Goal: Task Accomplishment & Management: Use online tool/utility

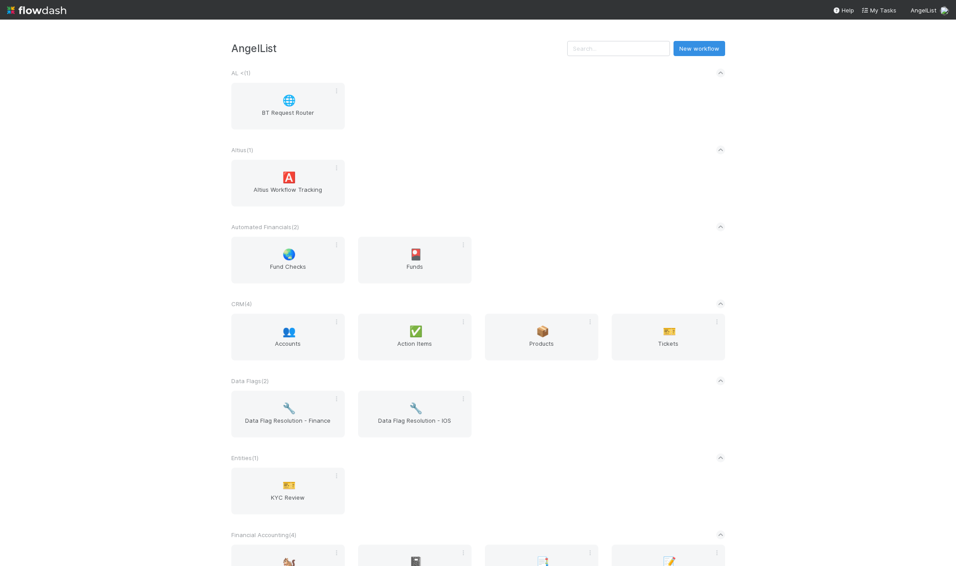
scroll to position [178, 0]
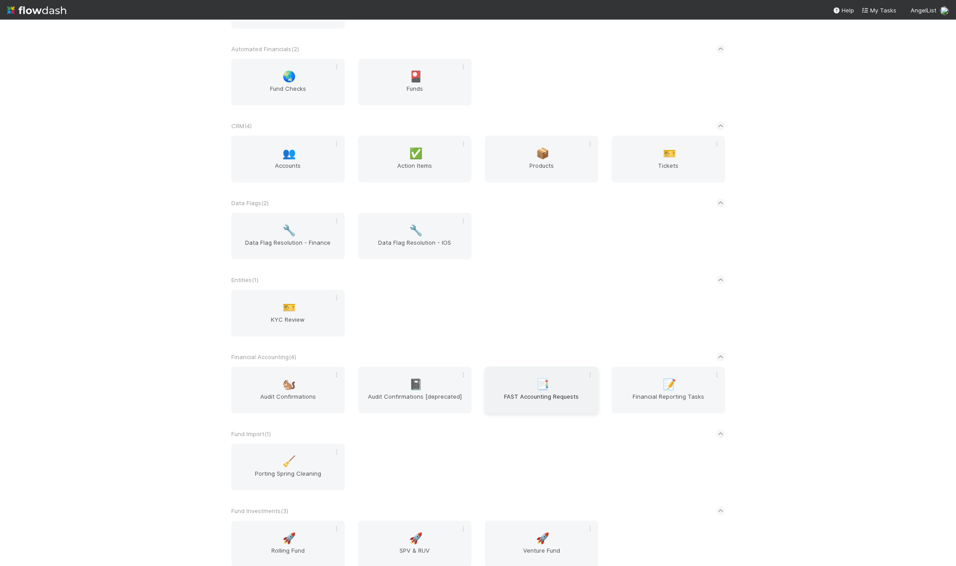
click at [545, 392] on span "FAST Accounting Requests" at bounding box center [541, 401] width 106 height 18
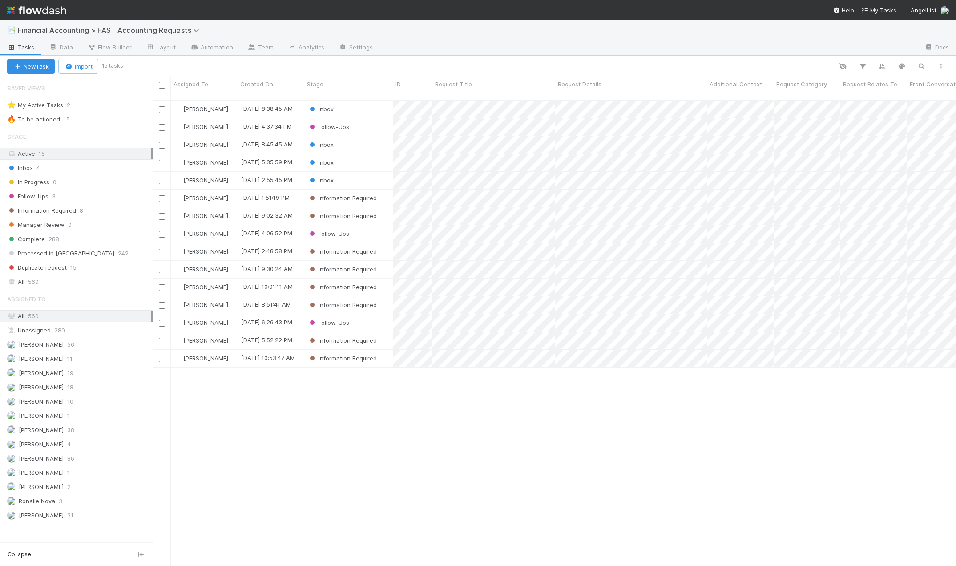
scroll to position [467, 796]
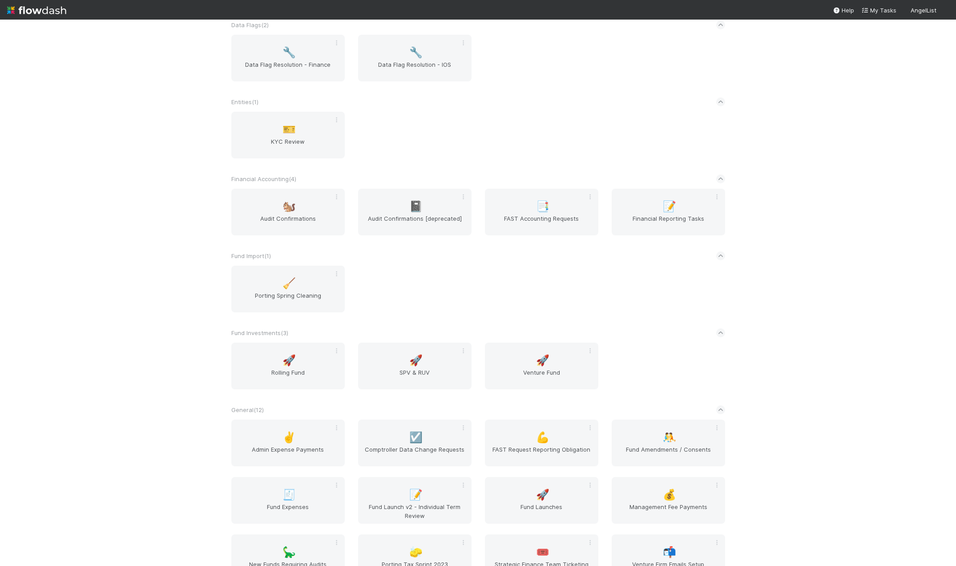
scroll to position [489, 0]
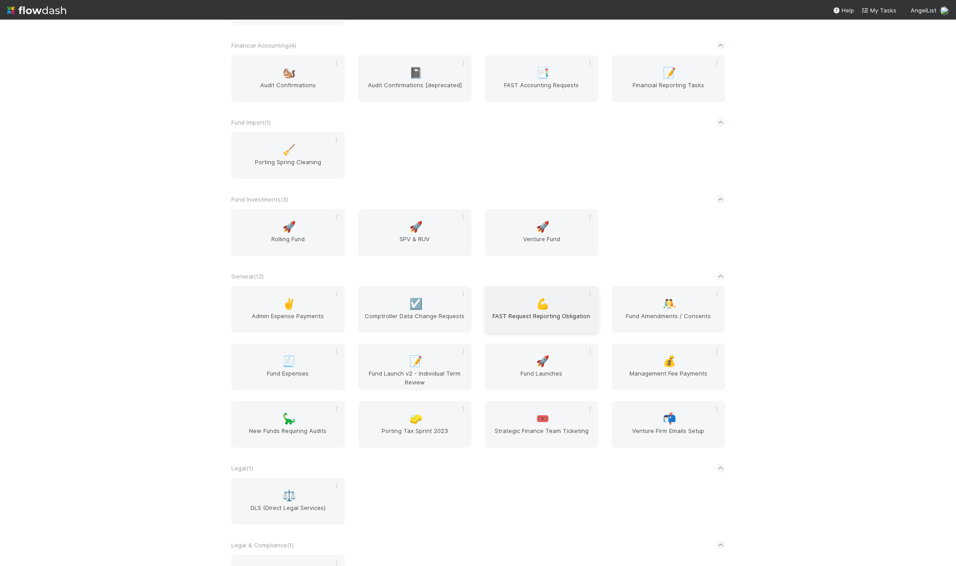
click at [536, 306] on span "💪" at bounding box center [542, 304] width 13 height 12
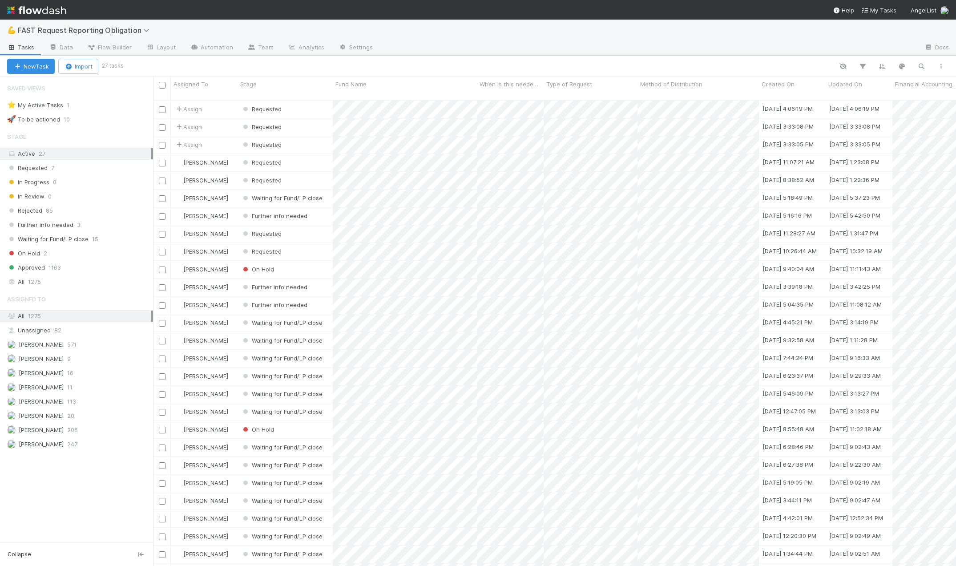
scroll to position [467, 796]
click at [309, 243] on div "Requested" at bounding box center [285, 251] width 95 height 17
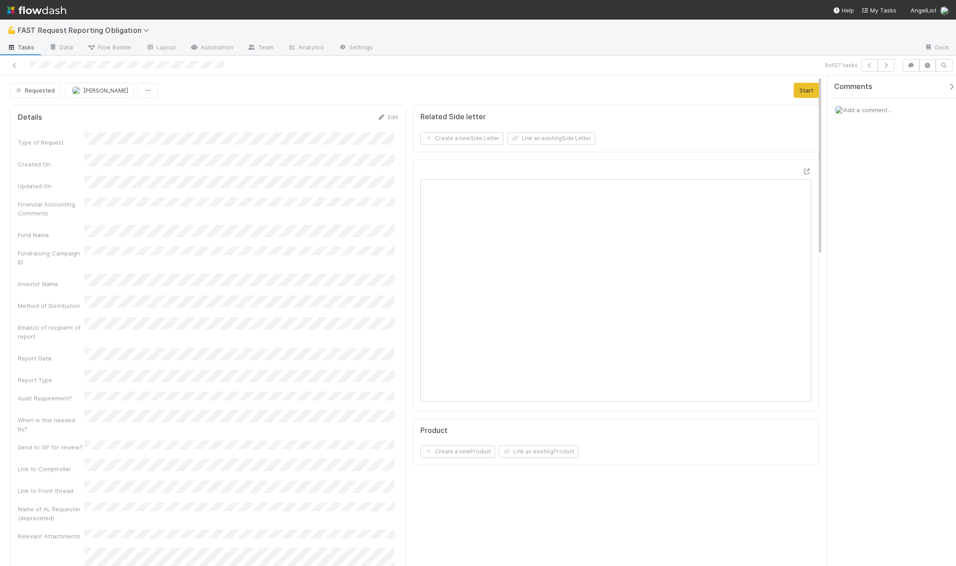
click at [529, 93] on div "Requested Kevin Fawcett Start" at bounding box center [414, 90] width 809 height 15
click at [802, 169] on icon at bounding box center [806, 172] width 9 height 6
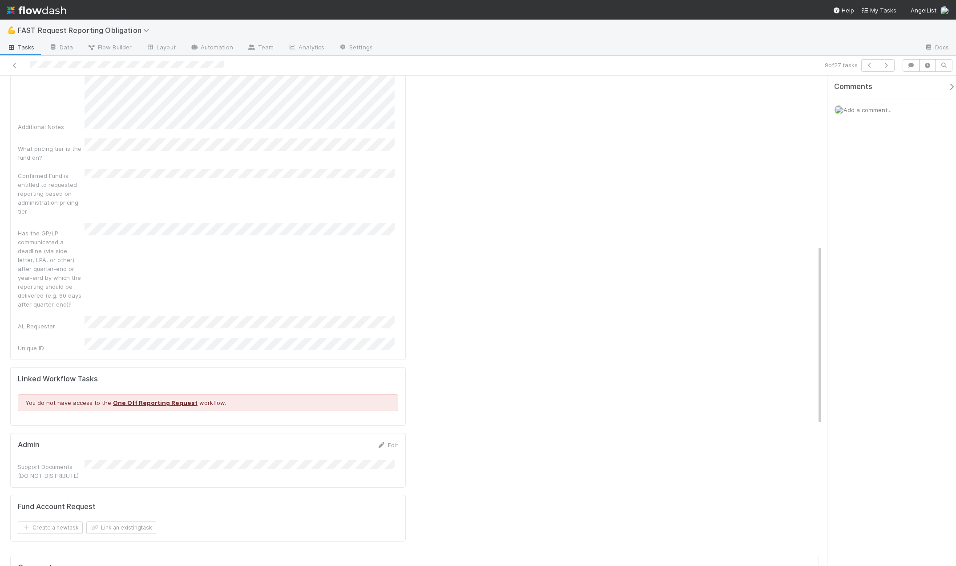
scroll to position [578, 0]
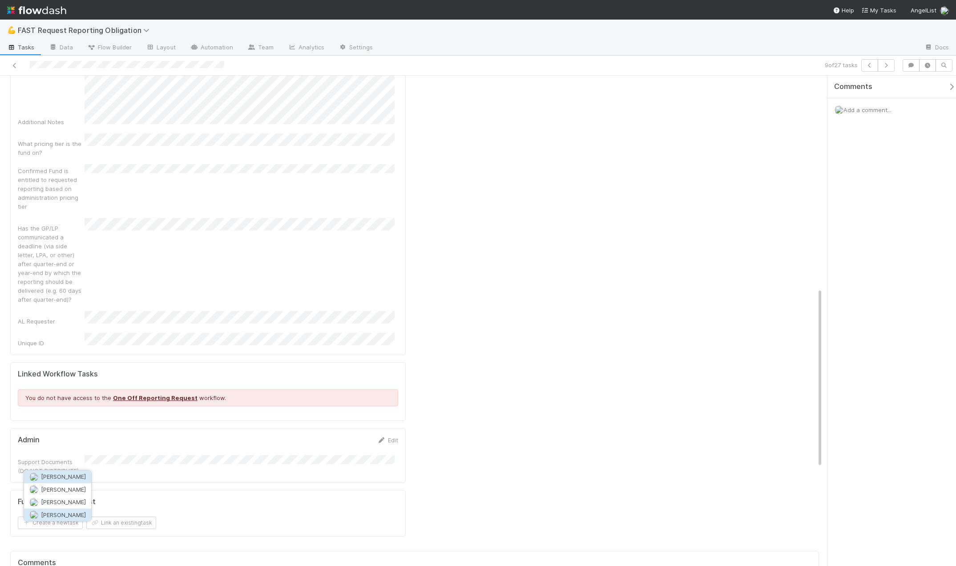
click at [73, 515] on span "[PERSON_NAME]" at bounding box center [63, 514] width 45 height 7
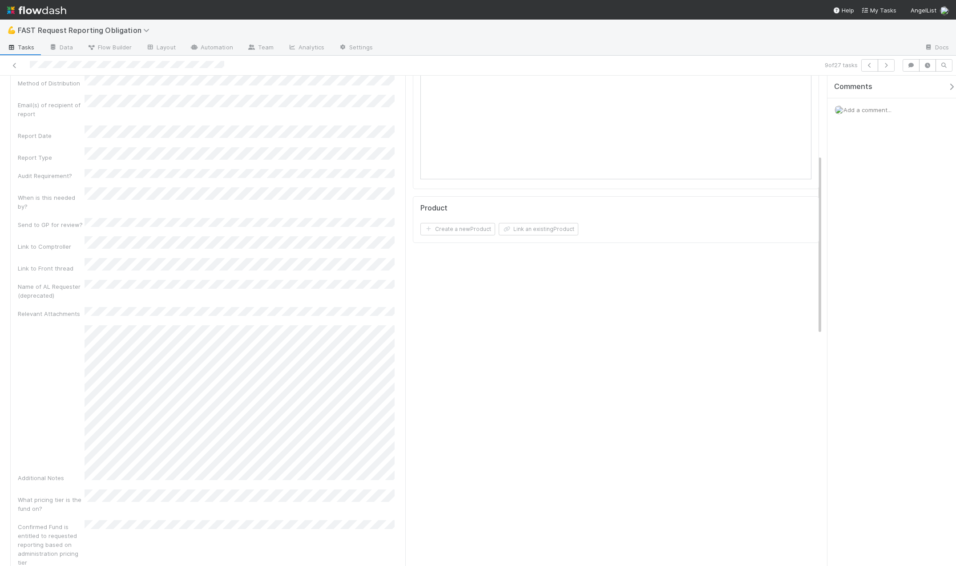
scroll to position [44, 0]
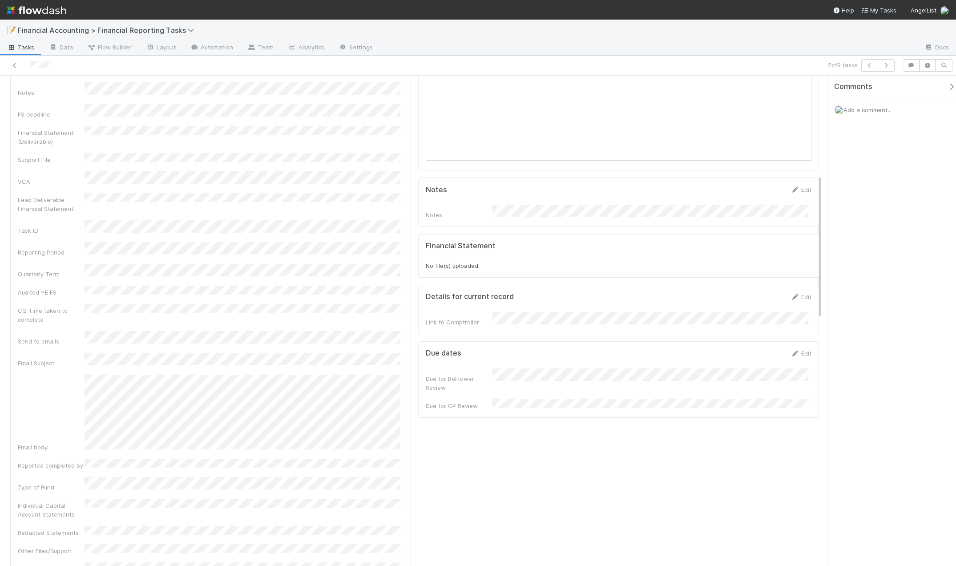
scroll to position [89, 0]
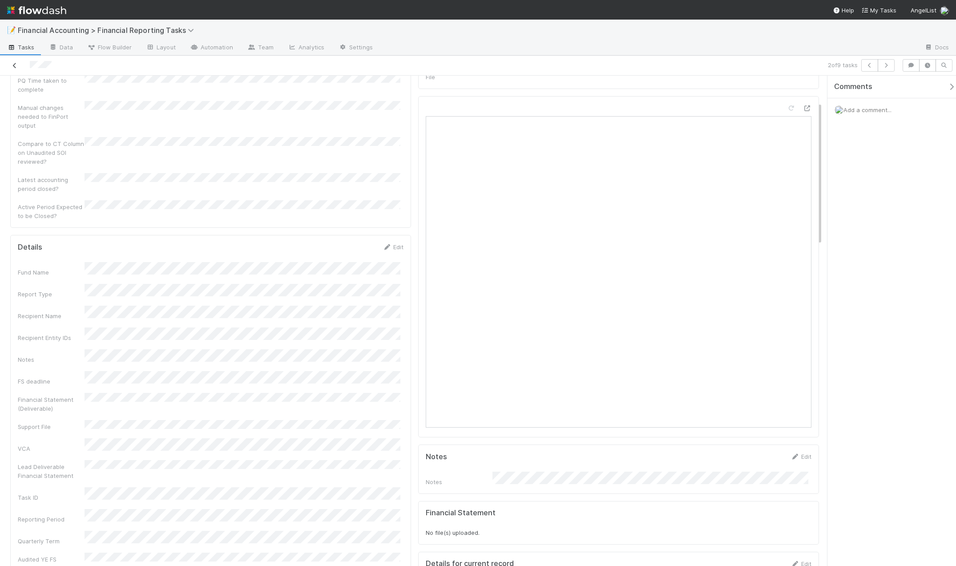
click at [14, 64] on icon at bounding box center [14, 66] width 9 height 6
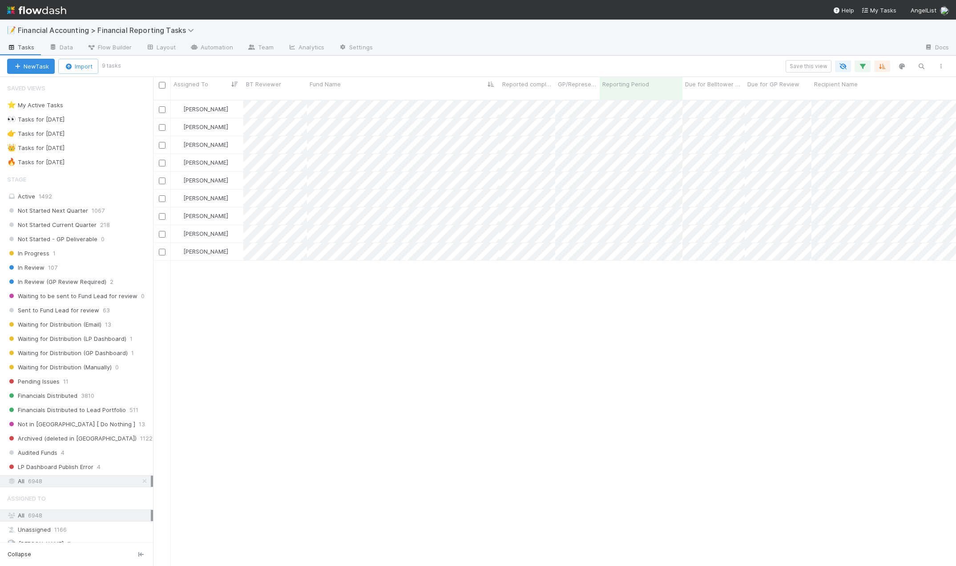
scroll to position [467, 796]
click at [441, 112] on div at bounding box center [478, 283] width 956 height 566
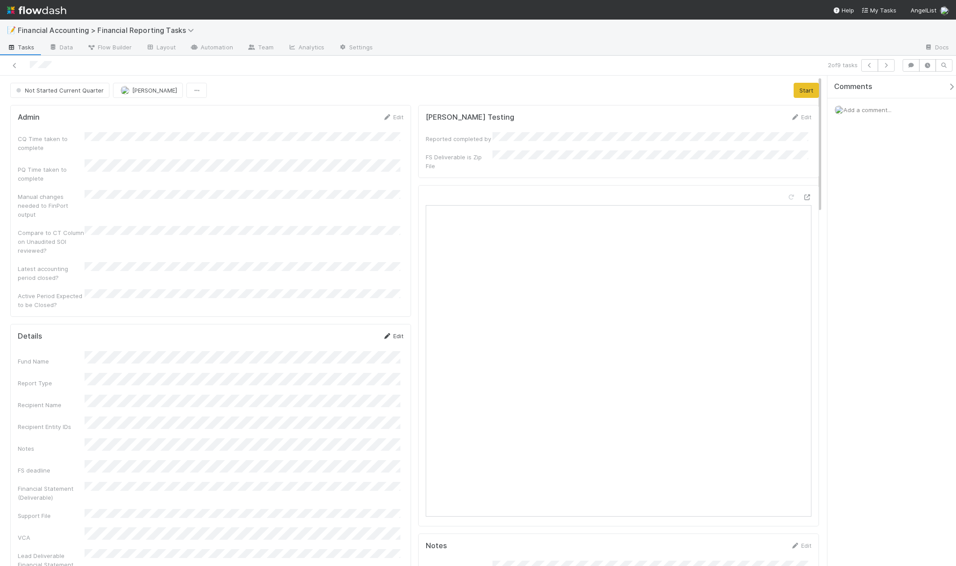
click at [393, 332] on link "Edit" at bounding box center [393, 335] width 21 height 7
click at [354, 331] on button "Save" at bounding box center [355, 338] width 25 height 15
click at [805, 88] on button "Start" at bounding box center [806, 90] width 25 height 15
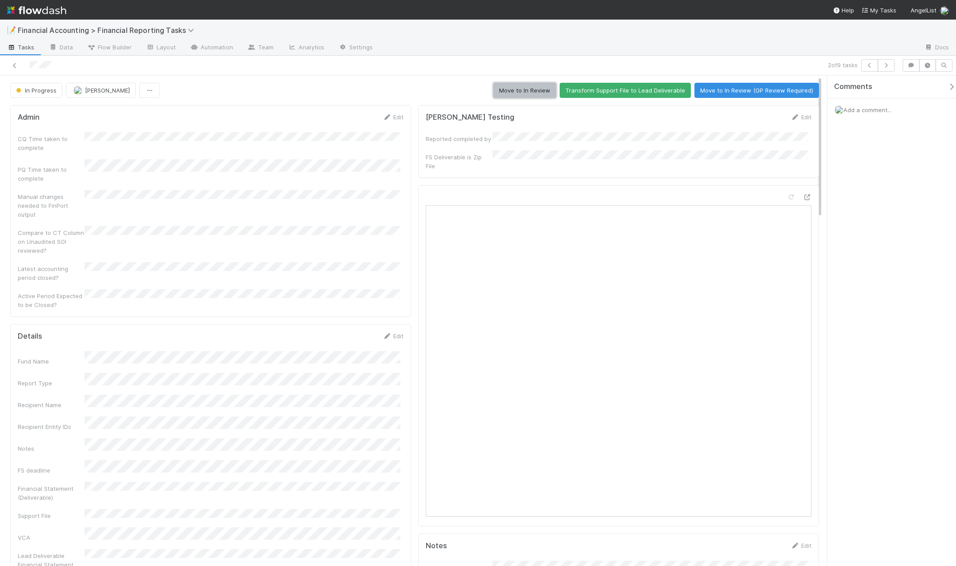
click at [514, 94] on button "Move to In Review" at bounding box center [524, 90] width 63 height 15
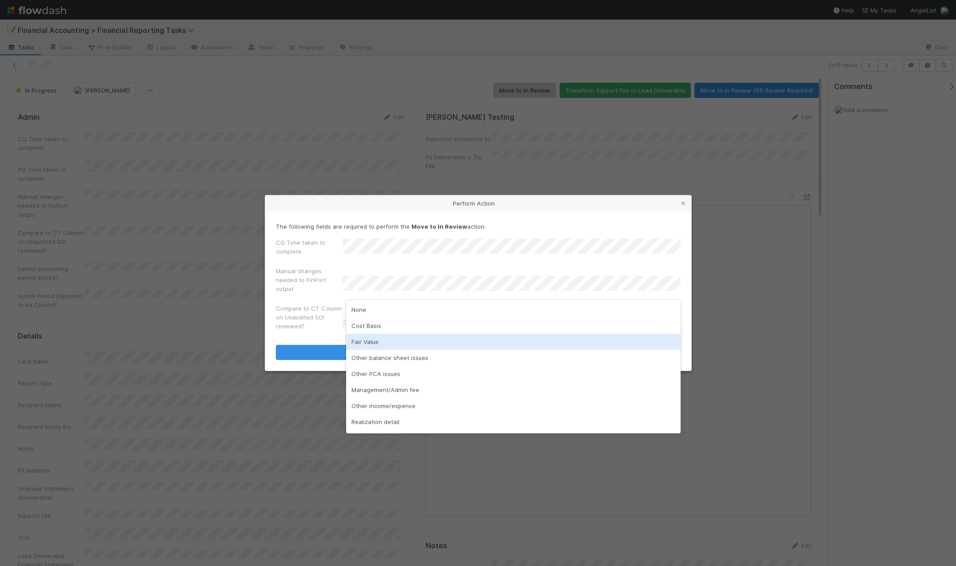
click at [389, 345] on div "Fair Value" at bounding box center [513, 342] width 335 height 16
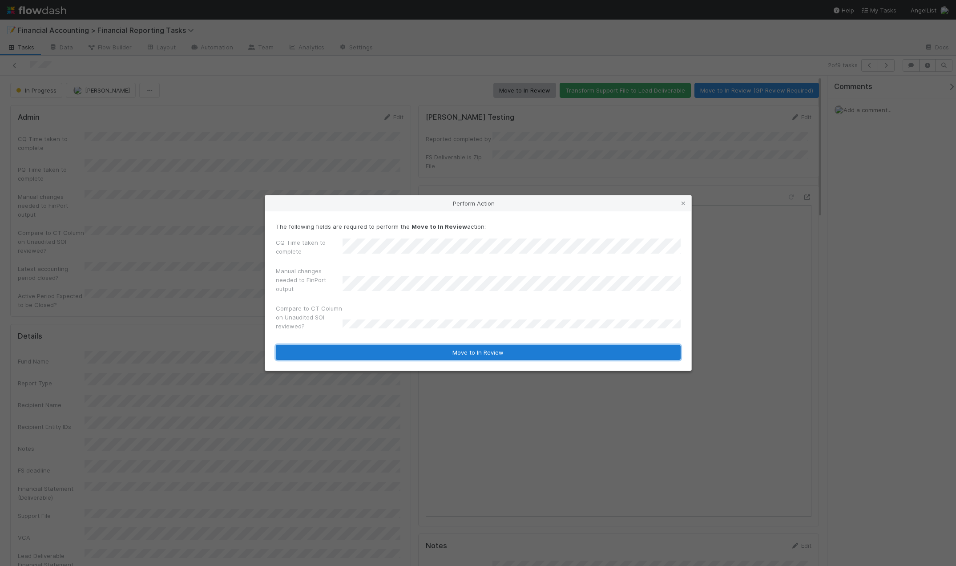
click at [391, 356] on button "Move to In Review" at bounding box center [478, 352] width 405 height 15
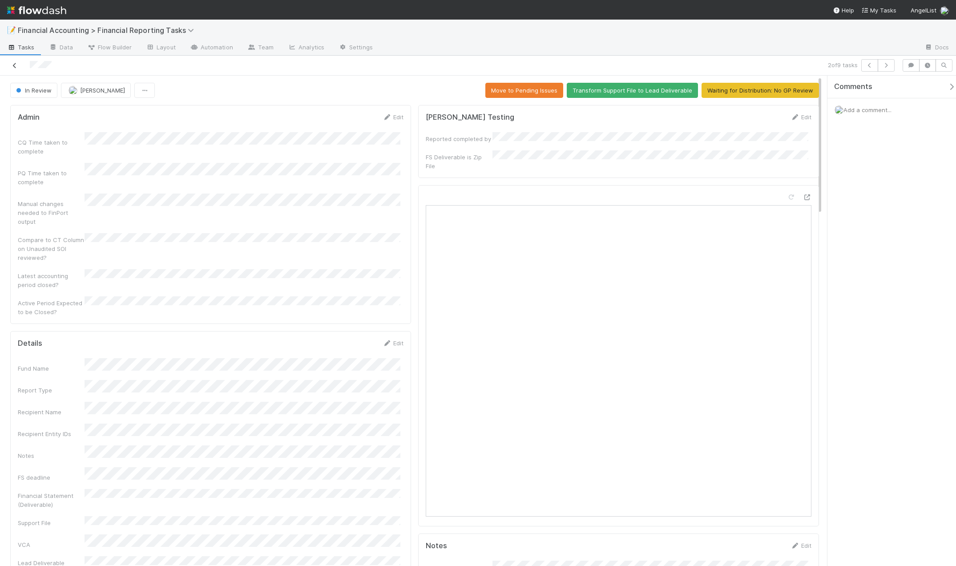
click at [18, 67] on icon at bounding box center [14, 66] width 9 height 6
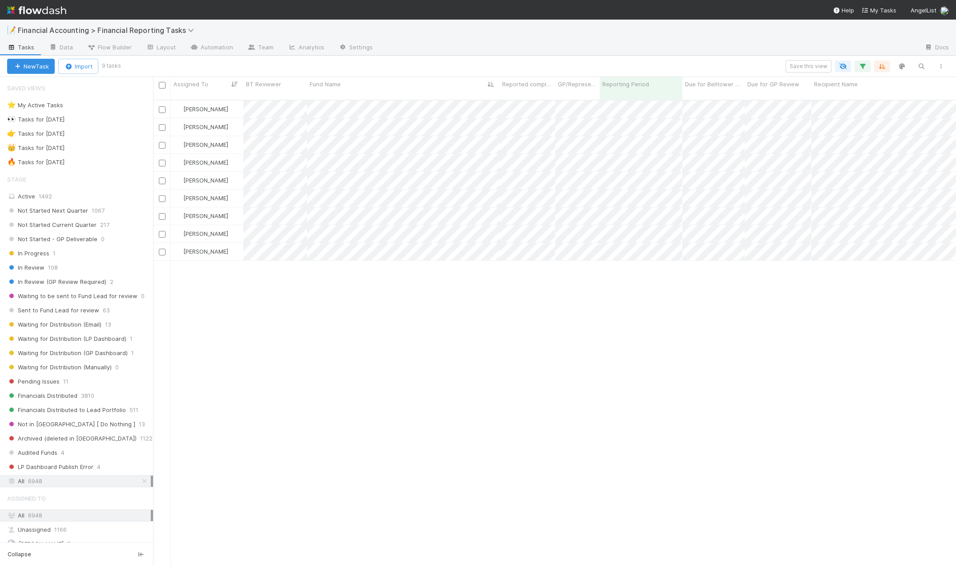
scroll to position [467, 796]
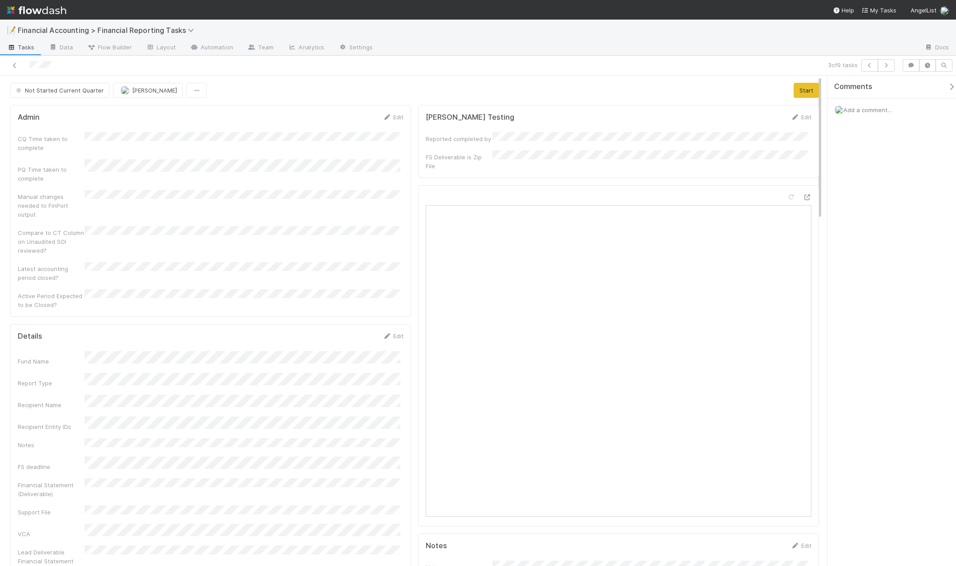
click at [905, 228] on div "Comments Add a comment..." at bounding box center [891, 321] width 129 height 490
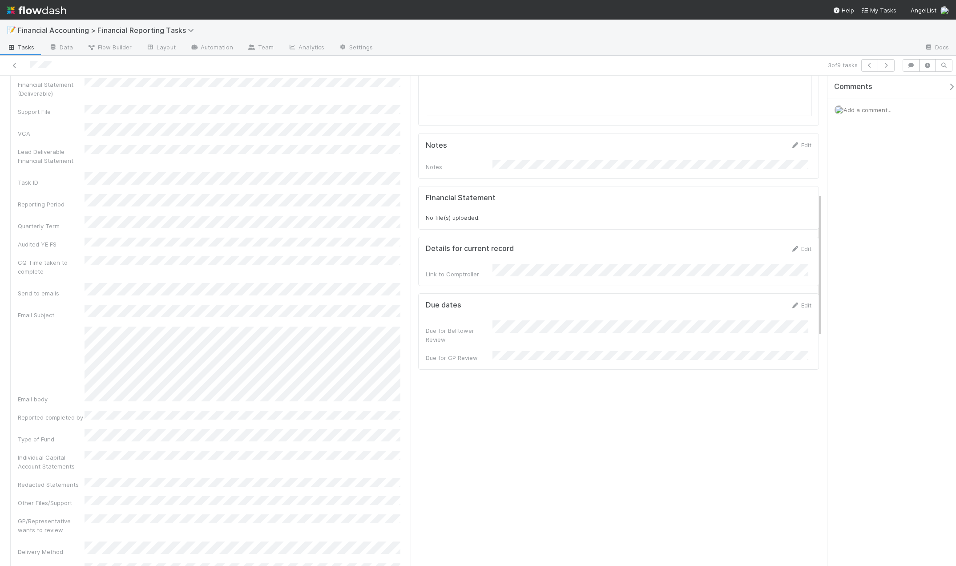
scroll to position [89, 0]
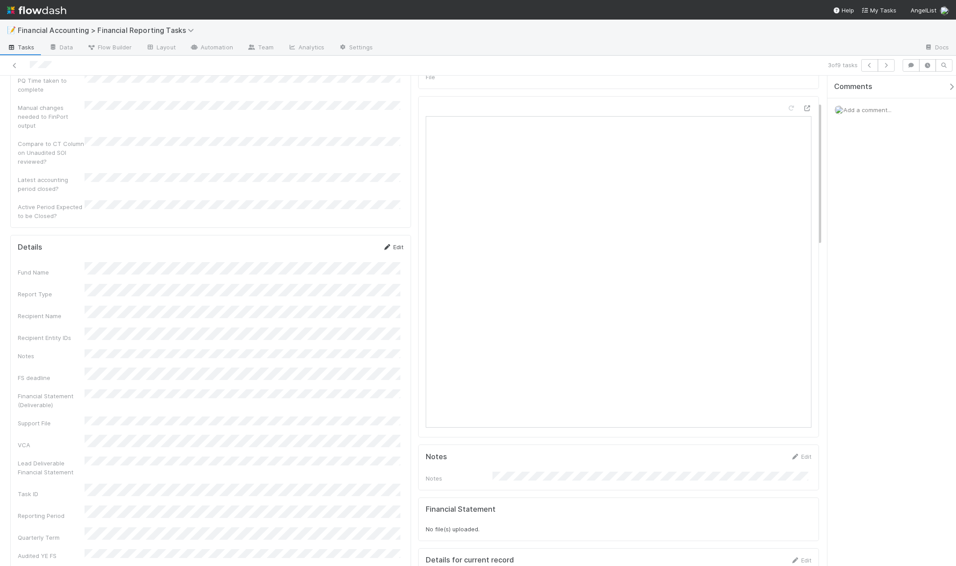
click at [395, 243] on link "Edit" at bounding box center [393, 246] width 21 height 7
click at [354, 242] on button "Save" at bounding box center [355, 249] width 25 height 15
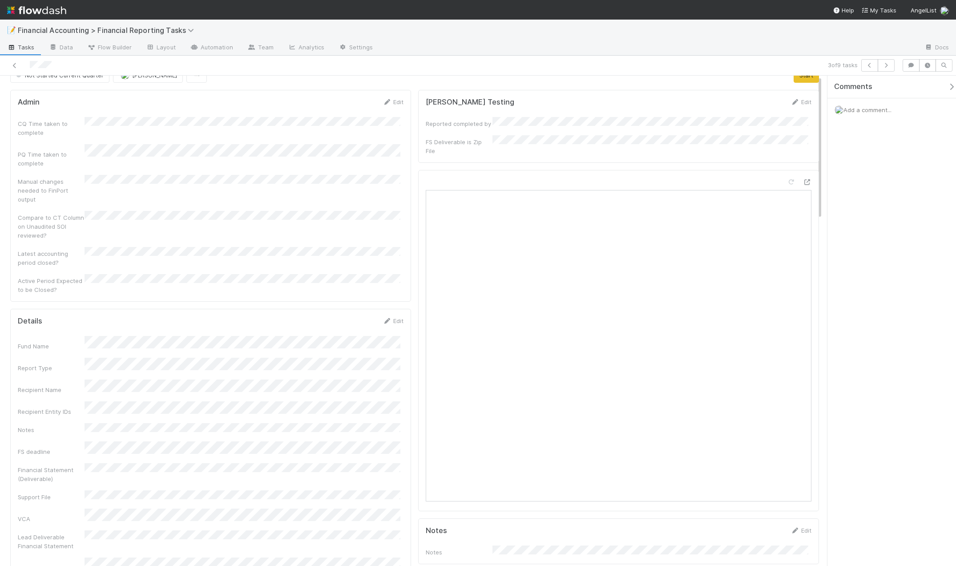
scroll to position [0, 0]
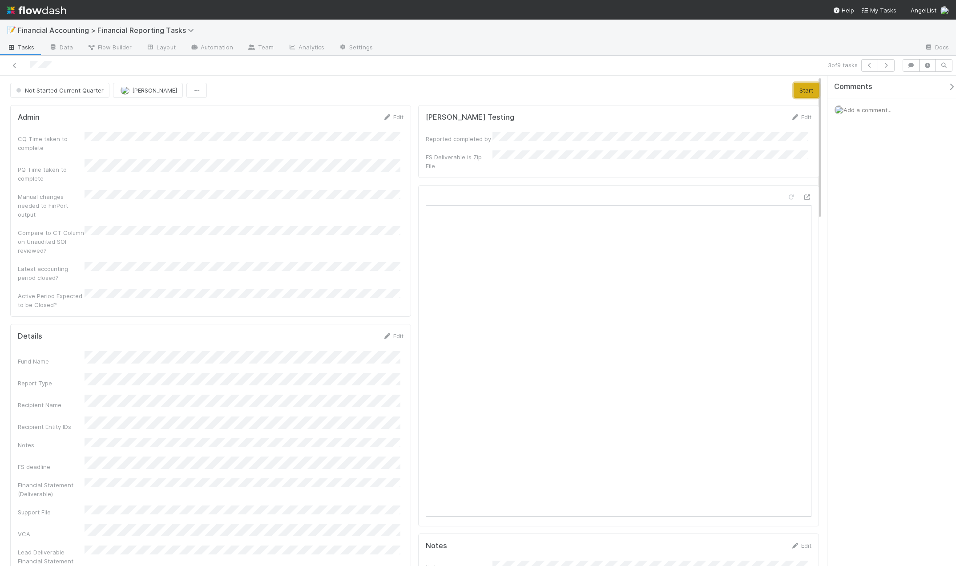
click at [807, 90] on button "Start" at bounding box center [806, 90] width 25 height 15
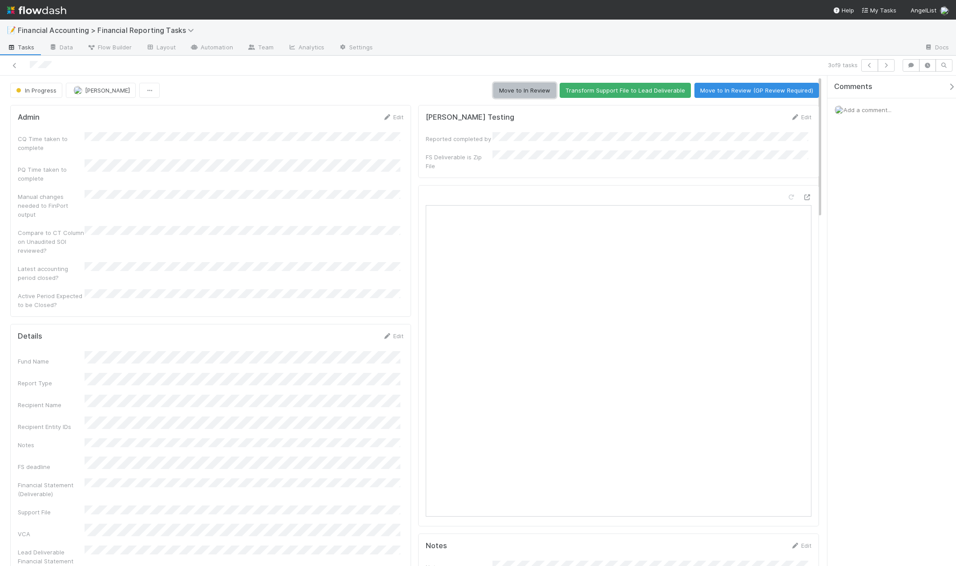
click at [520, 90] on button "Move to In Review" at bounding box center [524, 90] width 63 height 15
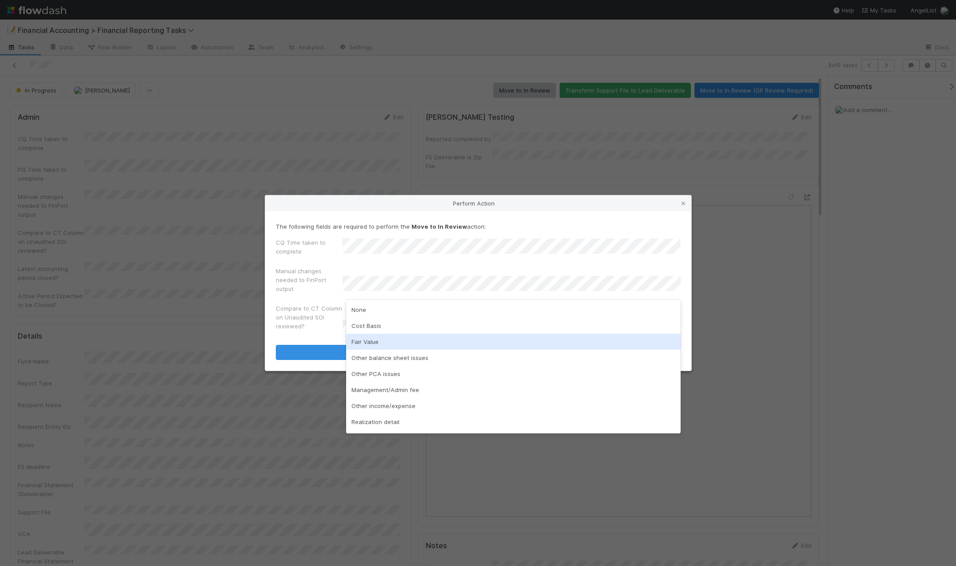
click at [373, 342] on div "Fair Value" at bounding box center [513, 342] width 335 height 16
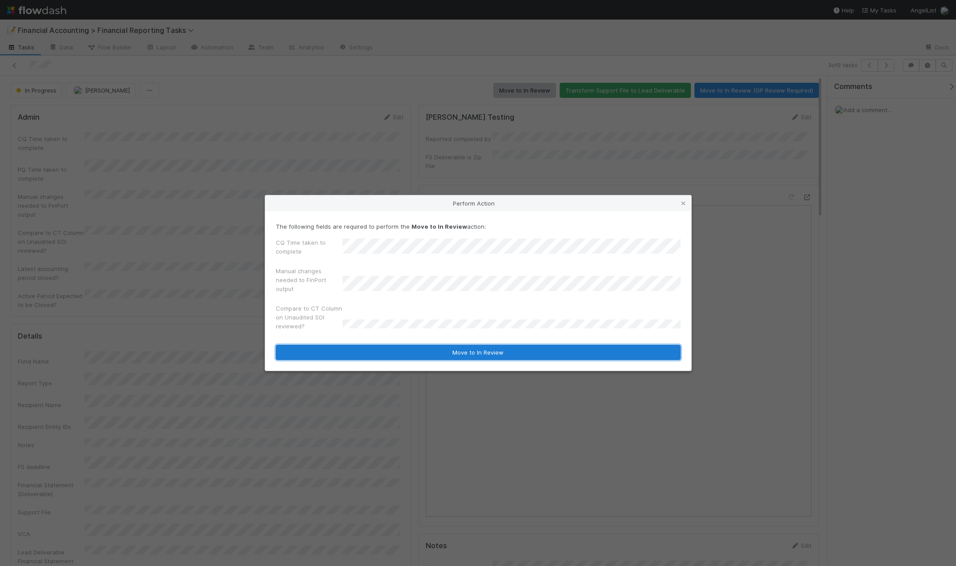
click at [452, 355] on button "Move to In Review" at bounding box center [478, 352] width 405 height 15
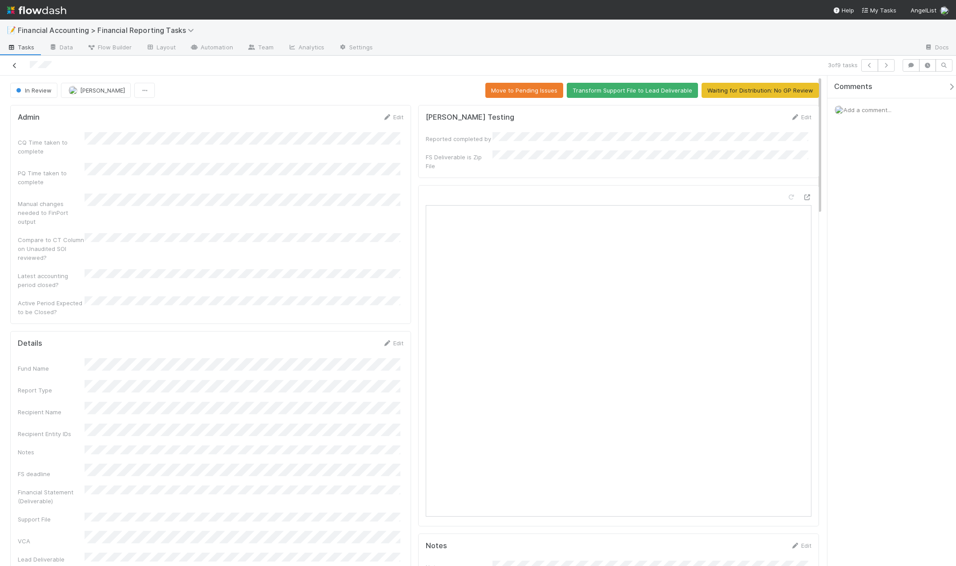
click at [11, 67] on icon at bounding box center [14, 66] width 9 height 6
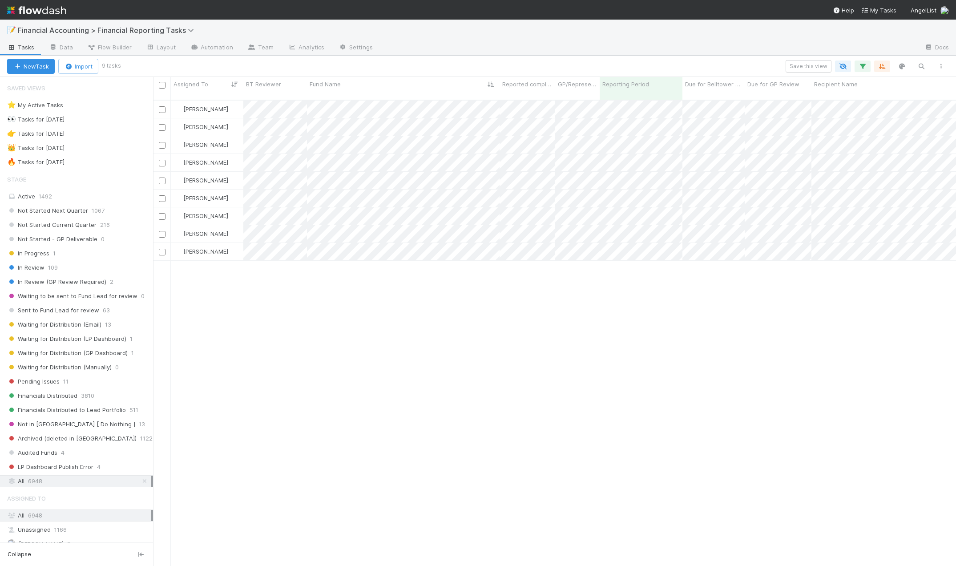
scroll to position [467, 796]
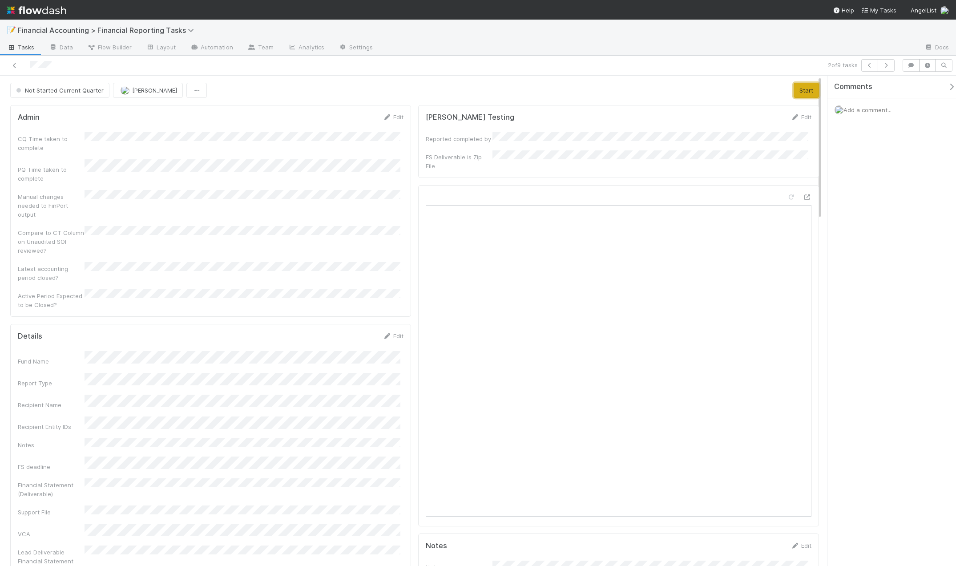
click at [802, 90] on button "Start" at bounding box center [806, 90] width 25 height 15
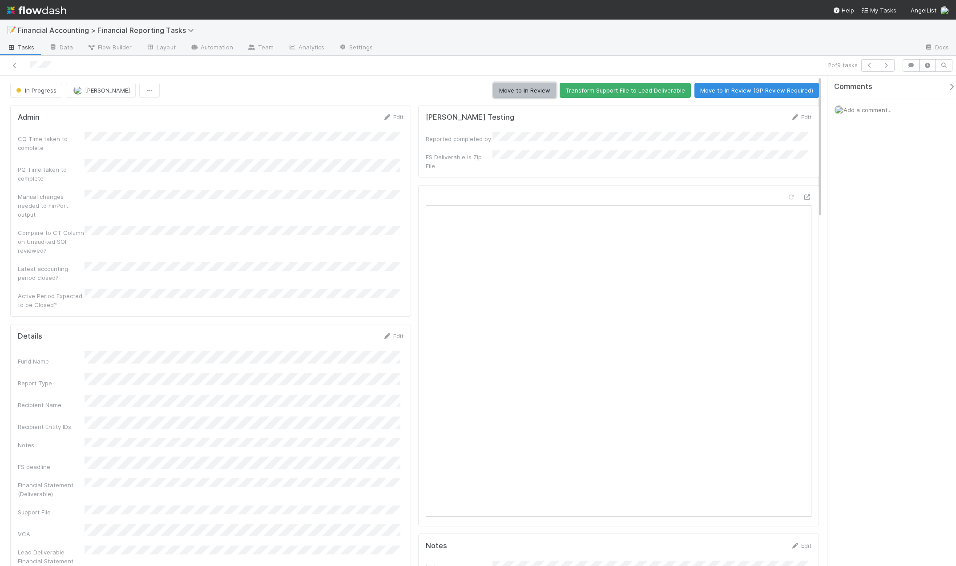
click at [522, 90] on button "Move to In Review" at bounding box center [524, 90] width 63 height 15
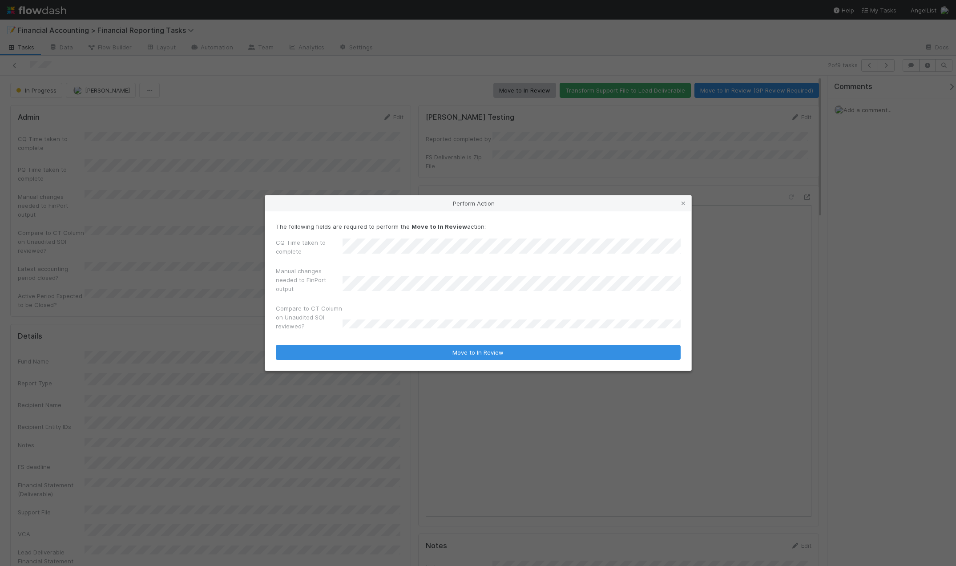
click at [382, 296] on div "Manual changes needed to FinPort output" at bounding box center [478, 281] width 405 height 30
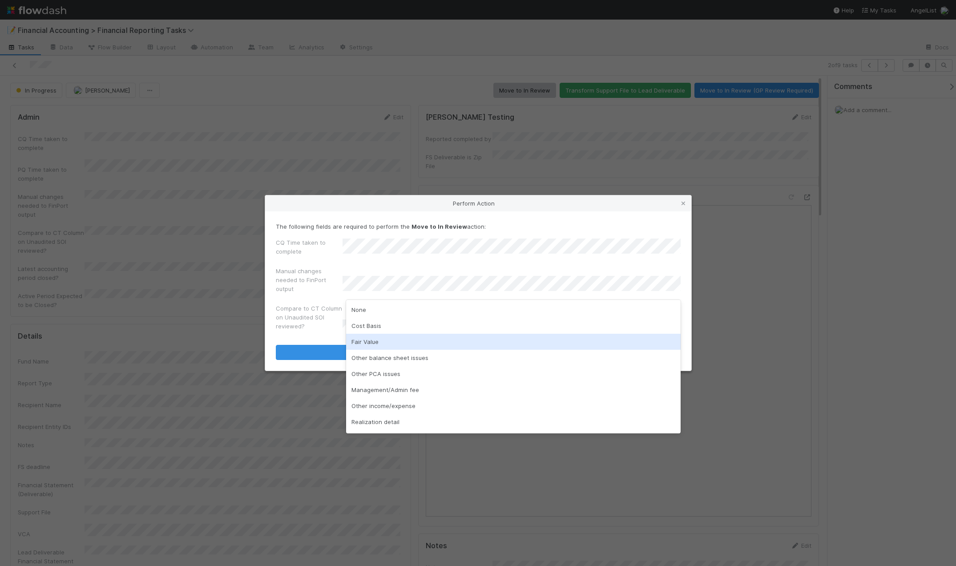
click at [379, 336] on div "Fair Value" at bounding box center [513, 342] width 335 height 16
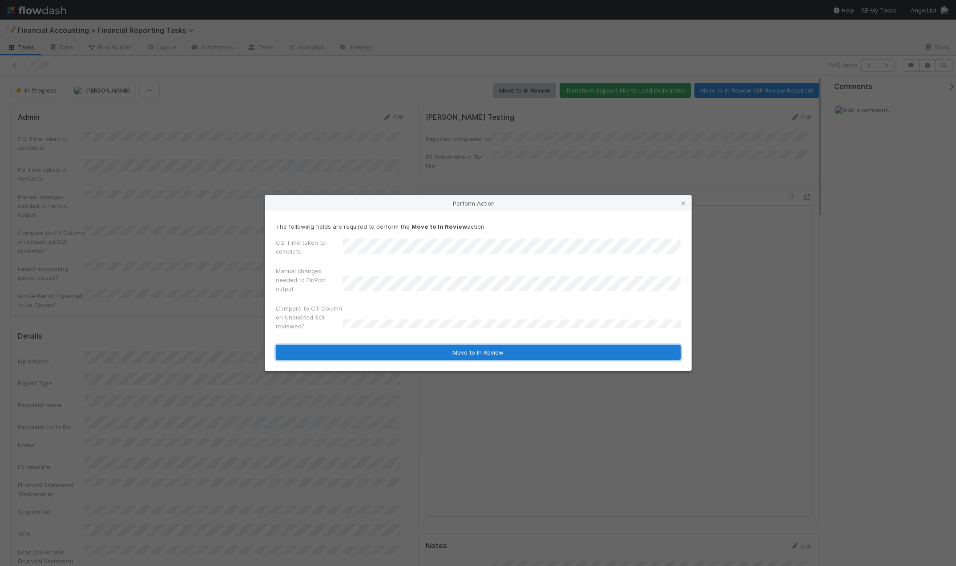
click at [385, 350] on button "Move to In Review" at bounding box center [478, 352] width 405 height 15
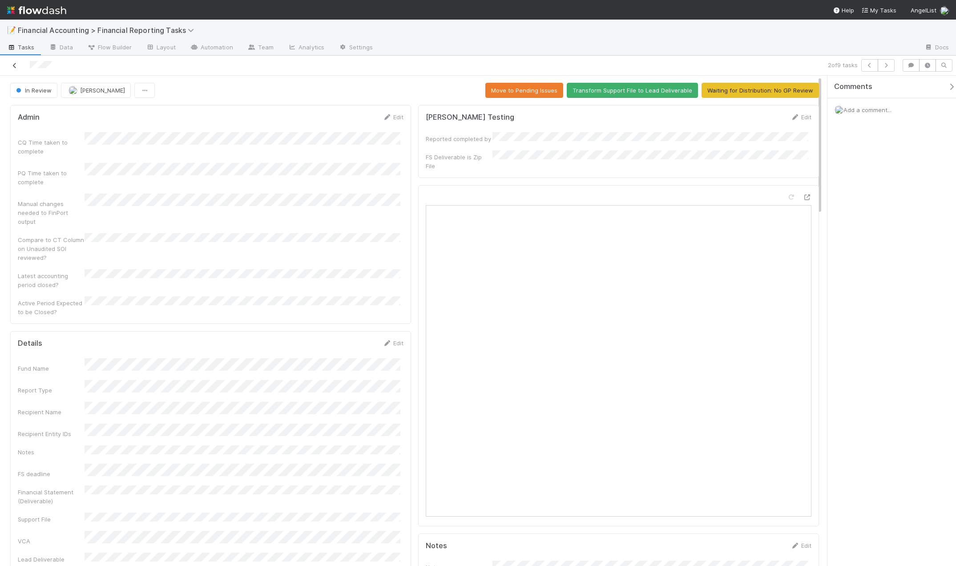
click at [15, 66] on icon at bounding box center [14, 66] width 9 height 6
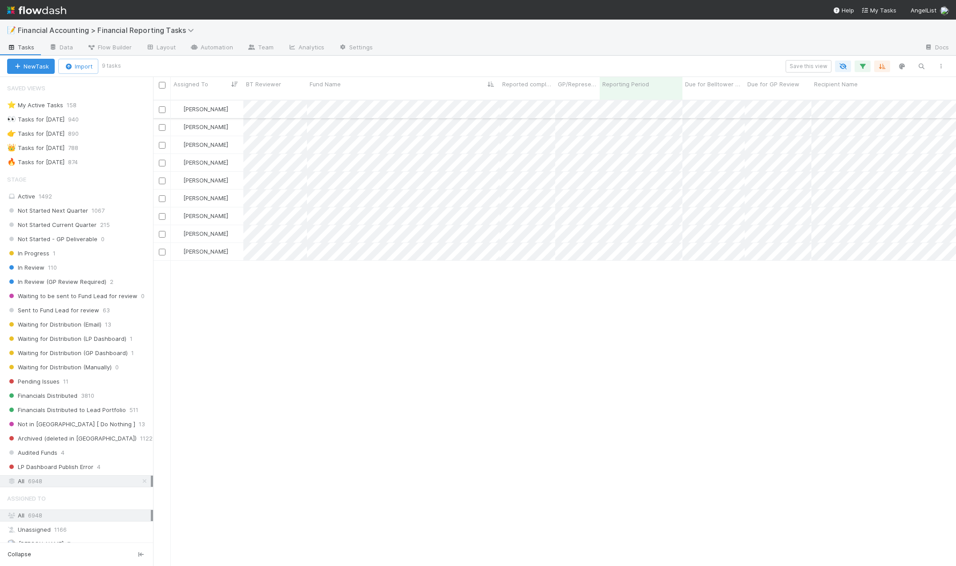
click at [229, 101] on div "[PERSON_NAME]" at bounding box center [207, 109] width 73 height 17
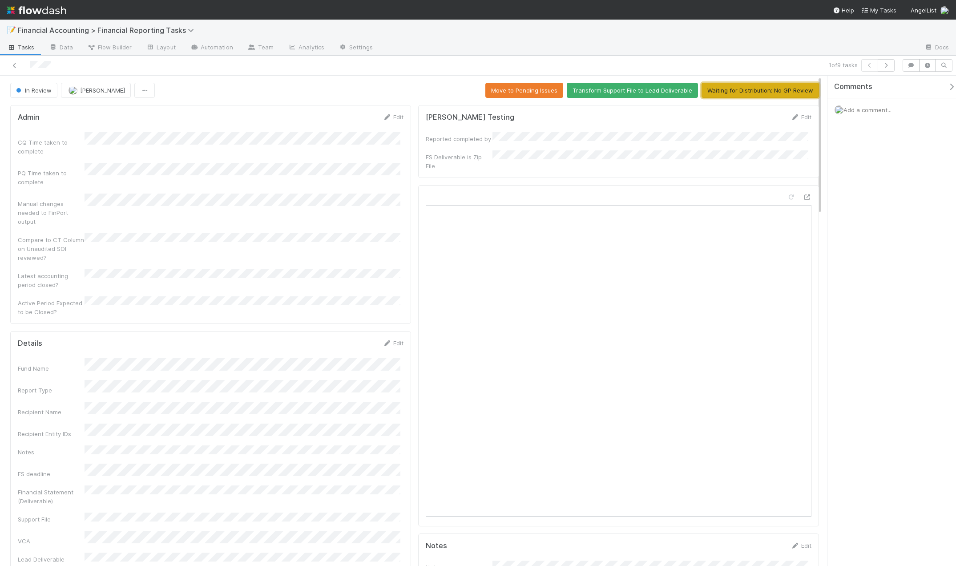
click at [757, 93] on button "Waiting for Distribution: No GP Review" at bounding box center [759, 90] width 117 height 15
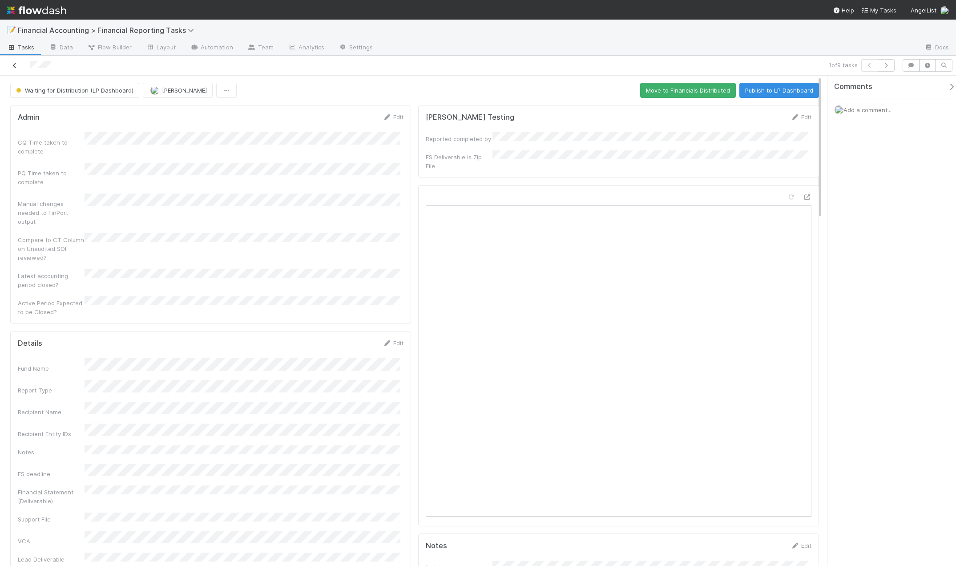
click at [14, 64] on icon at bounding box center [14, 66] width 9 height 6
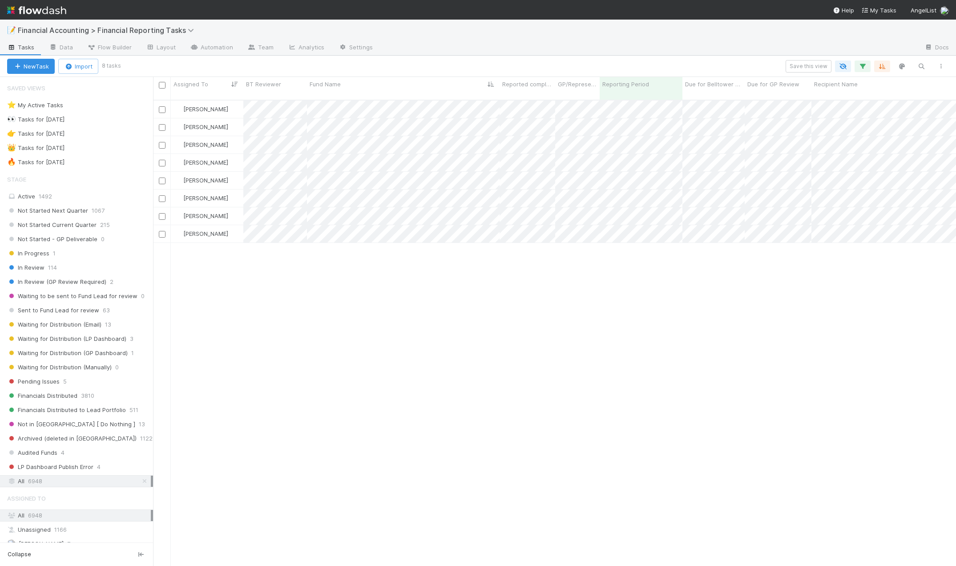
scroll to position [467, 796]
click at [229, 101] on div "[PERSON_NAME]" at bounding box center [207, 109] width 73 height 17
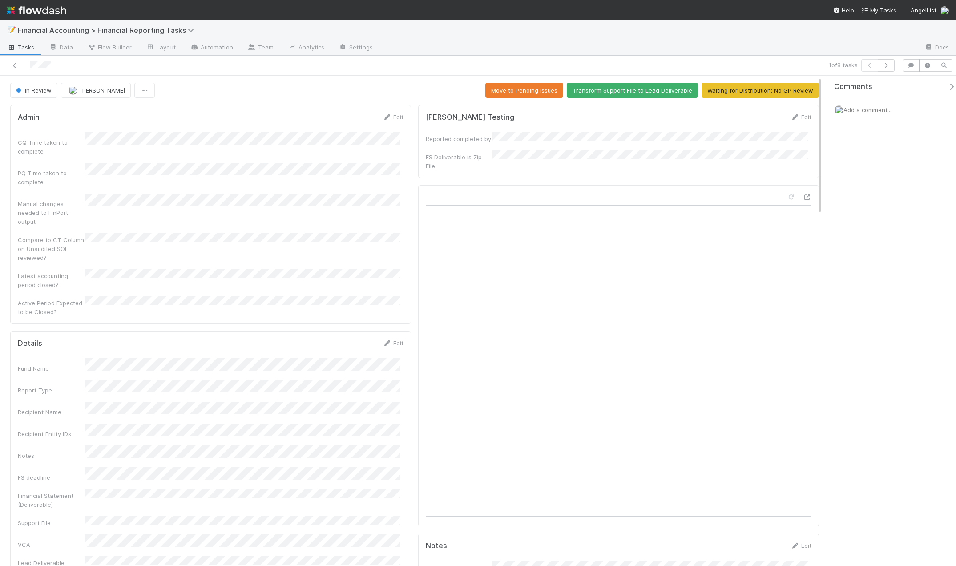
scroll to position [178, 0]
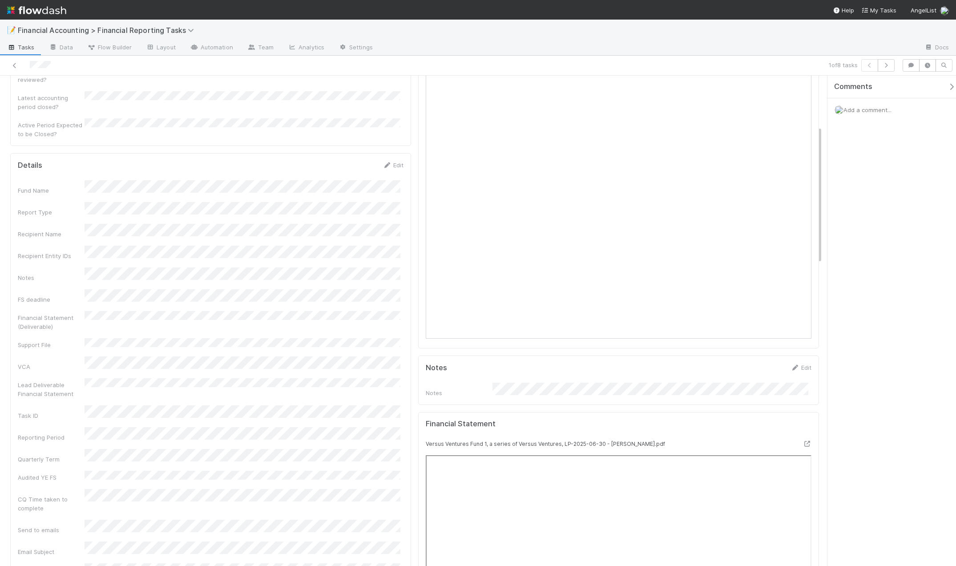
click at [866, 167] on div "Comments Add a comment..." at bounding box center [891, 321] width 129 height 490
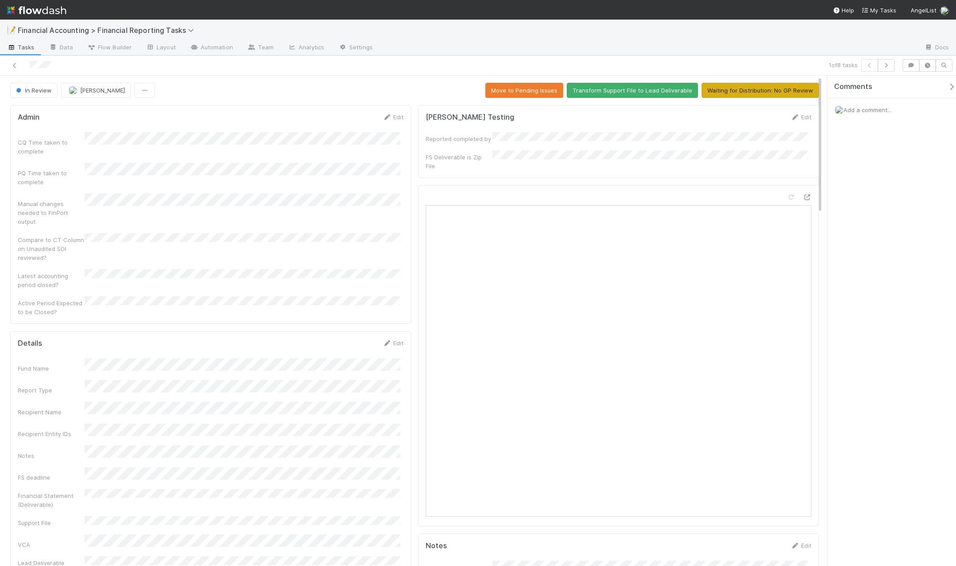
click at [723, 93] on button "Waiting for Distribution: No GP Review" at bounding box center [759, 90] width 117 height 15
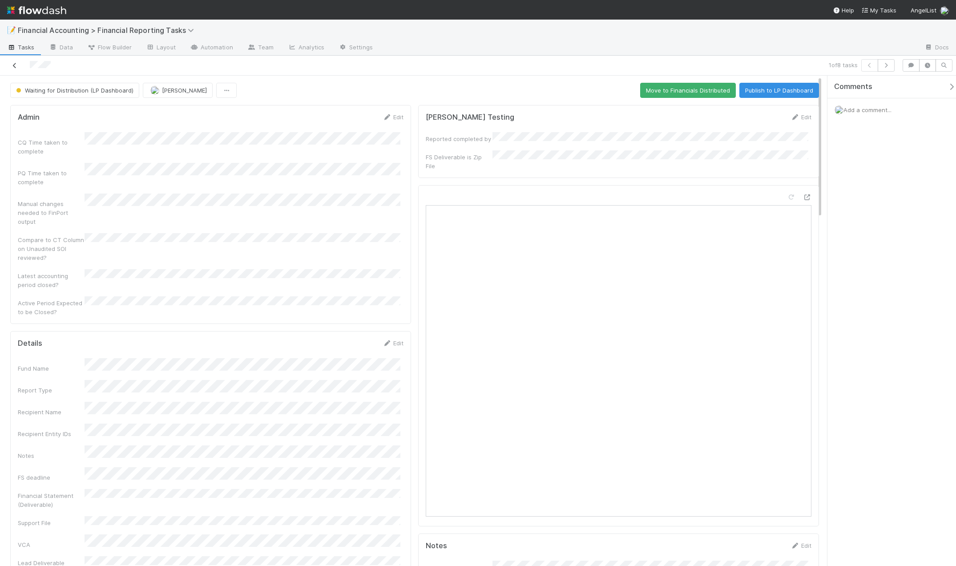
click at [15, 64] on icon at bounding box center [14, 66] width 9 height 6
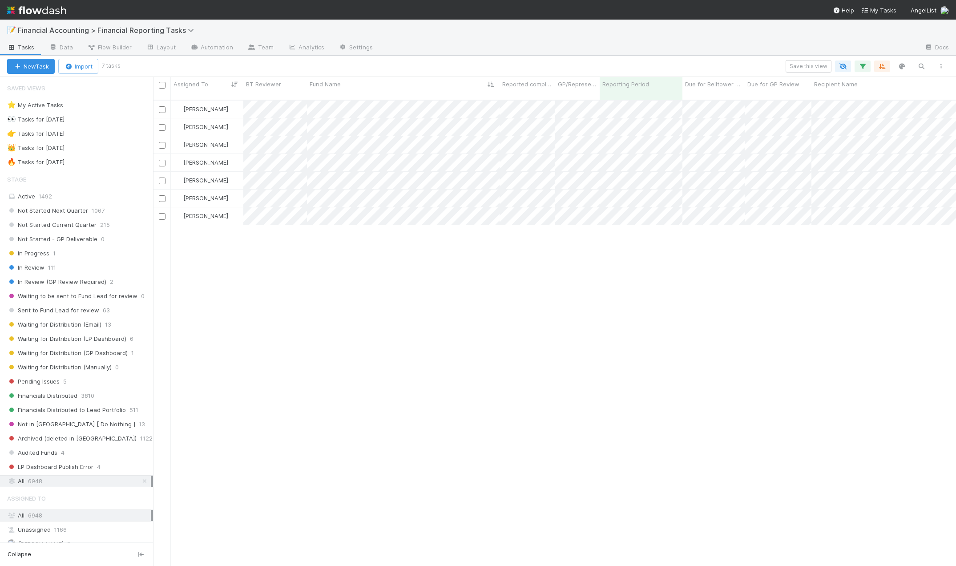
scroll to position [467, 796]
click at [232, 101] on div "[PERSON_NAME]" at bounding box center [207, 109] width 73 height 17
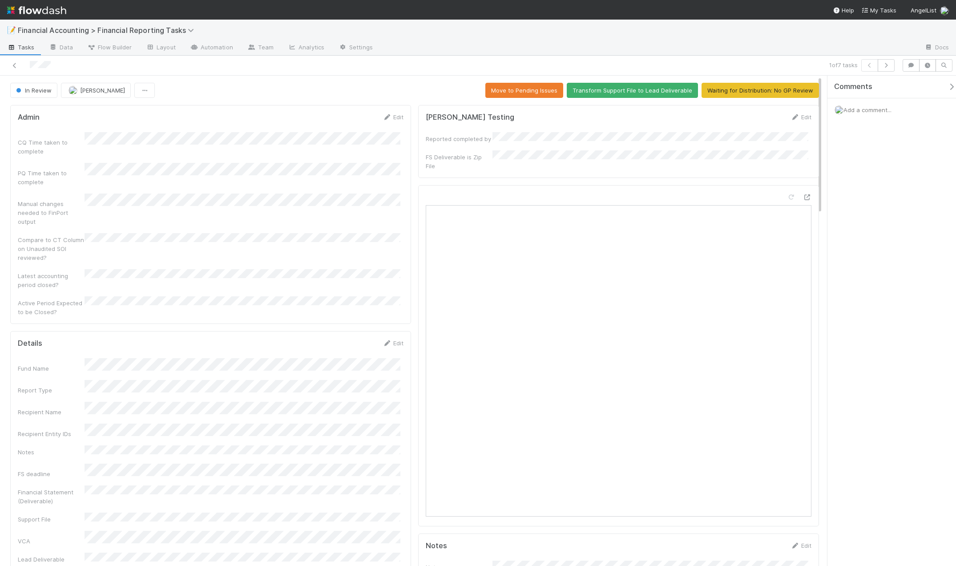
click at [637, 51] on div at bounding box center [648, 48] width 537 height 14
click at [748, 91] on button "Waiting for Distribution: No GP Review" at bounding box center [759, 90] width 117 height 15
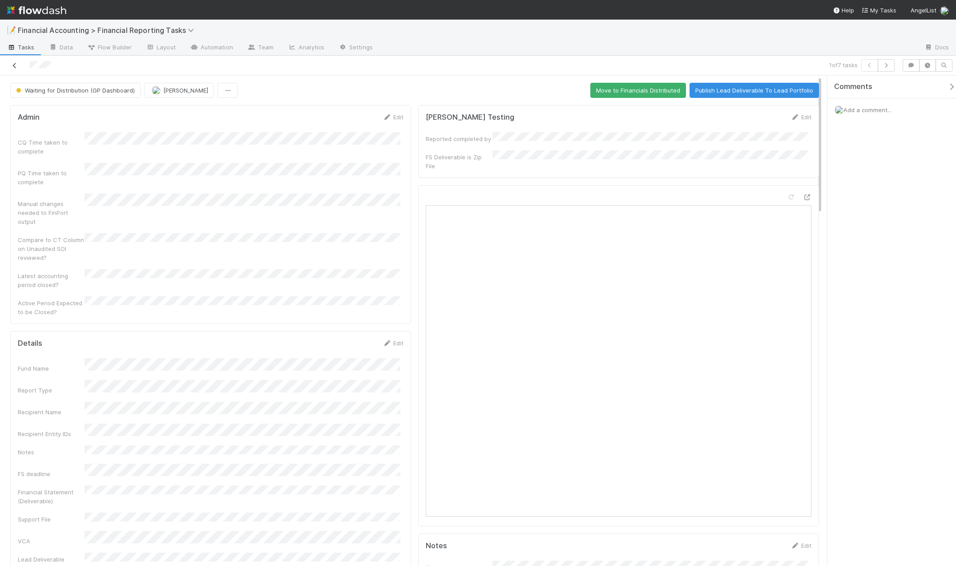
click at [12, 65] on icon at bounding box center [14, 66] width 9 height 6
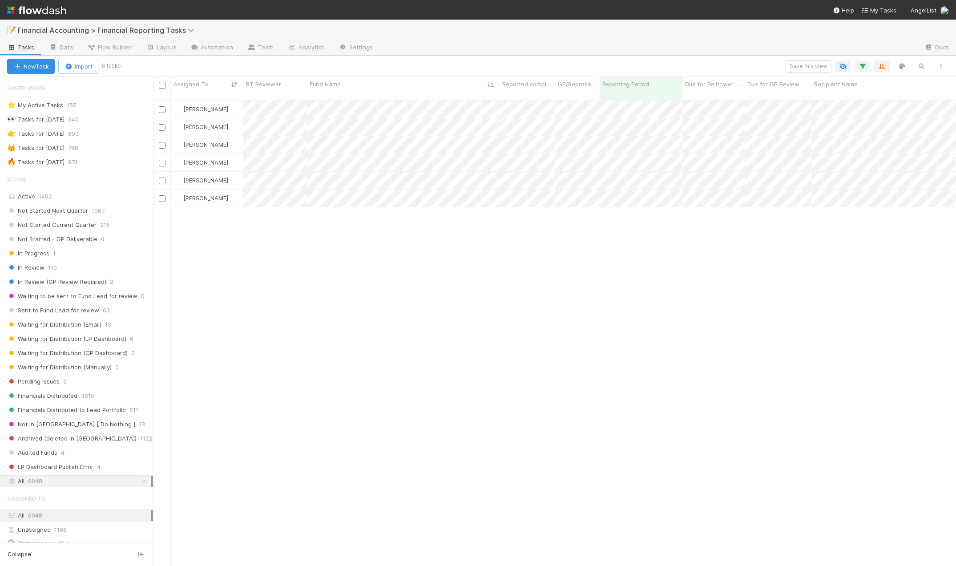
click at [467, 260] on div "Don Walker In Review 4/1/25, 2:09:54 AM 8/14/25, 4:49:25 PM 0 0 0 0 Don Walker …" at bounding box center [554, 337] width 803 height 473
click at [860, 70] on button "button" at bounding box center [862, 66] width 16 height 12
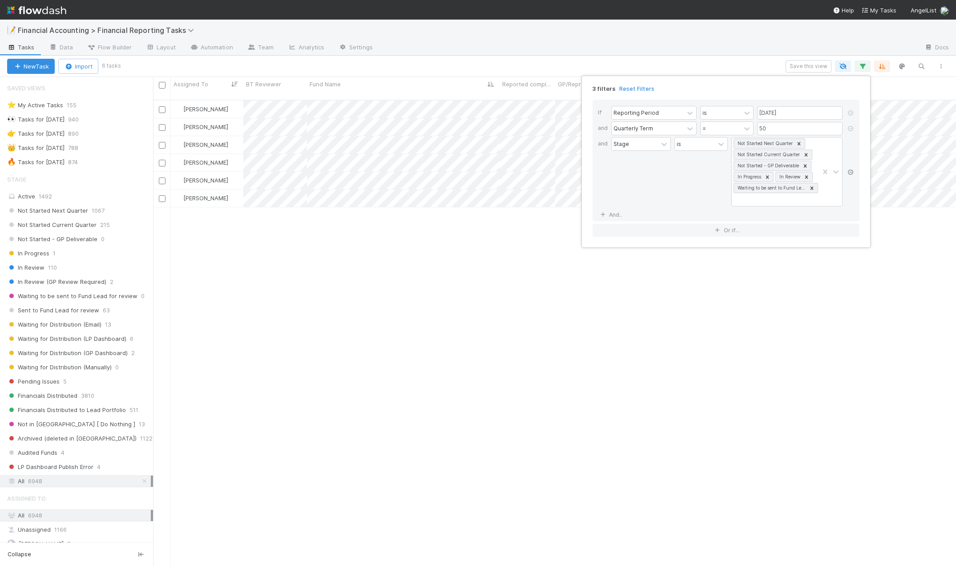
click at [854, 173] on icon at bounding box center [850, 171] width 9 height 5
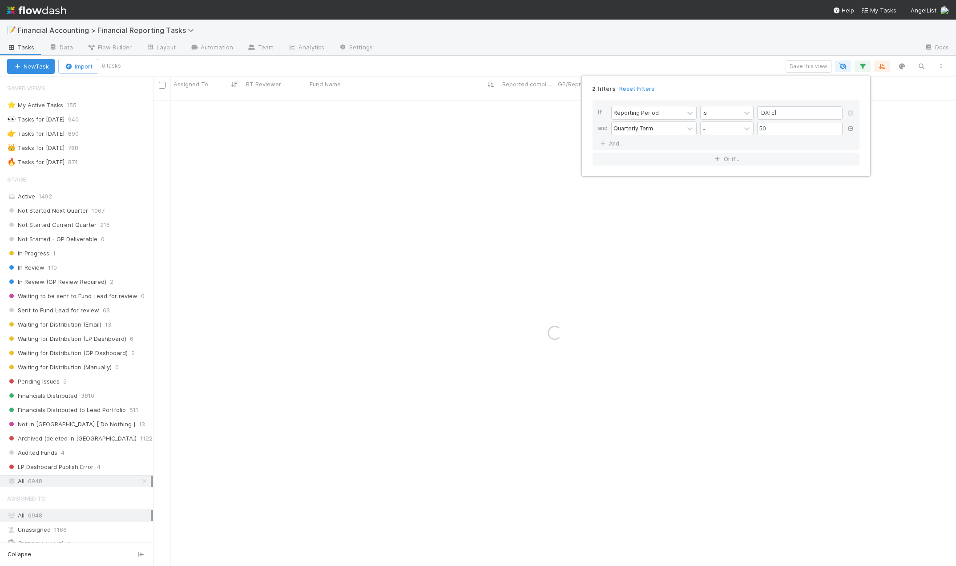
click at [852, 129] on icon at bounding box center [850, 128] width 9 height 5
click at [852, 112] on icon at bounding box center [850, 112] width 9 height 5
click at [921, 62] on div "Add Filter" at bounding box center [478, 283] width 956 height 566
click at [921, 67] on div "Add Filter" at bounding box center [478, 283] width 956 height 566
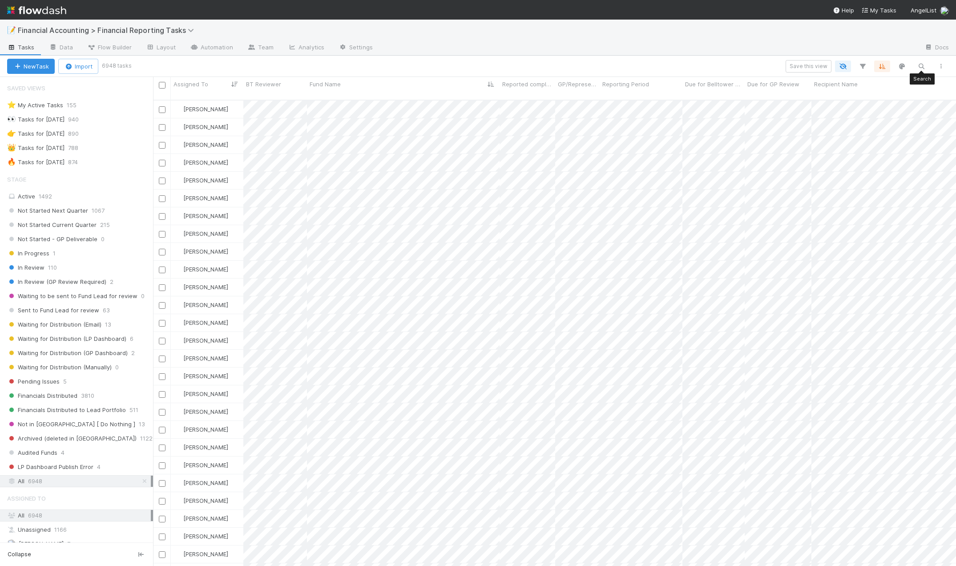
scroll to position [467, 796]
click at [916, 67] on button "button" at bounding box center [921, 66] width 16 height 12
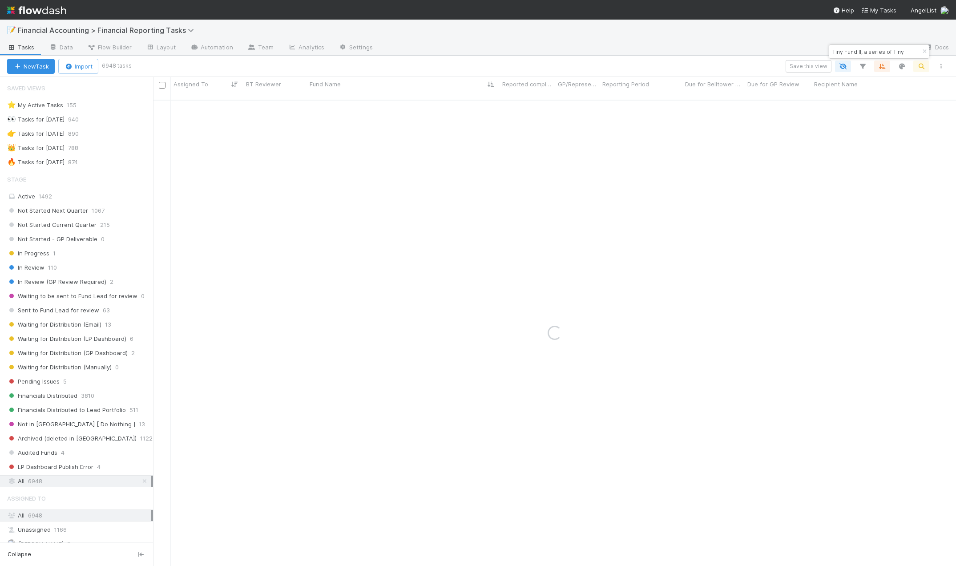
type input "Tiny Fund II, a series of Tiny"
click at [659, 50] on div at bounding box center [648, 48] width 537 height 14
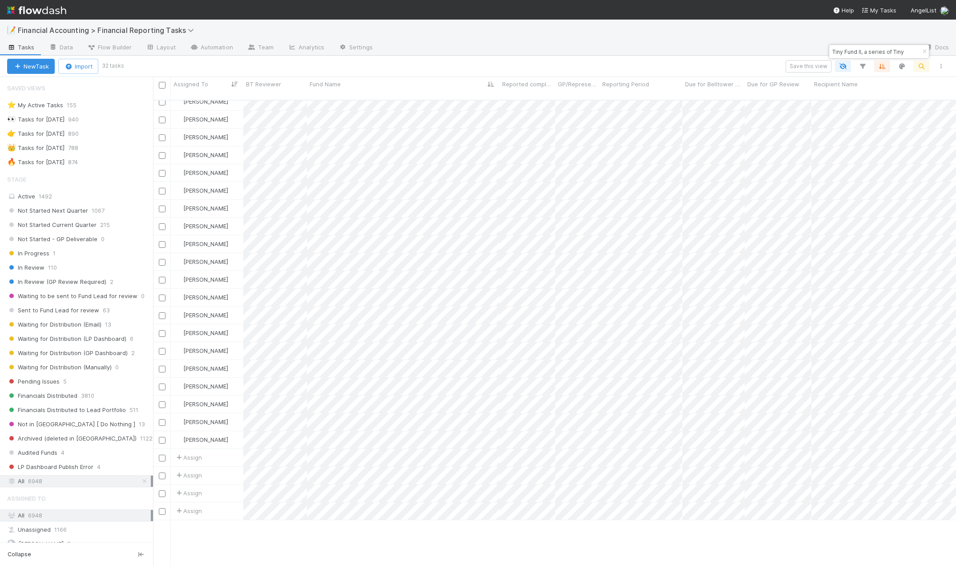
scroll to position [14, 0]
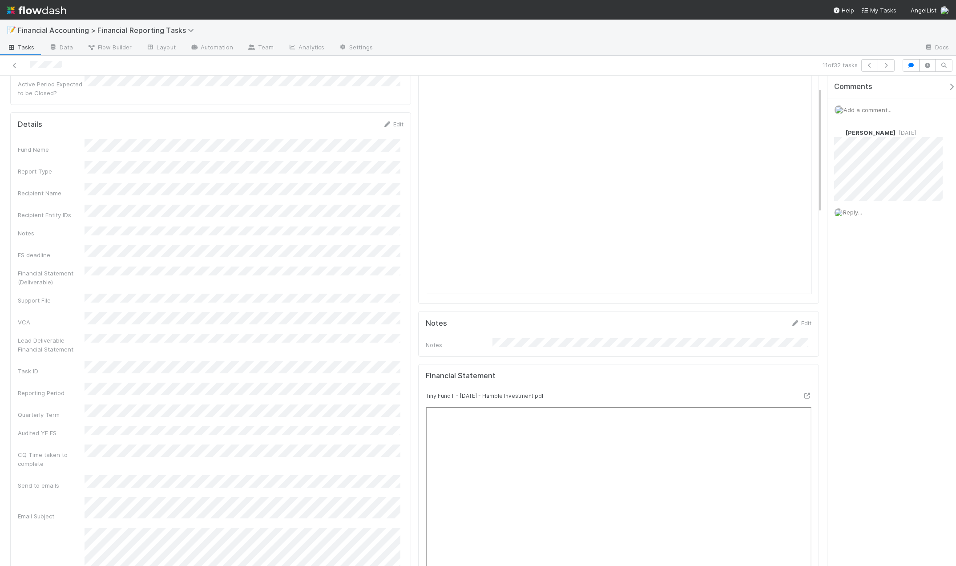
scroll to position [44, 0]
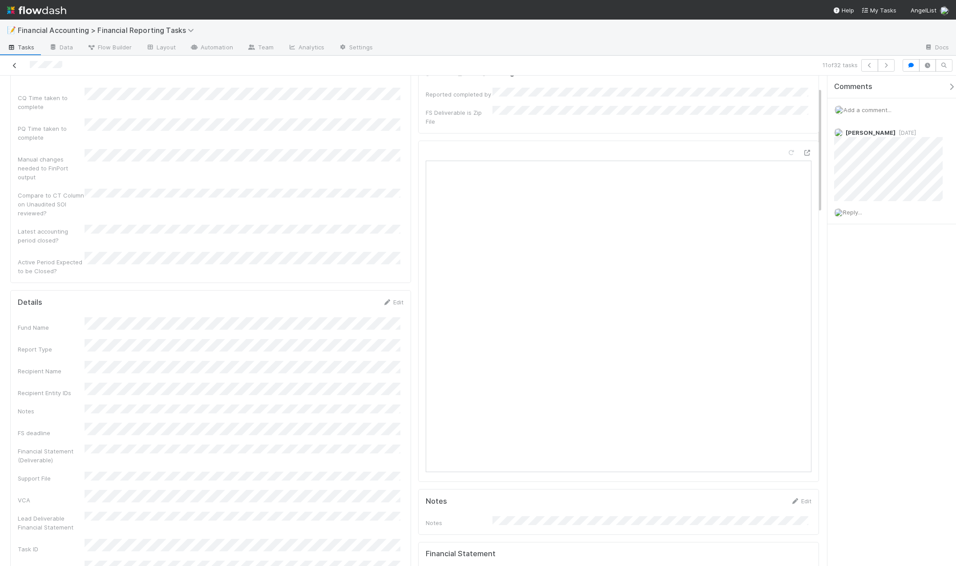
click at [15, 65] on icon at bounding box center [14, 66] width 9 height 6
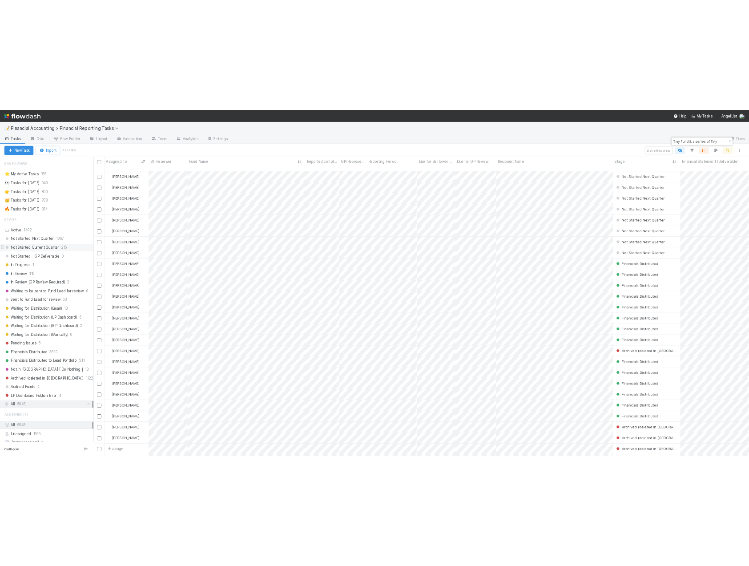
scroll to position [467, 1065]
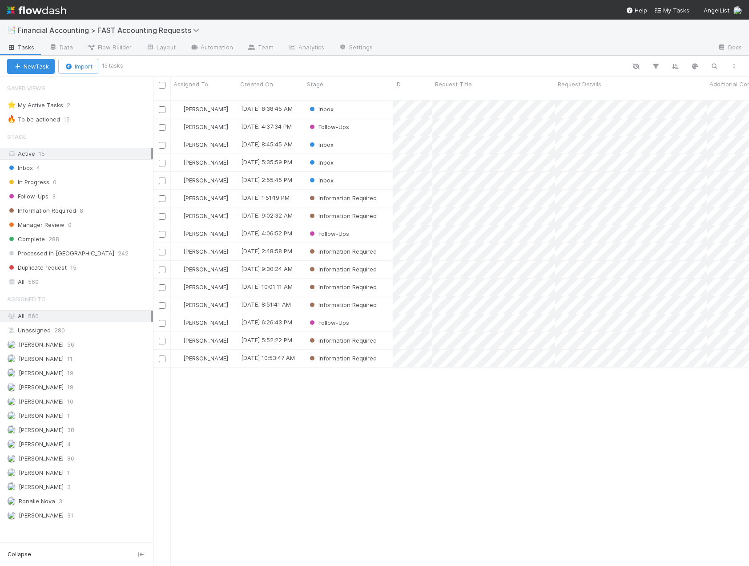
scroll to position [467, 589]
click at [364, 172] on div "Inbox" at bounding box center [348, 180] width 89 height 17
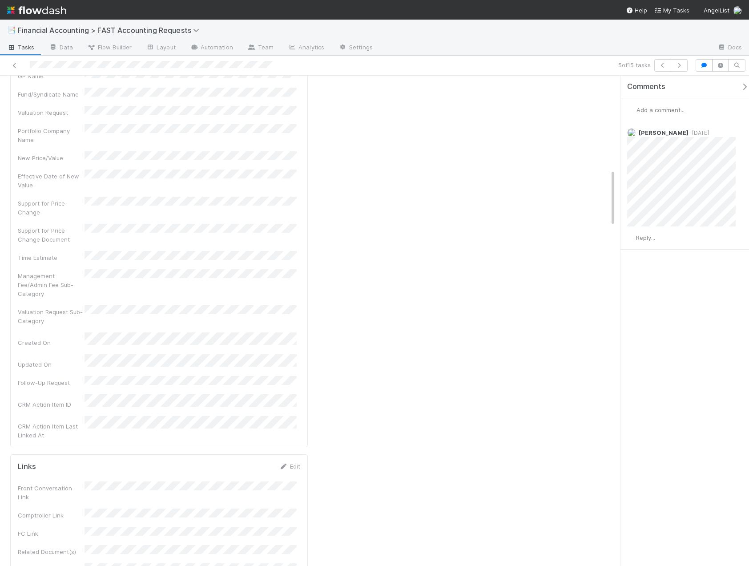
scroll to position [801, 0]
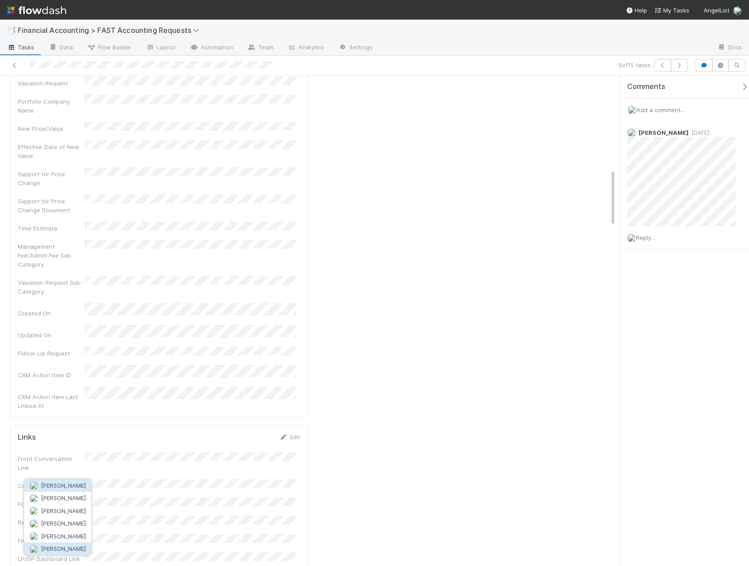
click at [81, 553] on button "[PERSON_NAME]" at bounding box center [57, 548] width 67 height 12
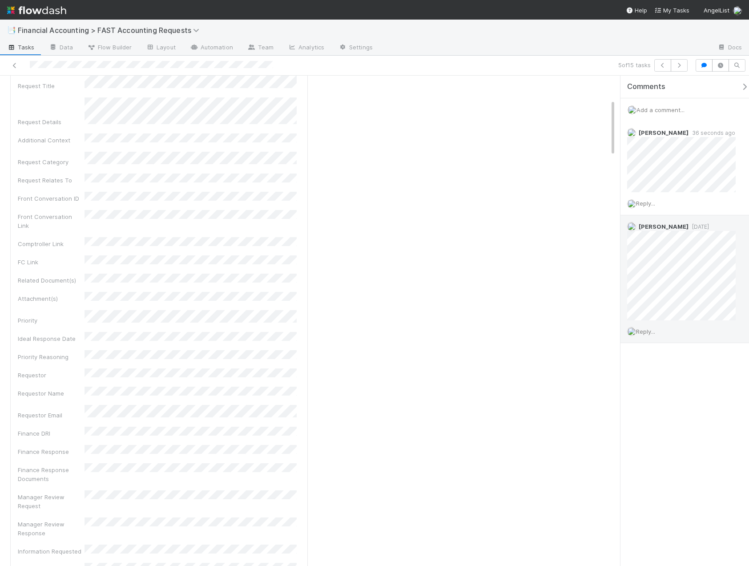
scroll to position [0, 0]
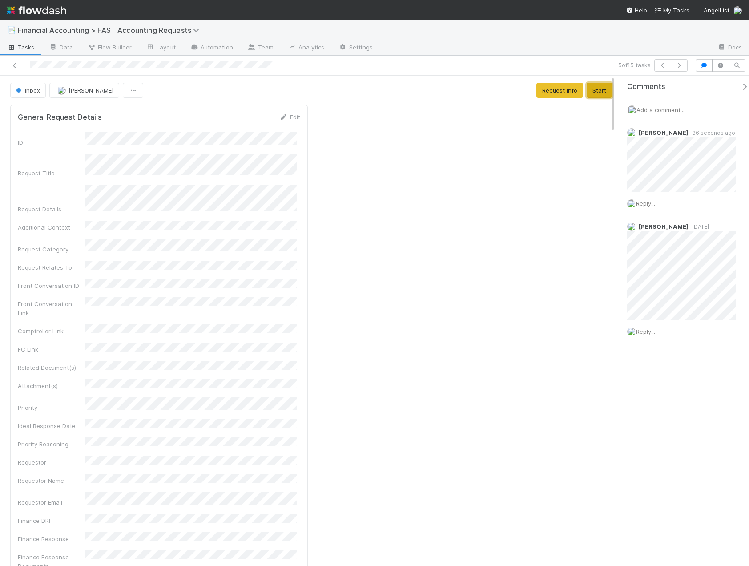
click at [588, 90] on button "Start" at bounding box center [599, 90] width 25 height 15
click at [586, 92] on button "Manager Review" at bounding box center [583, 90] width 58 height 15
drag, startPoint x: 525, startPoint y: 87, endPoint x: 505, endPoint y: 98, distance: 23.1
click at [525, 87] on button "Complete" at bounding box center [542, 90] width 39 height 15
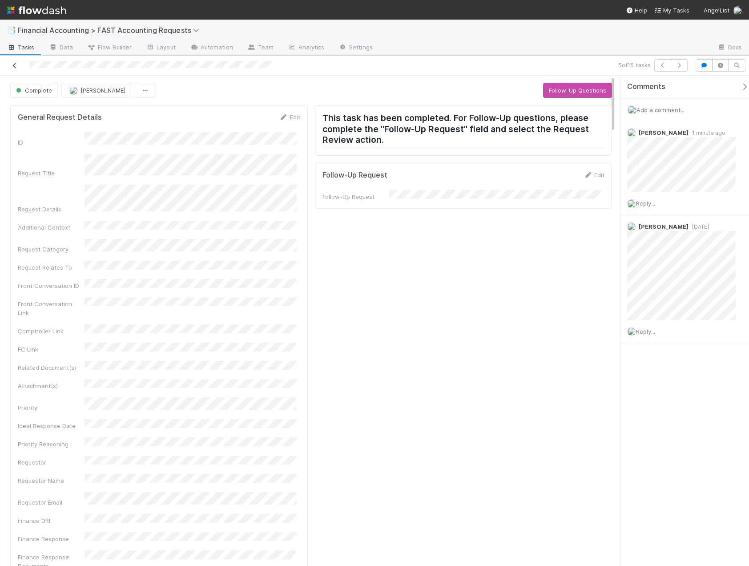
click at [16, 67] on icon at bounding box center [14, 66] width 9 height 6
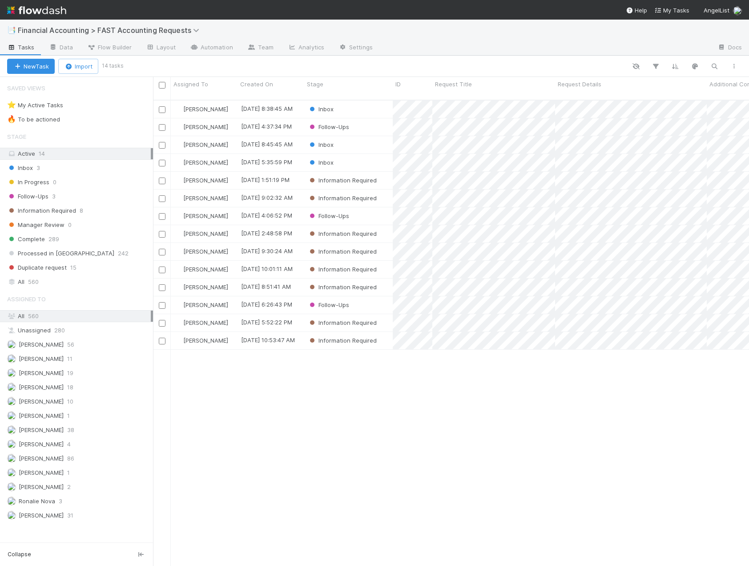
scroll to position [467, 589]
click at [360, 154] on div "Inbox" at bounding box center [348, 162] width 89 height 17
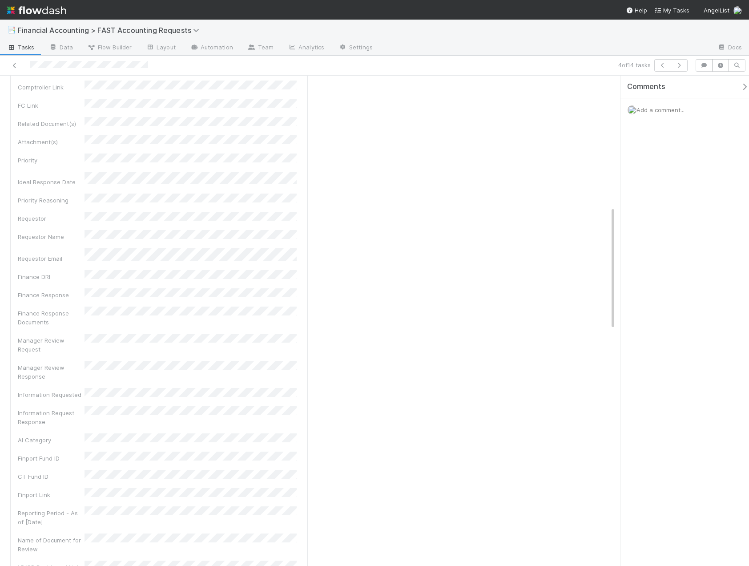
scroll to position [267, 0]
click at [13, 63] on icon at bounding box center [14, 66] width 9 height 6
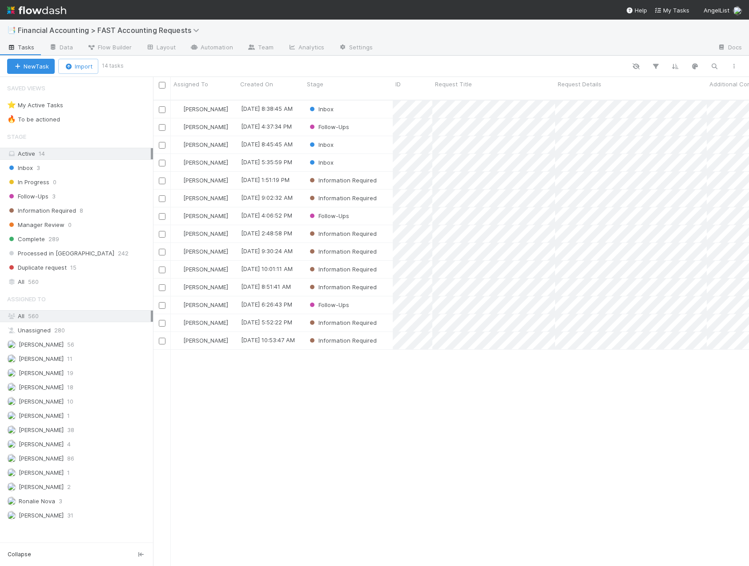
scroll to position [467, 589]
click at [369, 209] on div "Follow-Ups" at bounding box center [348, 215] width 89 height 17
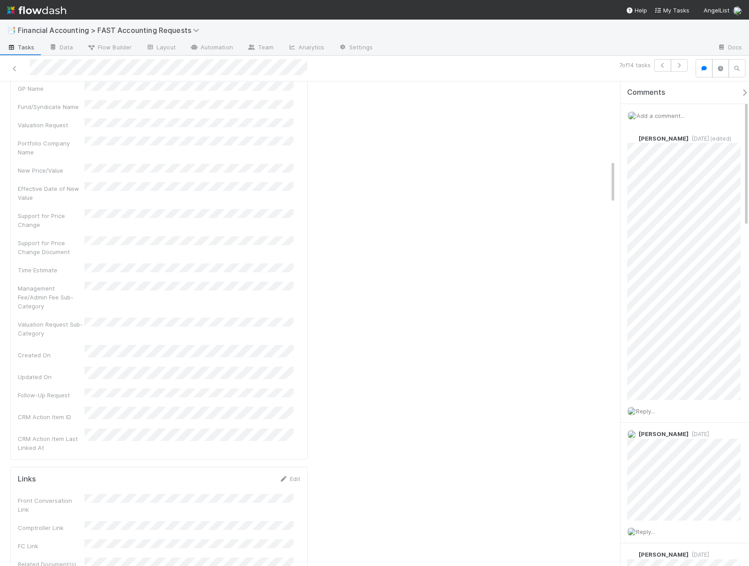
scroll to position [890, 0]
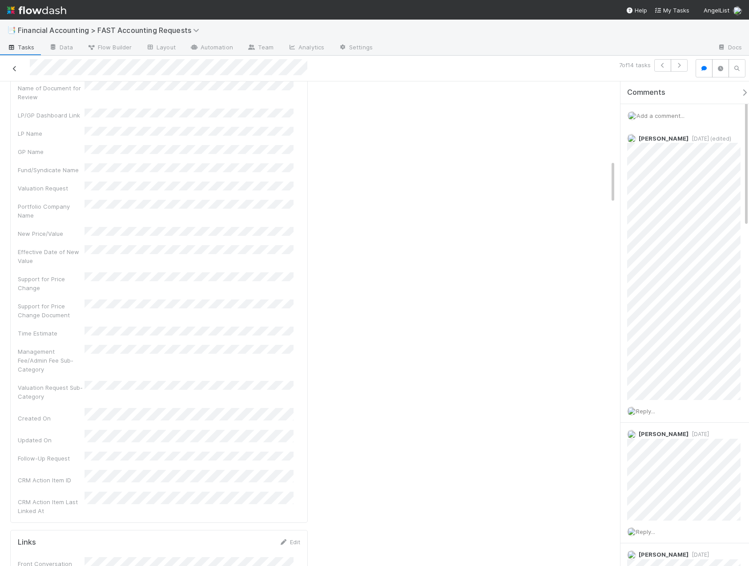
click at [18, 69] on icon at bounding box center [14, 69] width 9 height 6
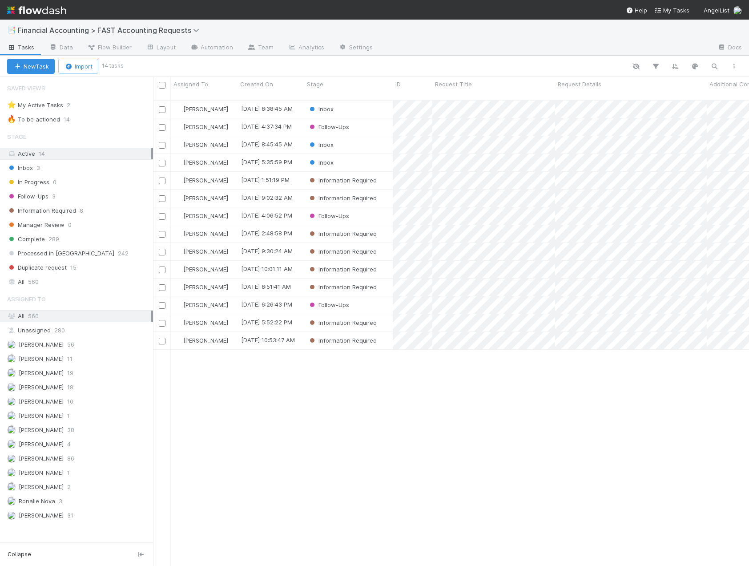
scroll to position [467, 589]
click at [380, 297] on div "Follow-Ups" at bounding box center [348, 304] width 89 height 17
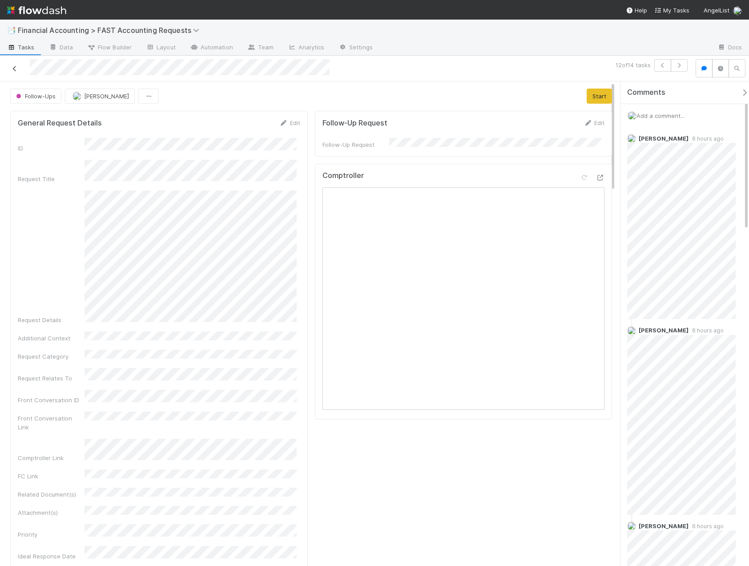
click at [15, 66] on icon at bounding box center [14, 69] width 9 height 6
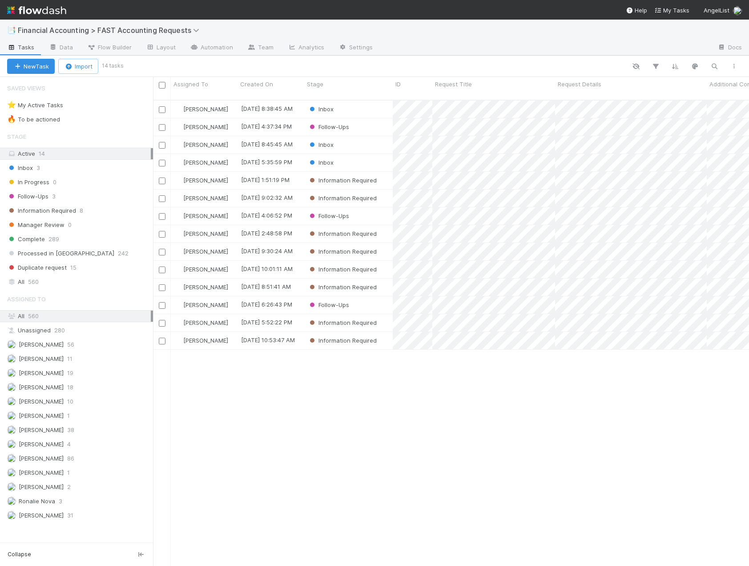
scroll to position [467, 589]
click at [371, 119] on div "Follow-Ups" at bounding box center [348, 126] width 89 height 17
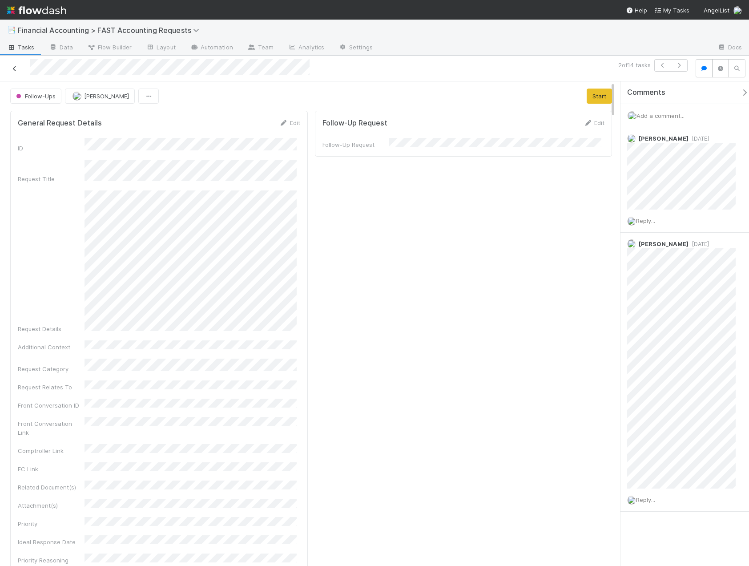
click at [13, 69] on icon at bounding box center [14, 69] width 9 height 6
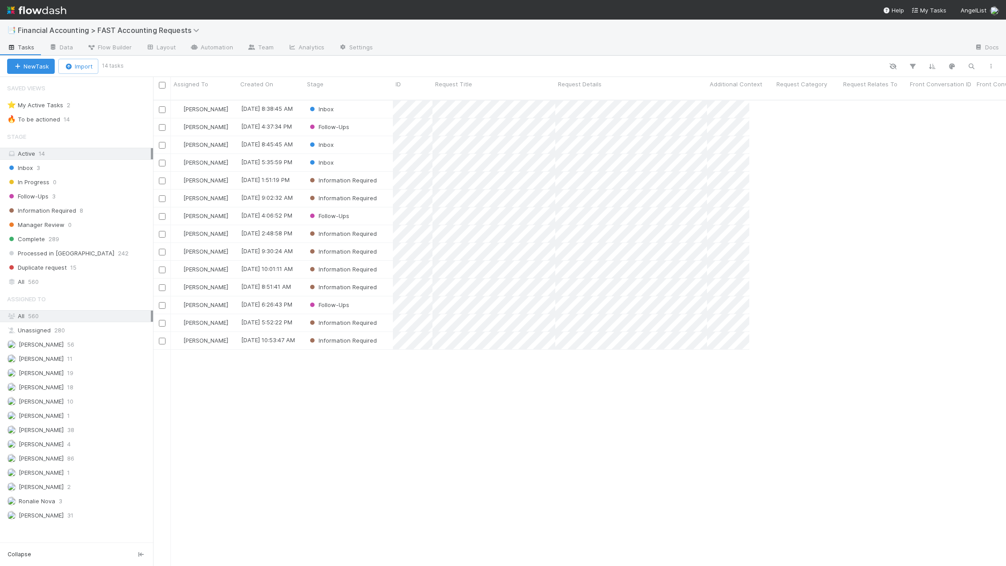
scroll to position [467, 846]
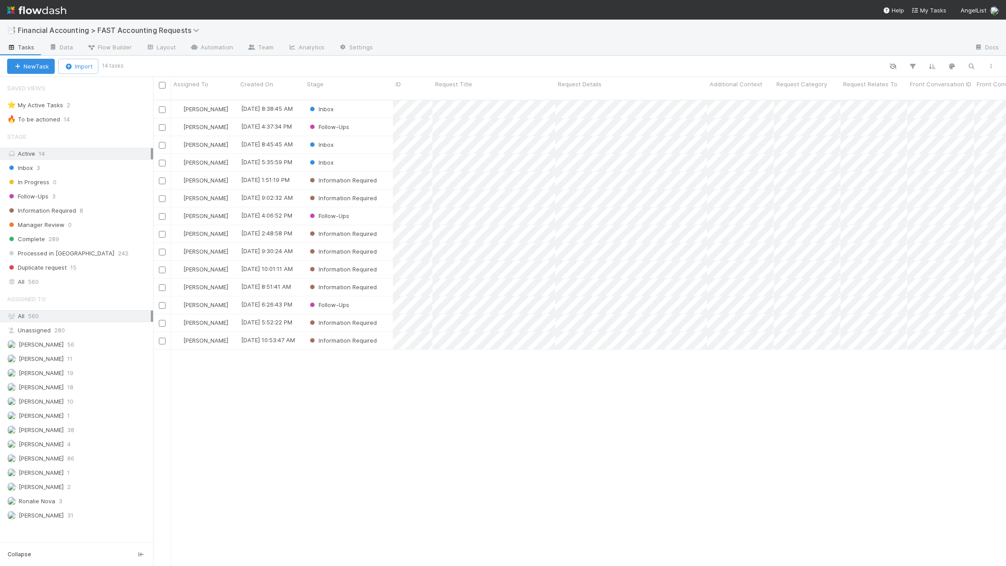
click at [123, 36] on div "📑 Financial Accounting > FAST Accounting Requests" at bounding box center [503, 30] width 1006 height 21
click at [140, 30] on span "Financial Accounting > FAST Accounting Requests" at bounding box center [111, 30] width 186 height 9
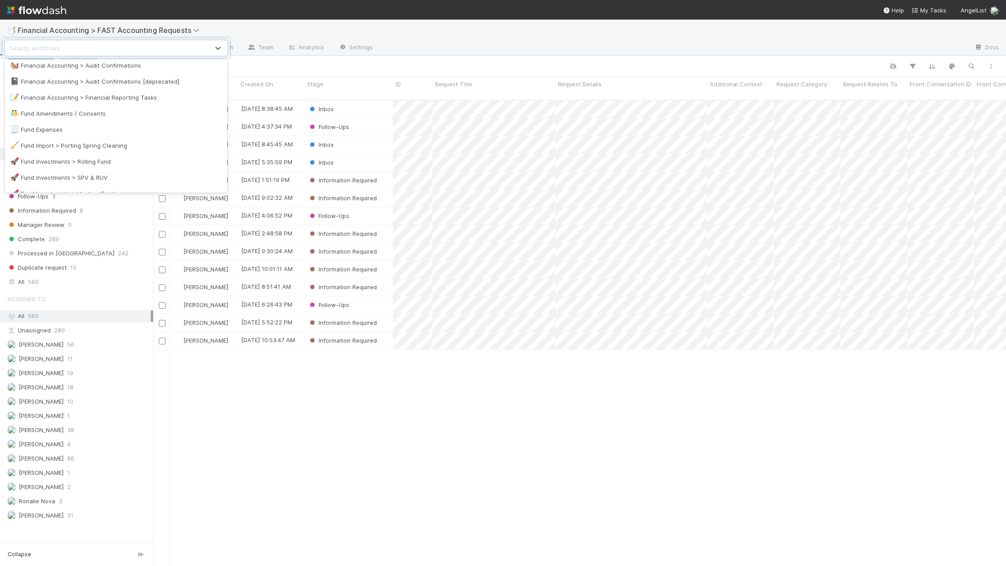
scroll to position [222, 0]
click at [127, 101] on div "📝 Financial Accounting > Financial Reporting Tasks" at bounding box center [116, 102] width 212 height 9
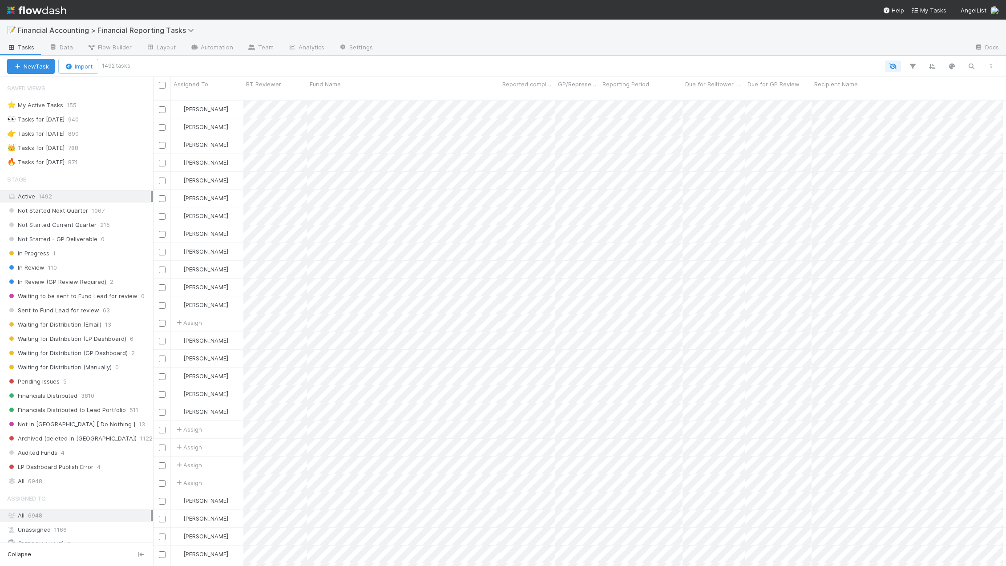
scroll to position [467, 846]
click at [66, 270] on div "In Review 110" at bounding box center [80, 267] width 146 height 11
click at [214, 85] on div "Assigned To" at bounding box center [207, 84] width 68 height 9
click at [212, 111] on div "Sort Z → A" at bounding box center [224, 114] width 101 height 13
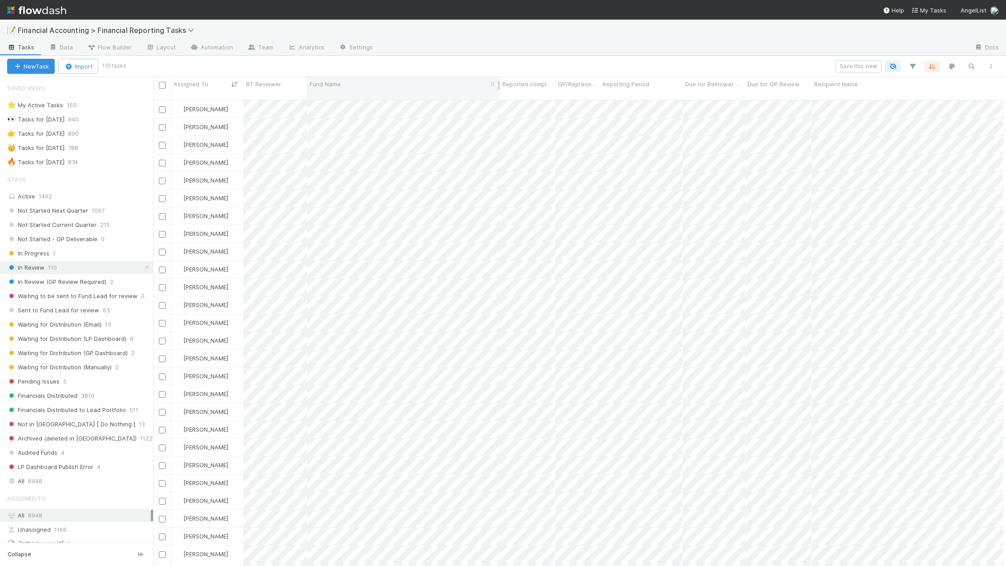
click at [386, 82] on div "Fund Name" at bounding box center [404, 84] width 188 height 9
click at [380, 101] on div "Sort A → Z" at bounding box center [360, 100] width 101 height 13
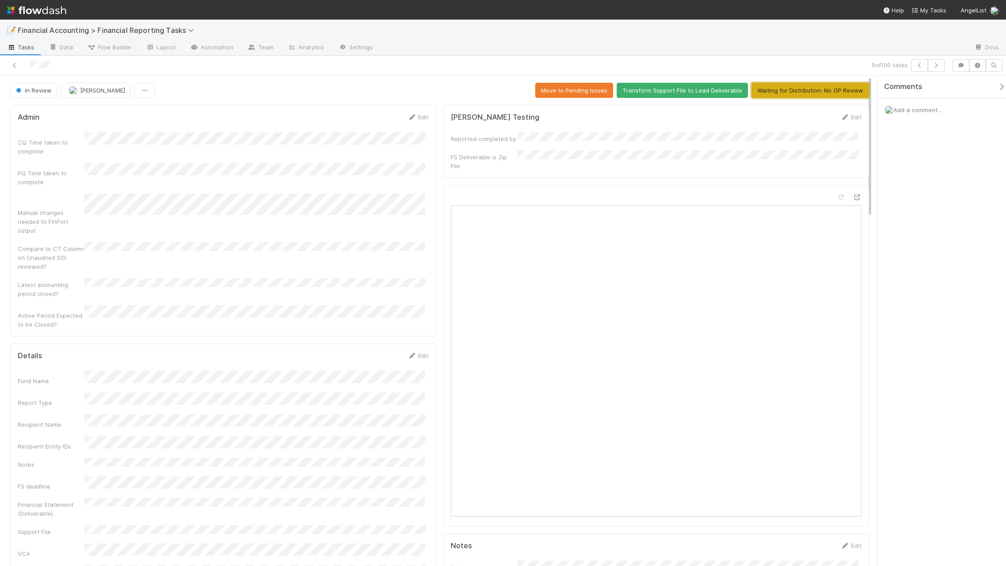
click at [794, 92] on button "Waiting for Distribution: No GP Review" at bounding box center [809, 90] width 117 height 15
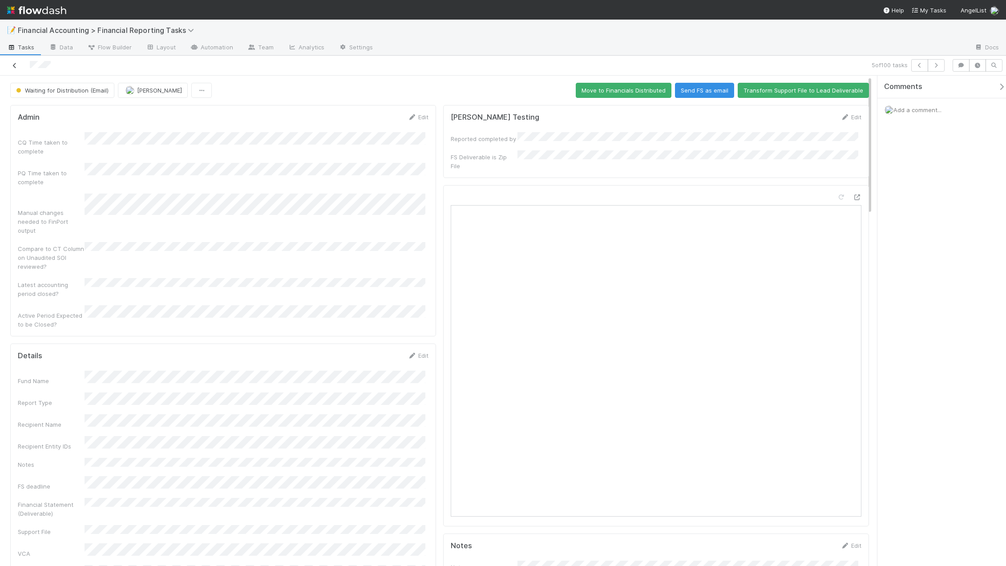
click at [15, 67] on icon at bounding box center [14, 66] width 9 height 6
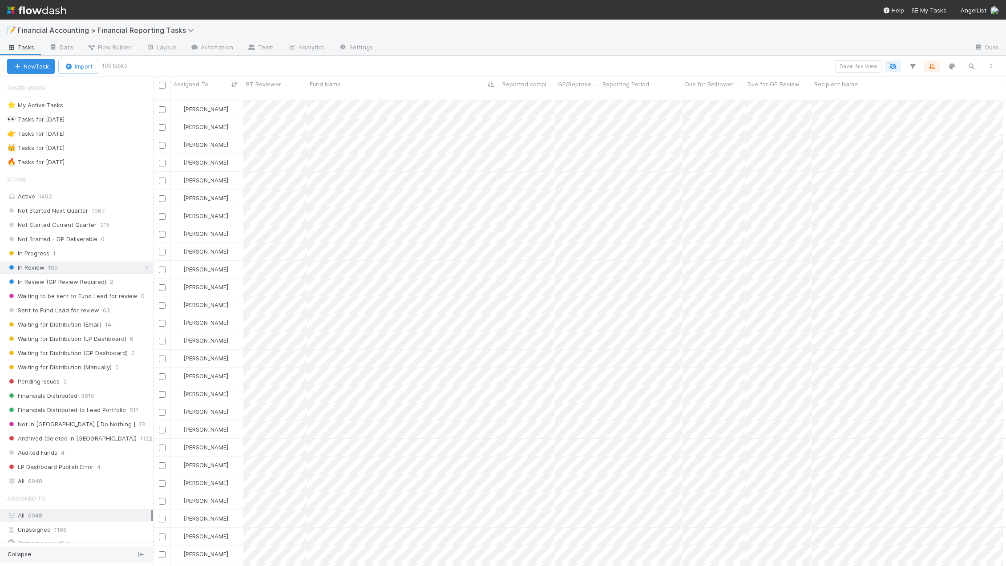
scroll to position [467, 846]
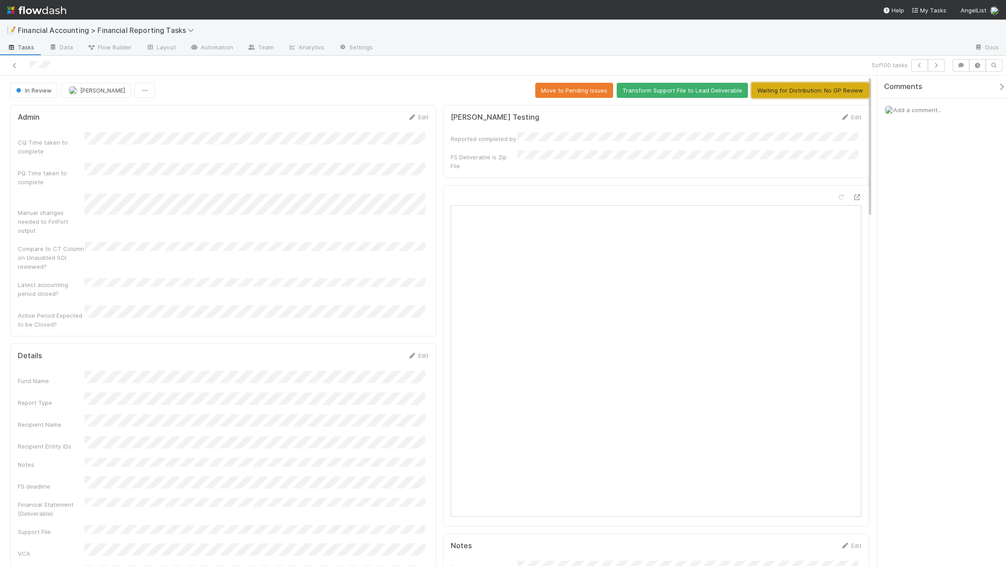
click at [784, 93] on button "Waiting for Distribution: No GP Review" at bounding box center [809, 90] width 117 height 15
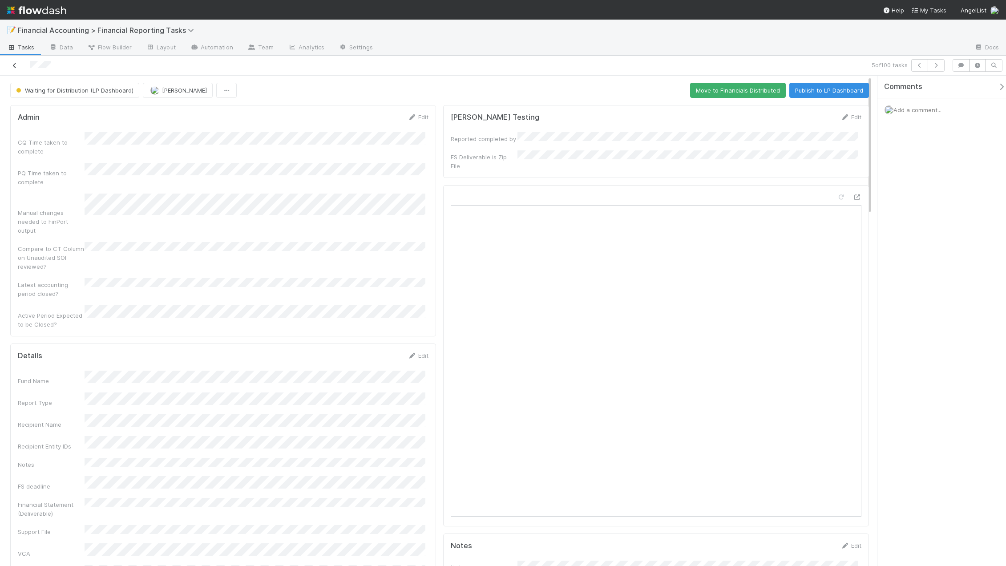
click at [17, 66] on icon at bounding box center [14, 66] width 9 height 6
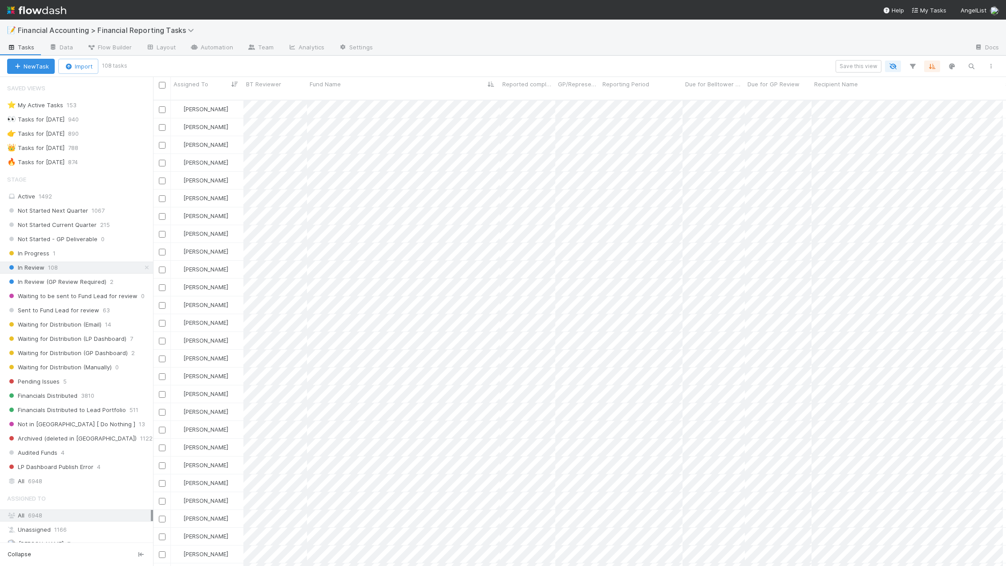
scroll to position [467, 846]
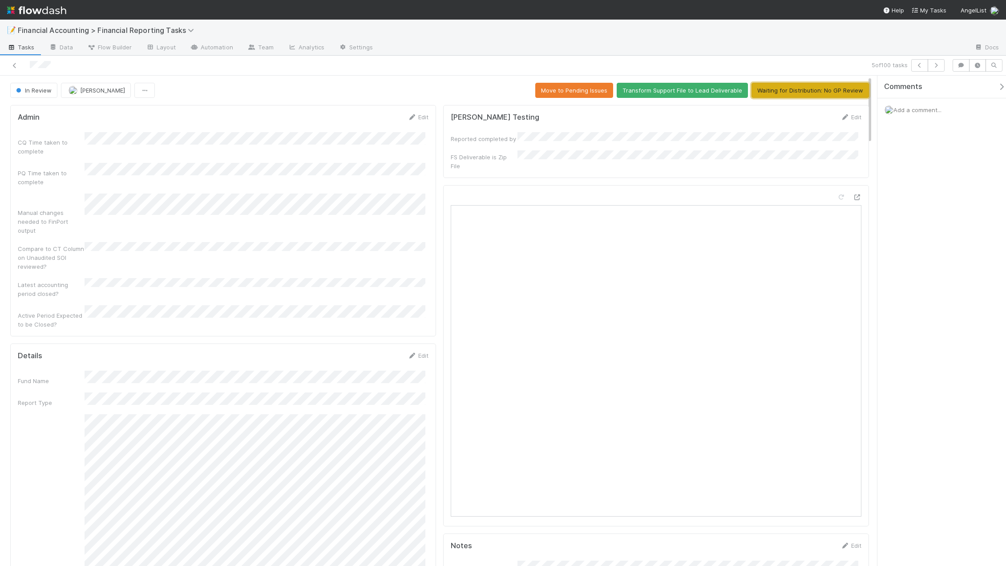
click at [785, 93] on button "Waiting for Distribution: No GP Review" at bounding box center [809, 90] width 117 height 15
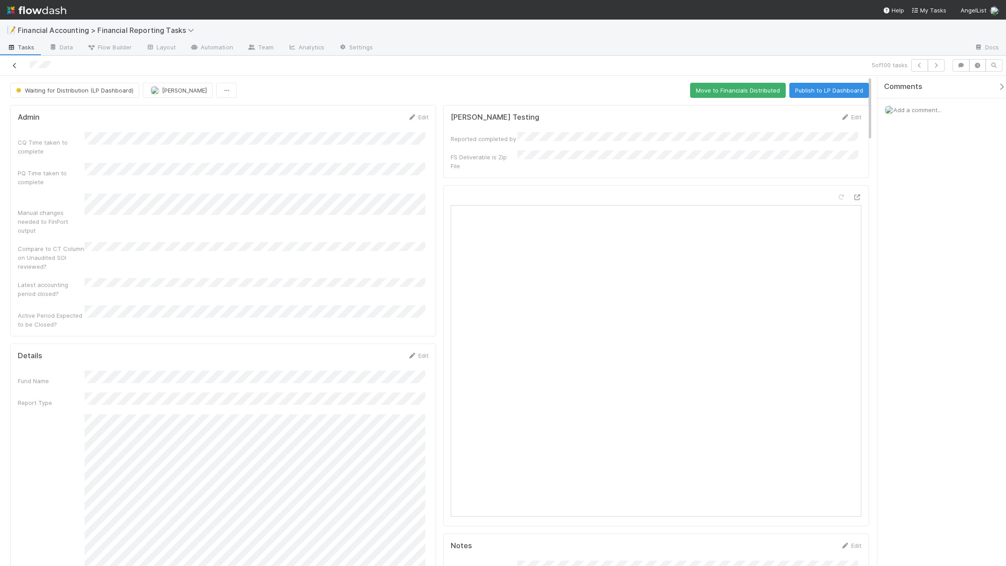
click at [12, 65] on icon at bounding box center [14, 66] width 9 height 6
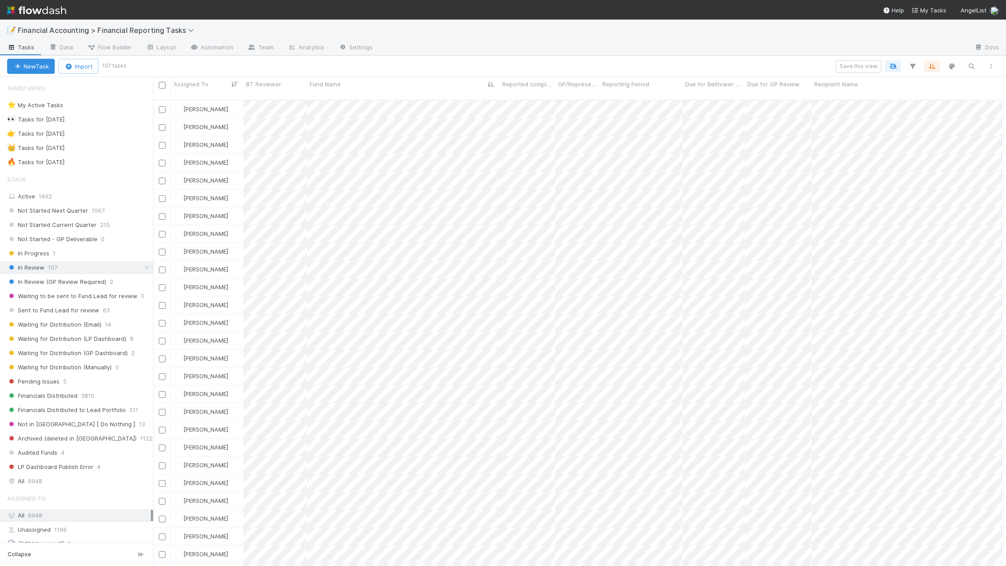
scroll to position [467, 846]
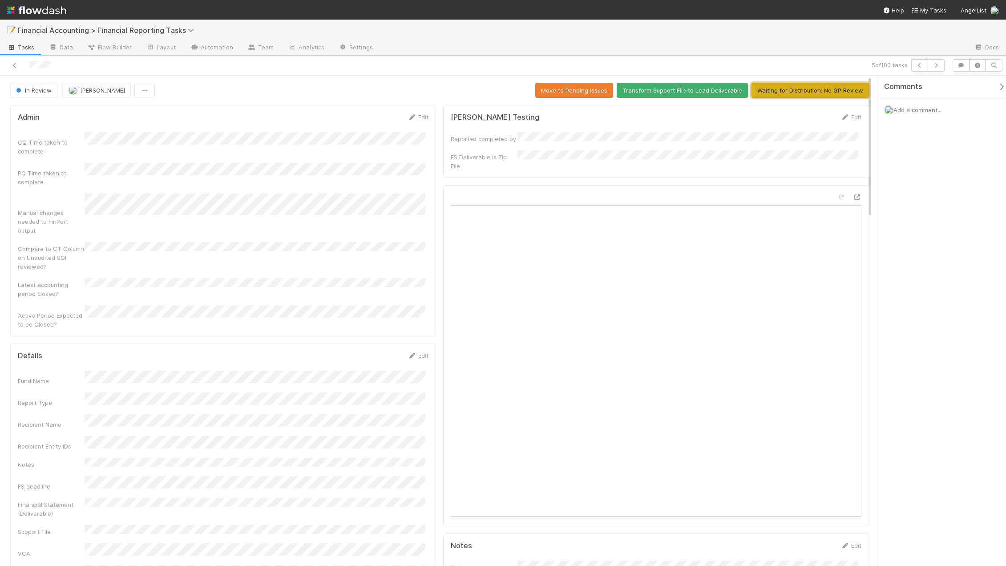
click at [807, 92] on button "Waiting for Distribution: No GP Review" at bounding box center [809, 90] width 117 height 15
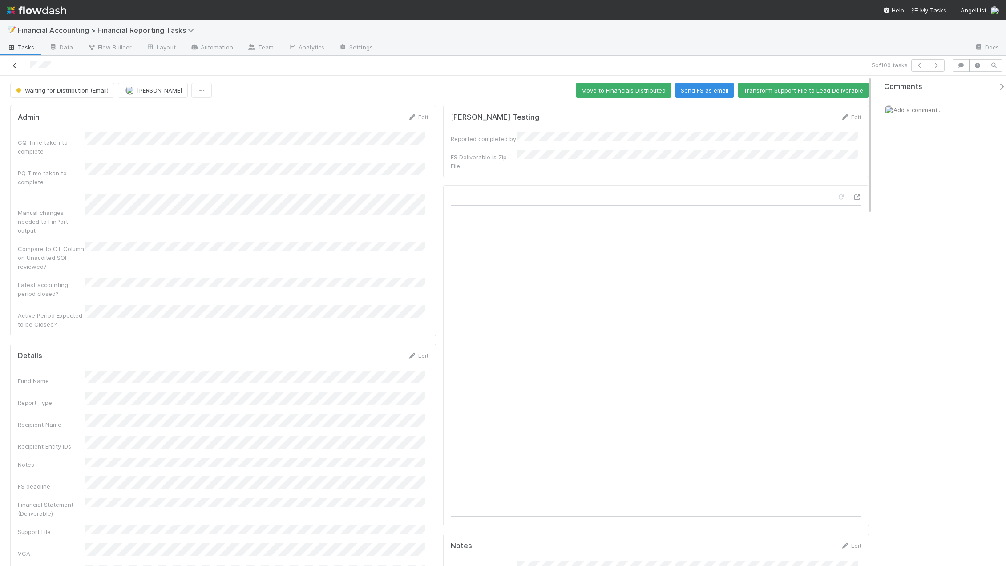
click at [16, 65] on icon at bounding box center [14, 66] width 9 height 6
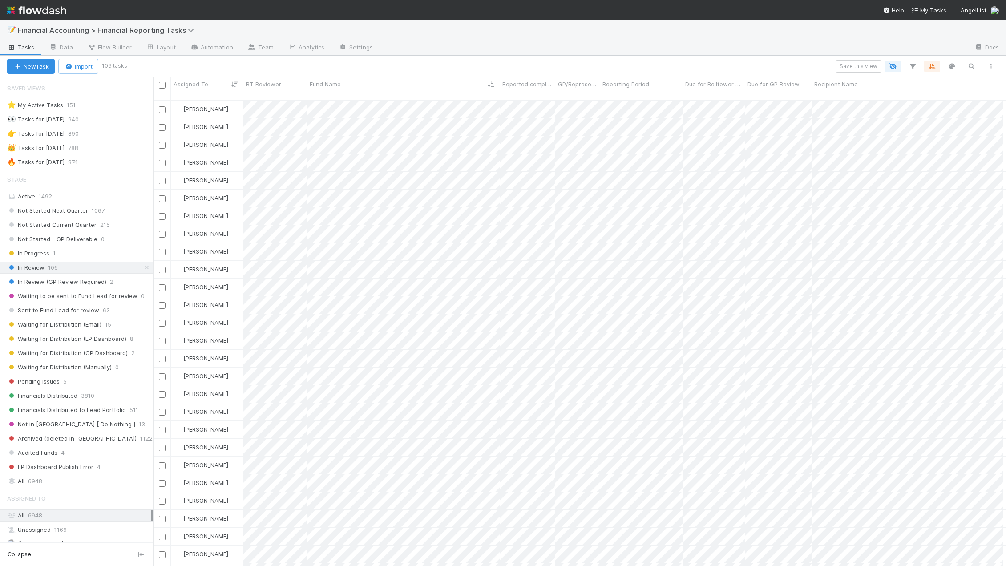
scroll to position [467, 846]
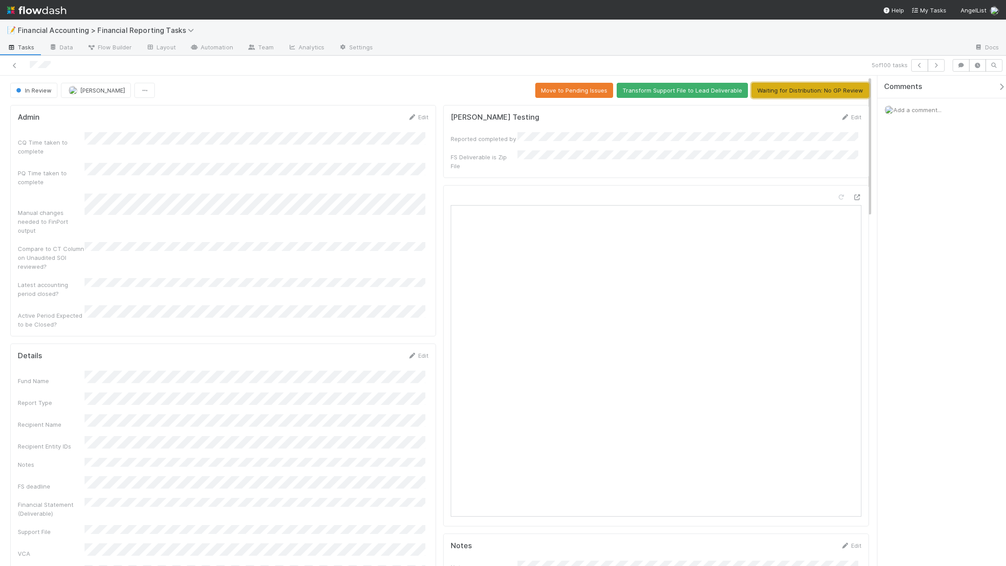
click at [766, 93] on button "Waiting for Distribution: No GP Review" at bounding box center [809, 90] width 117 height 15
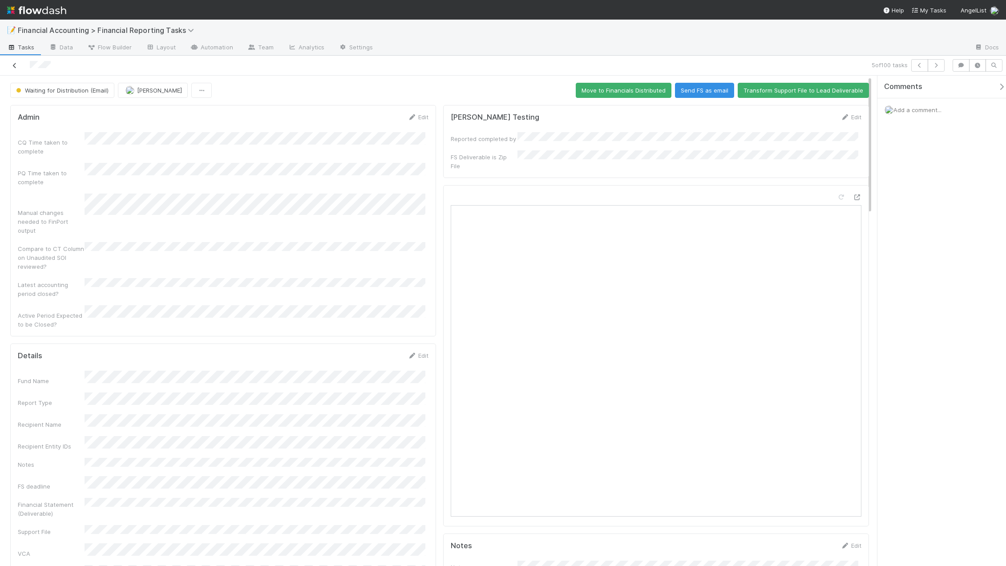
click at [14, 68] on icon at bounding box center [14, 66] width 9 height 6
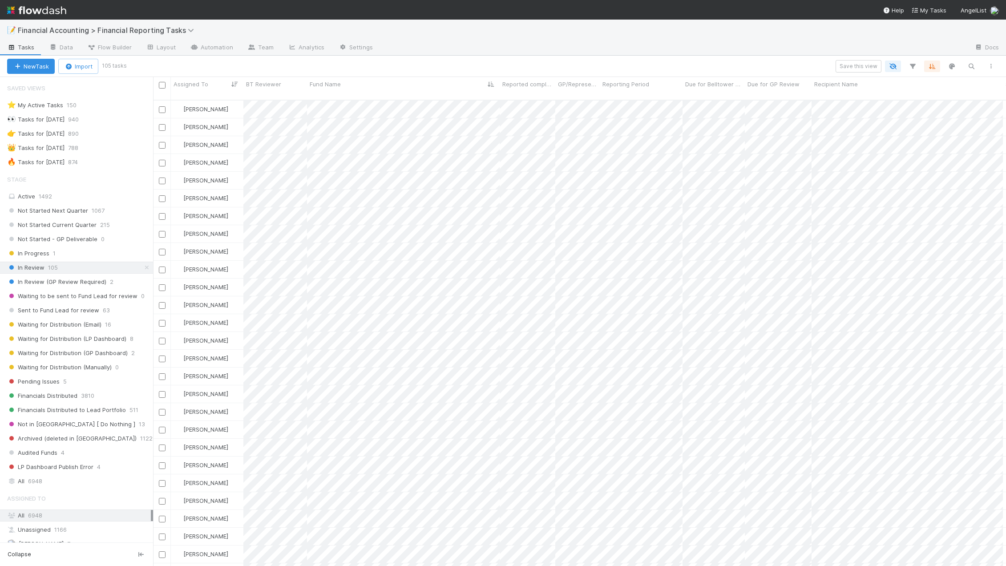
scroll to position [467, 846]
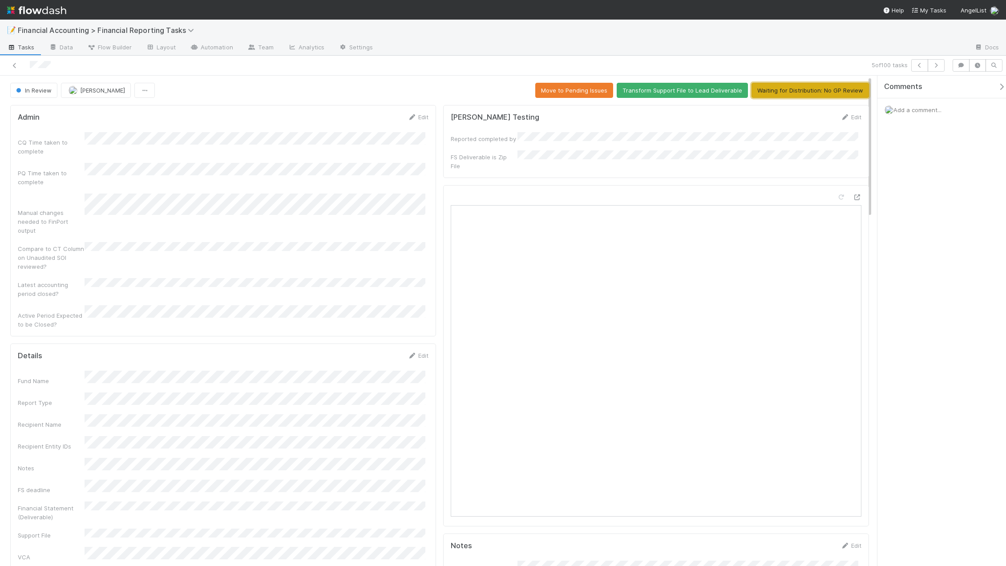
click at [792, 93] on button "Waiting for Distribution: No GP Review" at bounding box center [809, 90] width 117 height 15
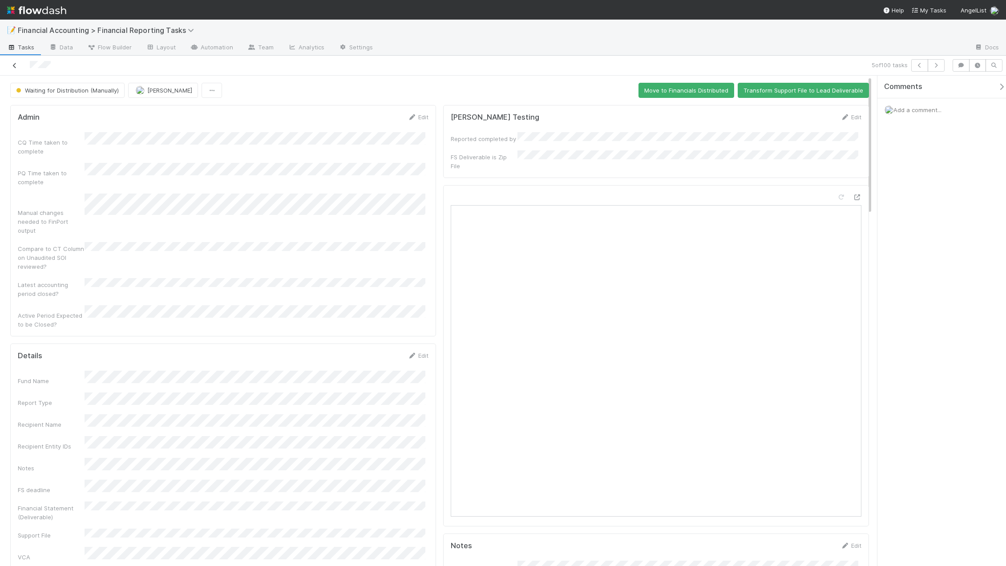
click at [13, 67] on icon at bounding box center [14, 66] width 9 height 6
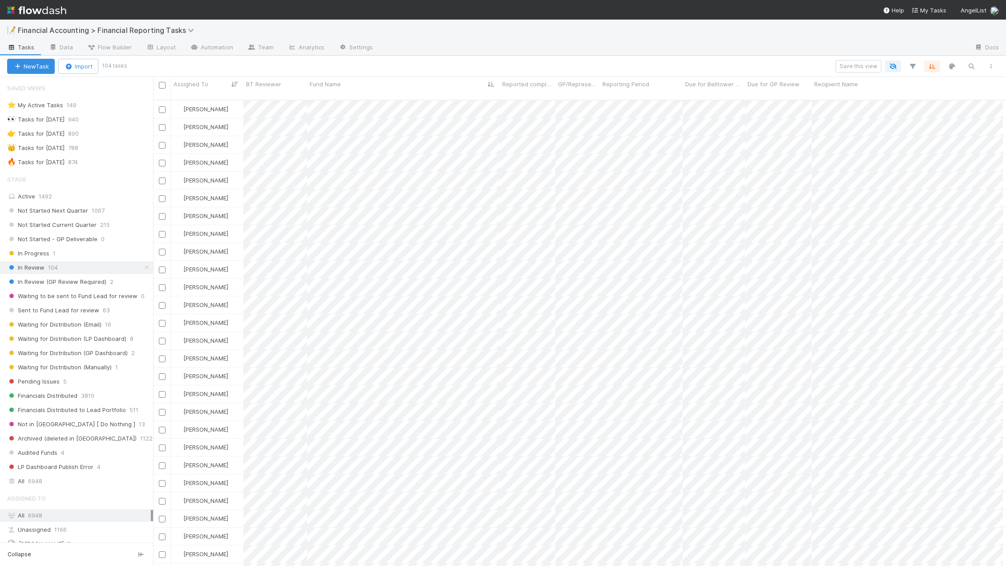
scroll to position [467, 846]
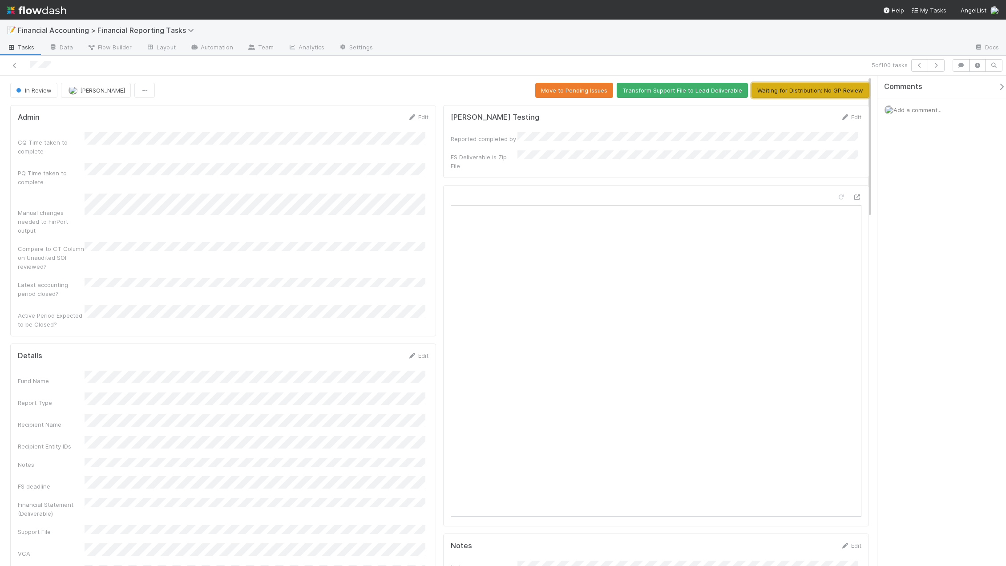
click at [793, 90] on button "Waiting for Distribution: No GP Review" at bounding box center [809, 90] width 117 height 15
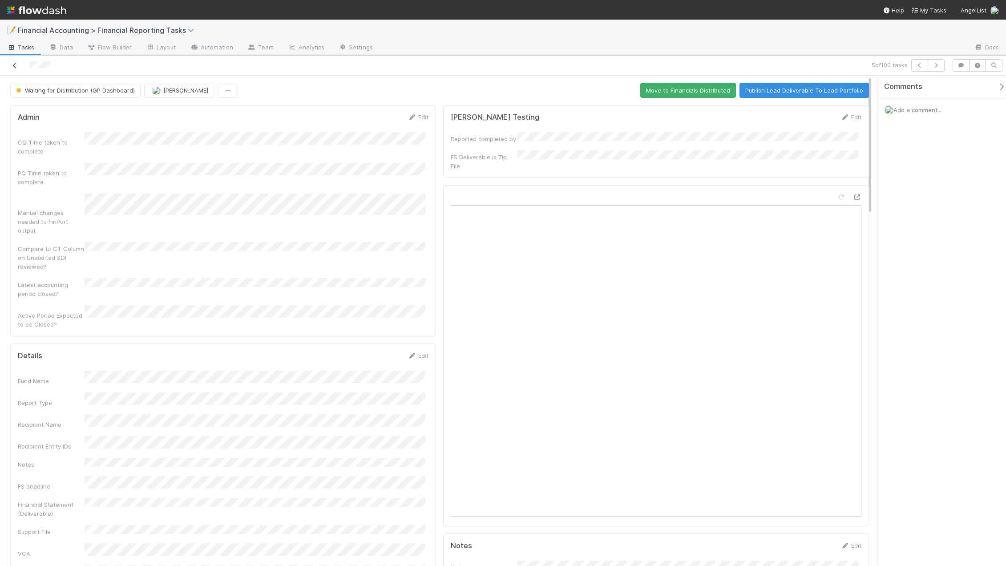
click at [13, 67] on icon at bounding box center [14, 66] width 9 height 6
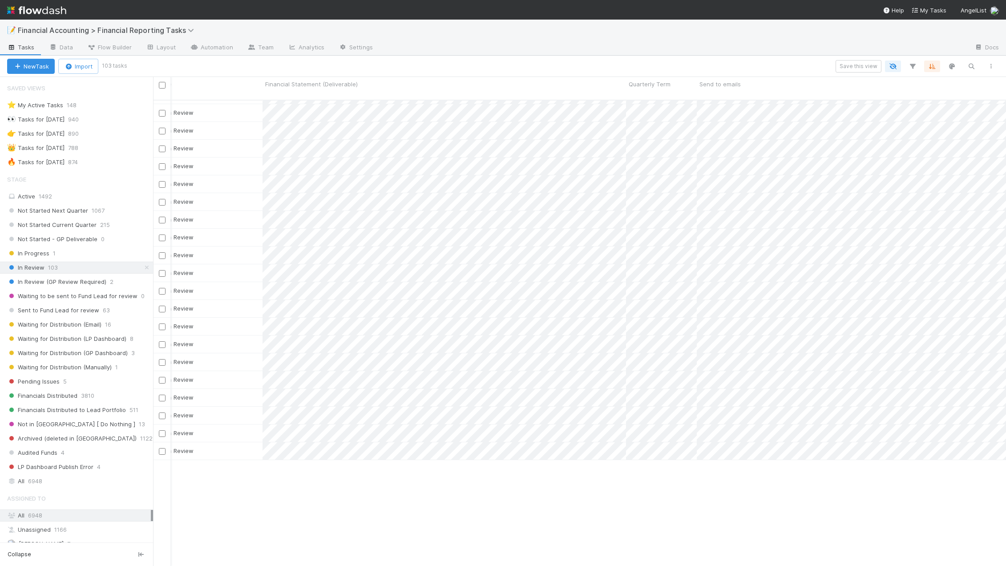
scroll to position [32, 850]
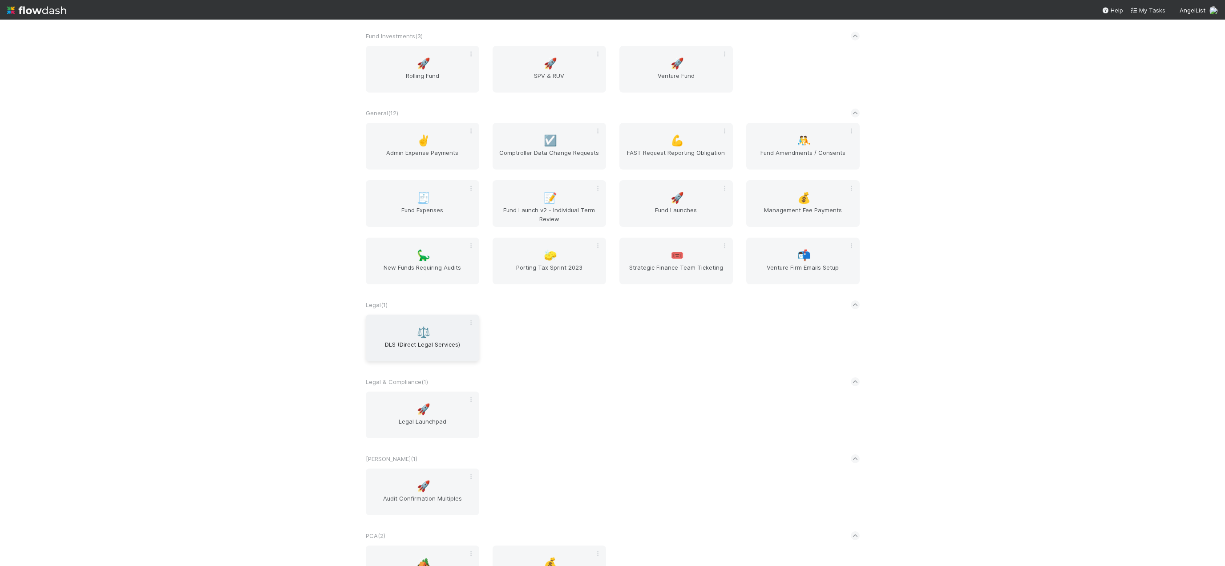
scroll to position [756, 0]
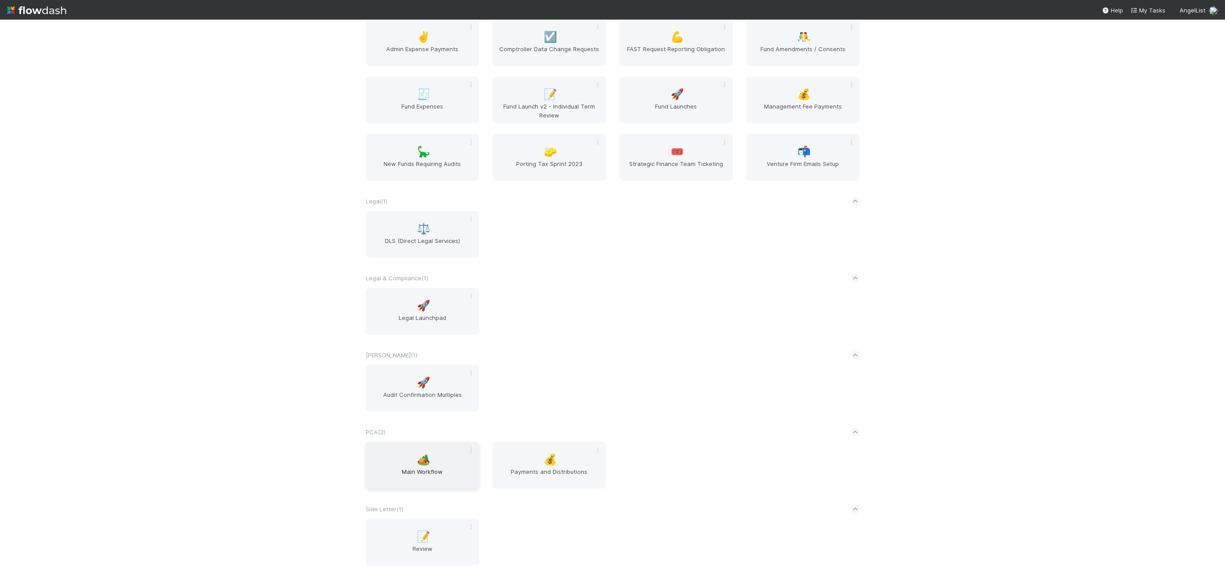
click at [423, 479] on span "Main Workflow" at bounding box center [422, 476] width 106 height 18
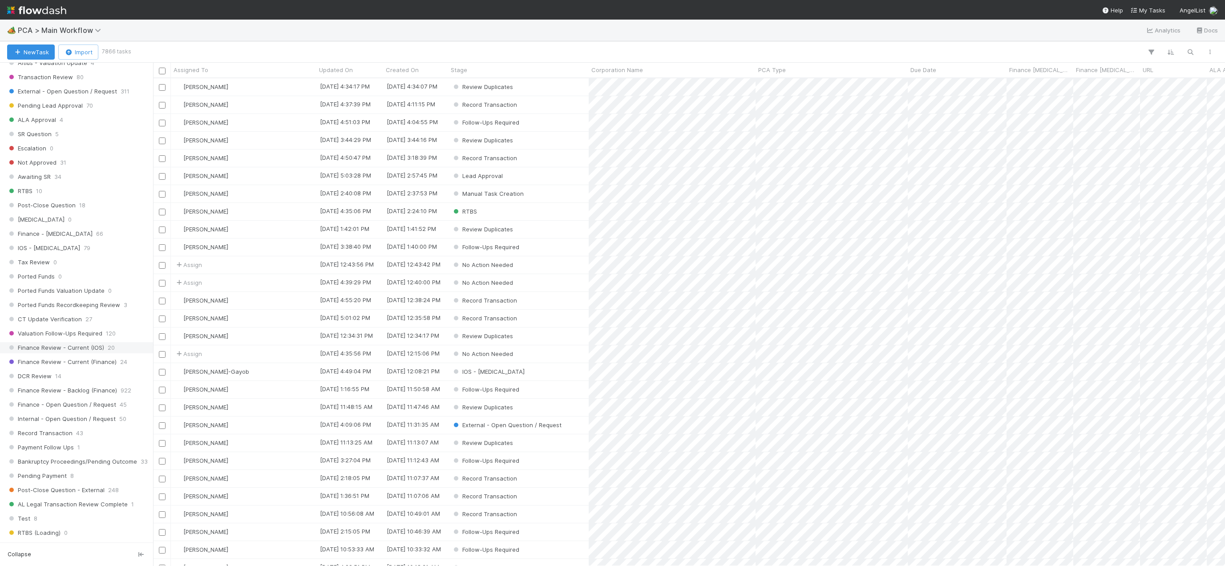
scroll to position [489, 0]
click at [103, 318] on span "Finance Review - Current (Finance)" at bounding box center [61, 319] width 109 height 11
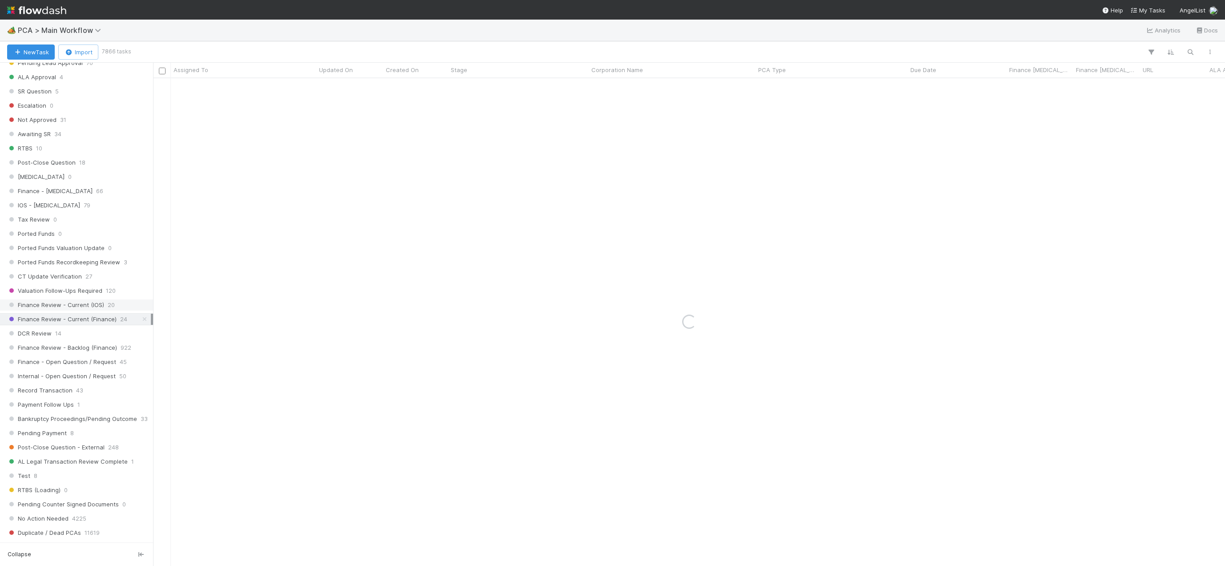
click at [113, 307] on span "20" at bounding box center [111, 304] width 7 height 11
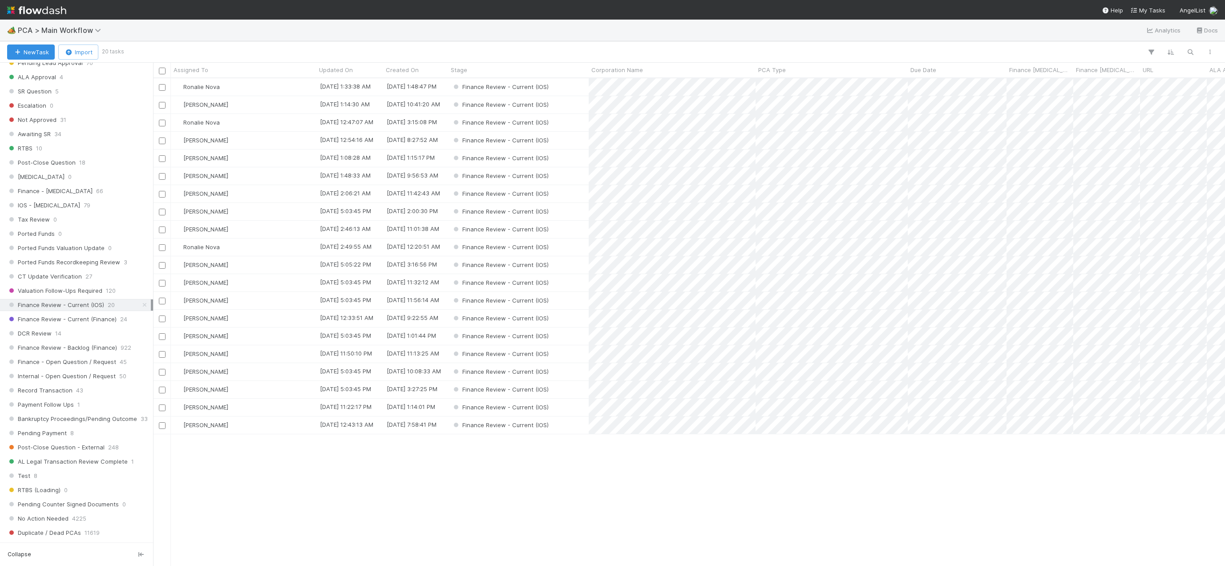
scroll to position [481, 1065]
click at [252, 76] on div "Assigned To" at bounding box center [243, 70] width 145 height 15
click at [254, 71] on div "Assigned To" at bounding box center [243, 69] width 141 height 9
click at [249, 90] on div "Sort A → Z" at bounding box center [224, 86] width 101 height 13
click at [86, 324] on span "Finance Review - Current (Finance)" at bounding box center [61, 319] width 109 height 11
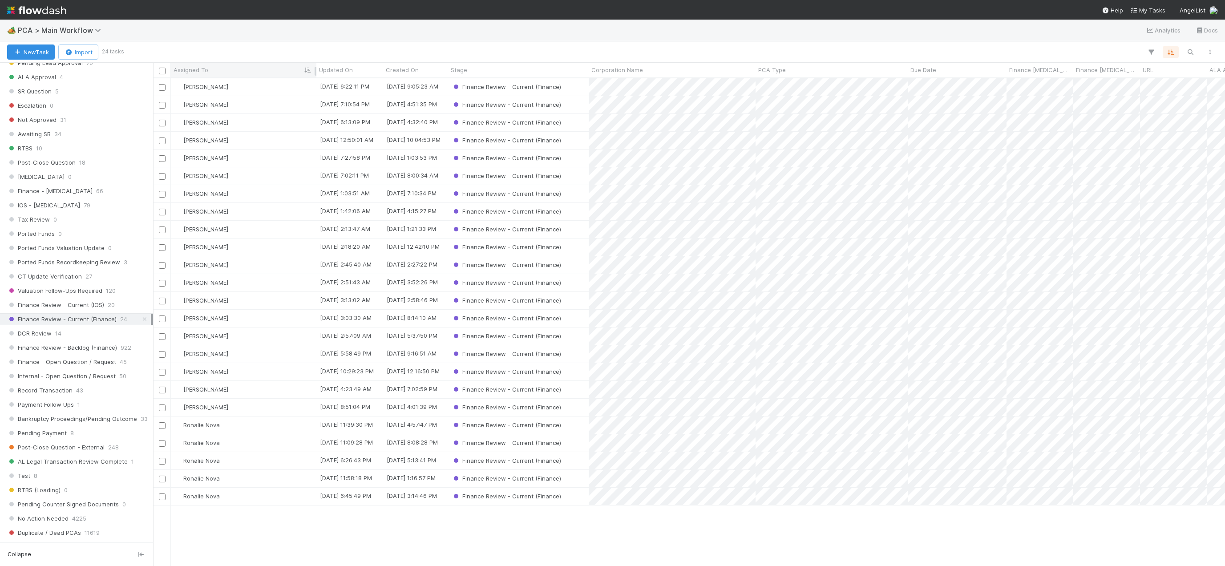
scroll to position [481, 1065]
click at [199, 443] on span "Ronalie Nova" at bounding box center [201, 442] width 36 height 7
click at [205, 459] on span "Kevin Fawcett you" at bounding box center [217, 461] width 58 height 7
click at [204, 479] on span "Kevin Fawcett you" at bounding box center [217, 479] width 58 height 7
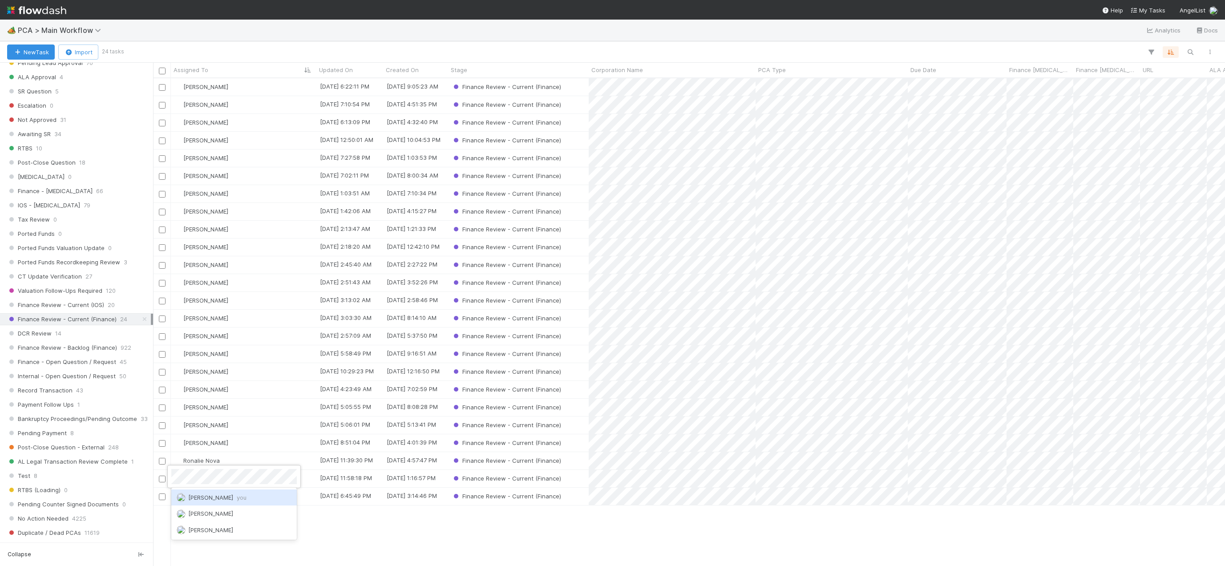
click at [200, 502] on div "Kevin Fawcett you" at bounding box center [233, 497] width 125 height 16
click at [228, 442] on span "Kevin Fawcett you" at bounding box center [217, 440] width 58 height 7
click at [245, 525] on div "Don Walker 8/13/25, 6:22:11 PM 2/20/25, 9:05:23 AM Finance Review - Current (Fi…" at bounding box center [689, 321] width 1072 height 487
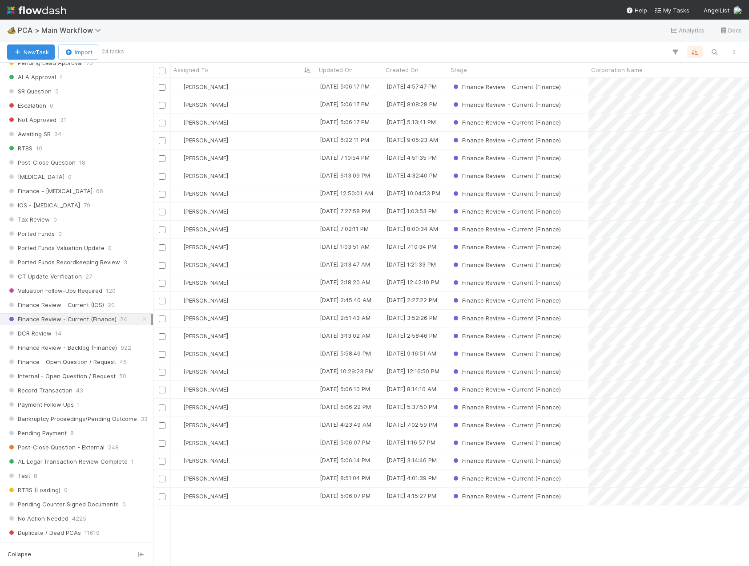
scroll to position [481, 589]
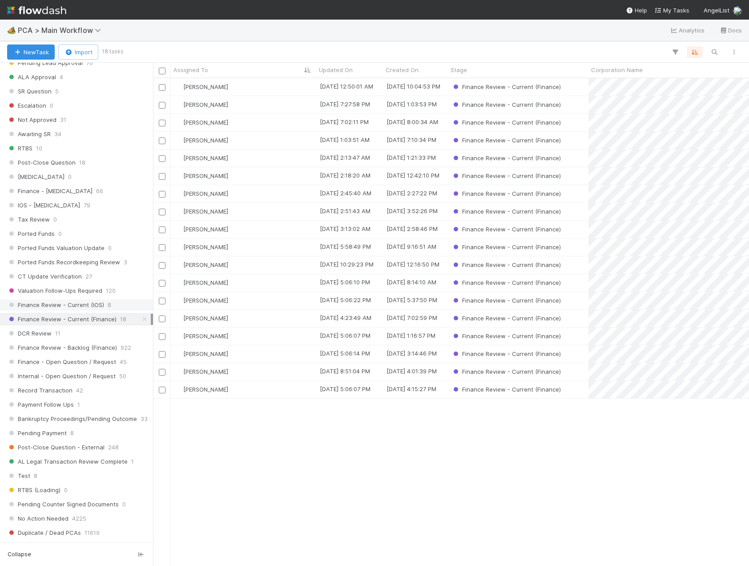
click at [88, 305] on span "Finance Review - Current (IOS)" at bounding box center [55, 304] width 97 height 11
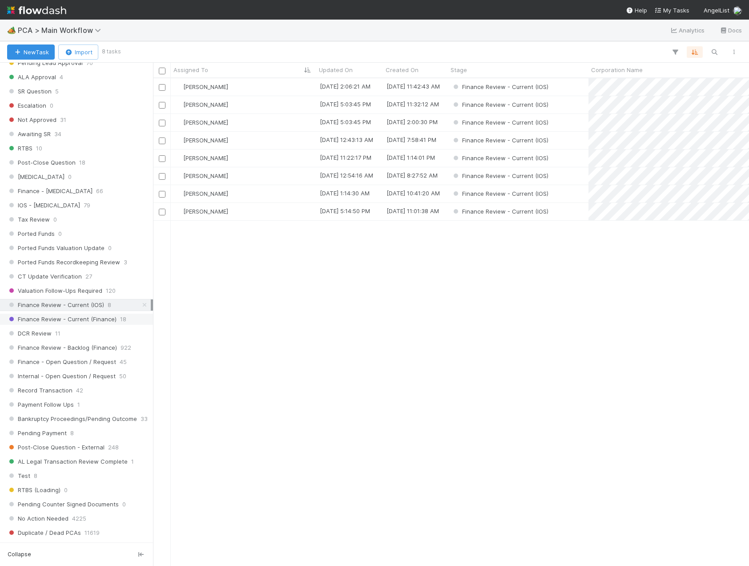
scroll to position [481, 589]
click at [90, 319] on span "Finance Review - Current (Finance)" at bounding box center [61, 319] width 109 height 11
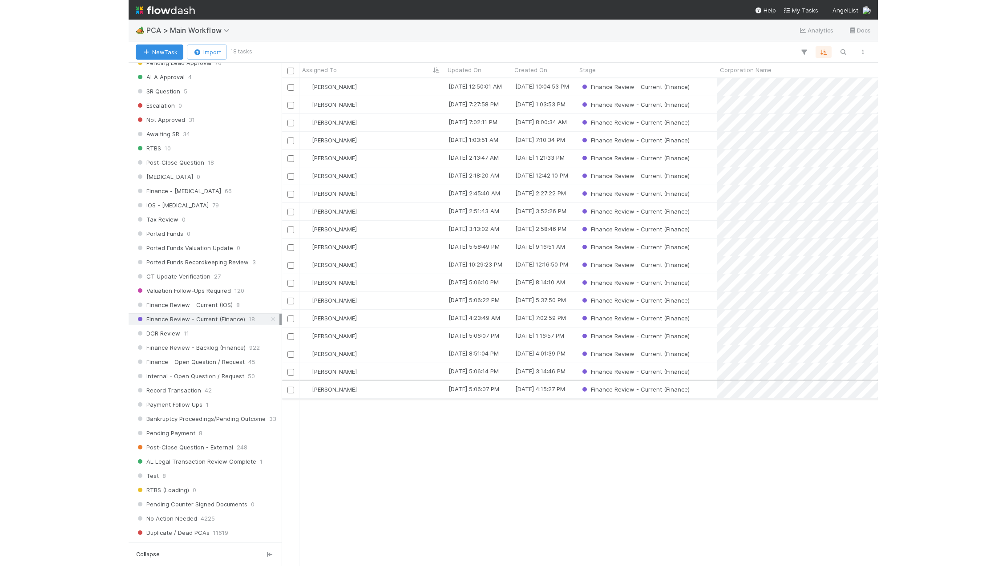
scroll to position [481, 846]
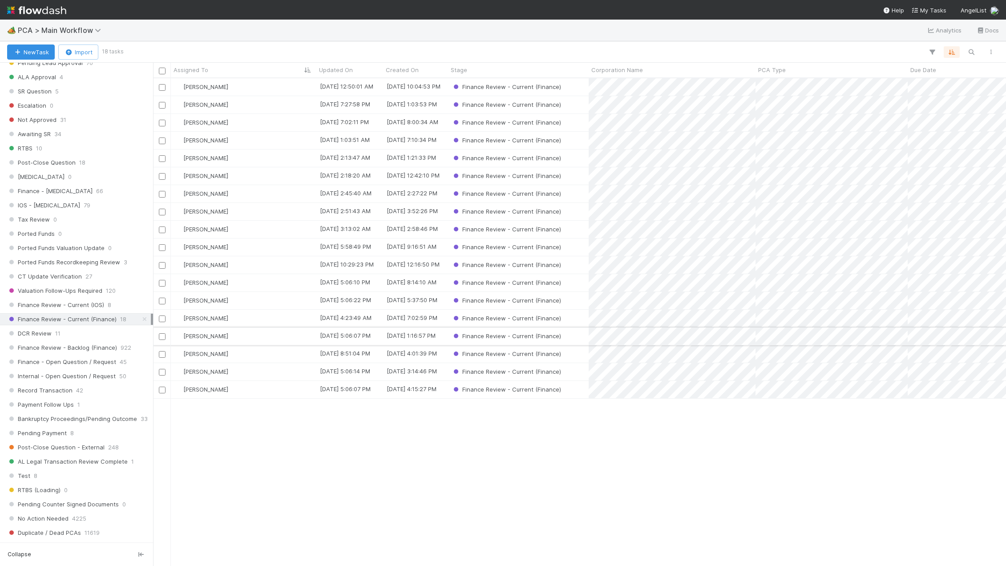
click at [242, 337] on div "[PERSON_NAME]" at bounding box center [243, 335] width 145 height 17
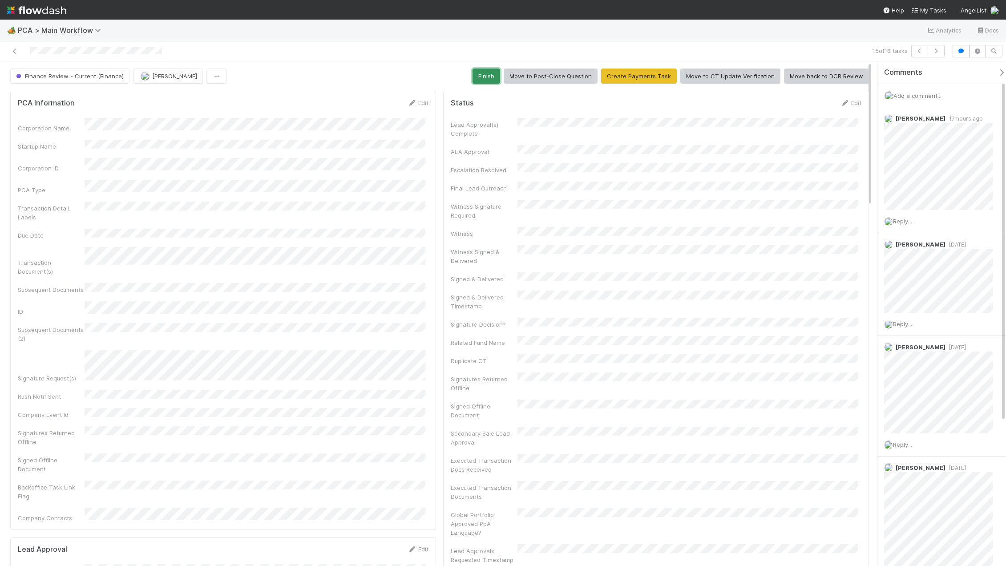
click at [483, 79] on button "Finish" at bounding box center [486, 76] width 28 height 15
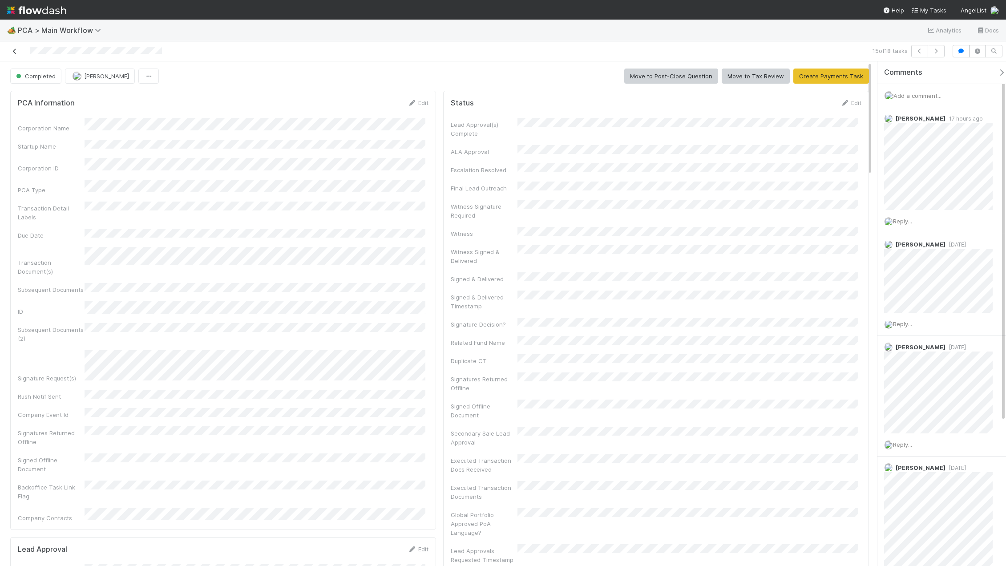
click at [16, 49] on icon at bounding box center [14, 51] width 9 height 6
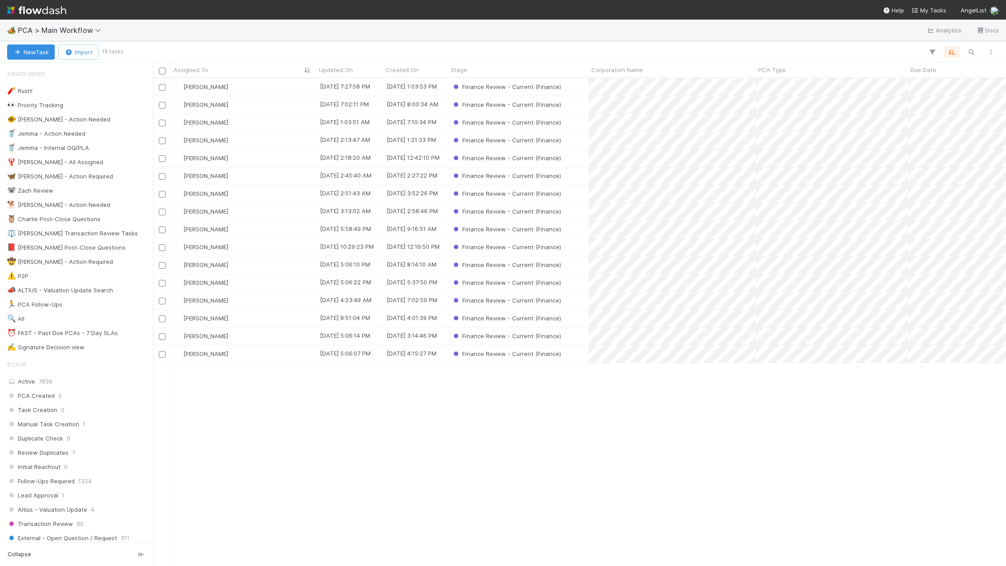
scroll to position [481, 846]
click at [243, 317] on div "[PERSON_NAME]" at bounding box center [243, 318] width 145 height 17
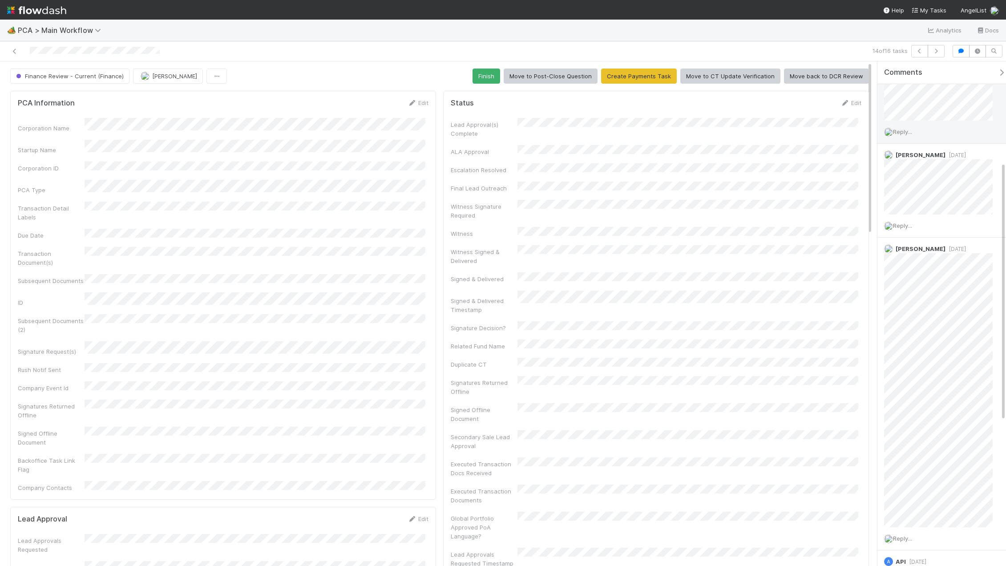
scroll to position [311, 0]
click at [490, 82] on button "Finish" at bounding box center [486, 76] width 28 height 15
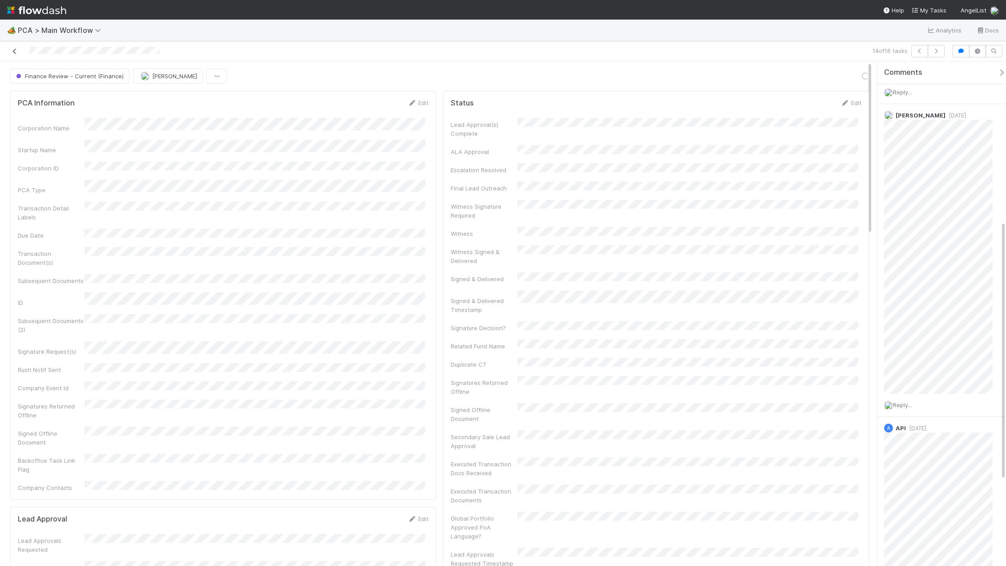
click at [17, 54] on icon at bounding box center [14, 51] width 9 height 6
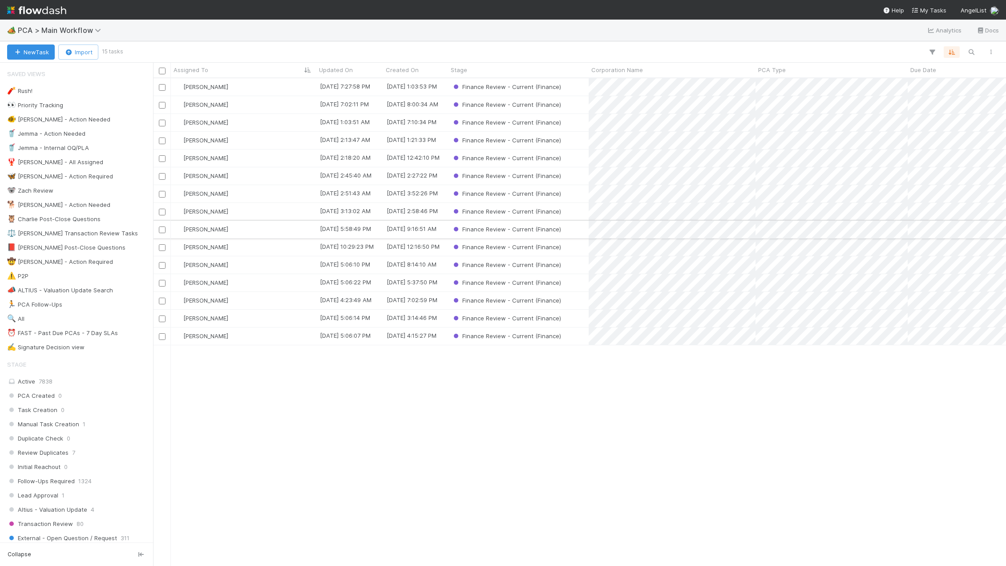
scroll to position [481, 846]
click at [245, 320] on div "[PERSON_NAME]" at bounding box center [243, 318] width 145 height 17
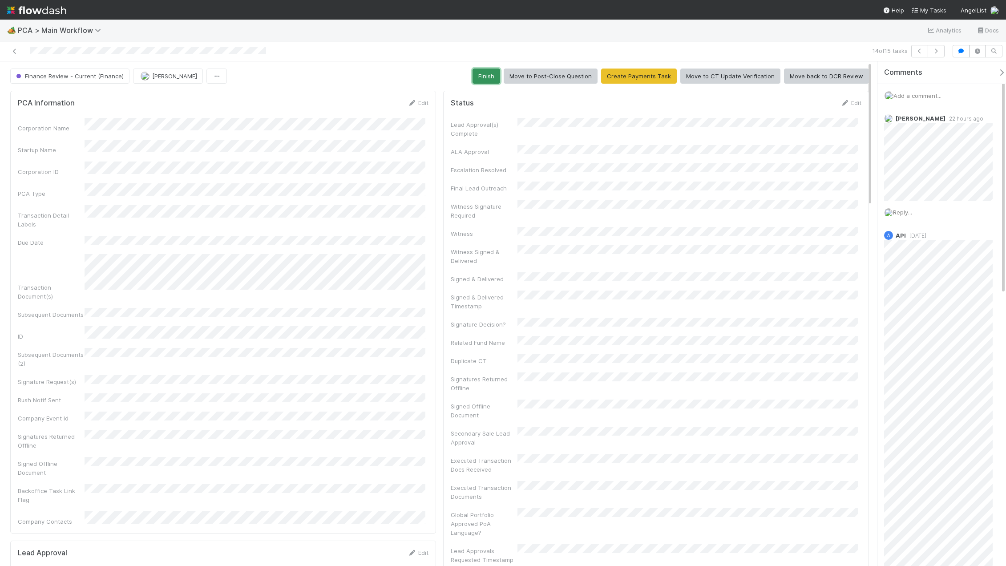
click at [493, 73] on button "Finish" at bounding box center [486, 76] width 28 height 15
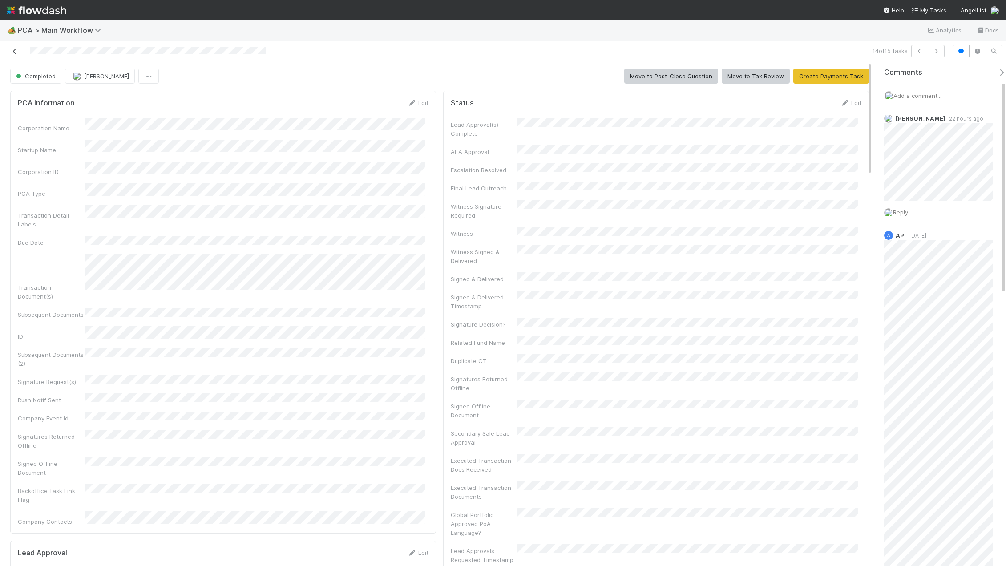
click at [17, 54] on link at bounding box center [14, 51] width 9 height 9
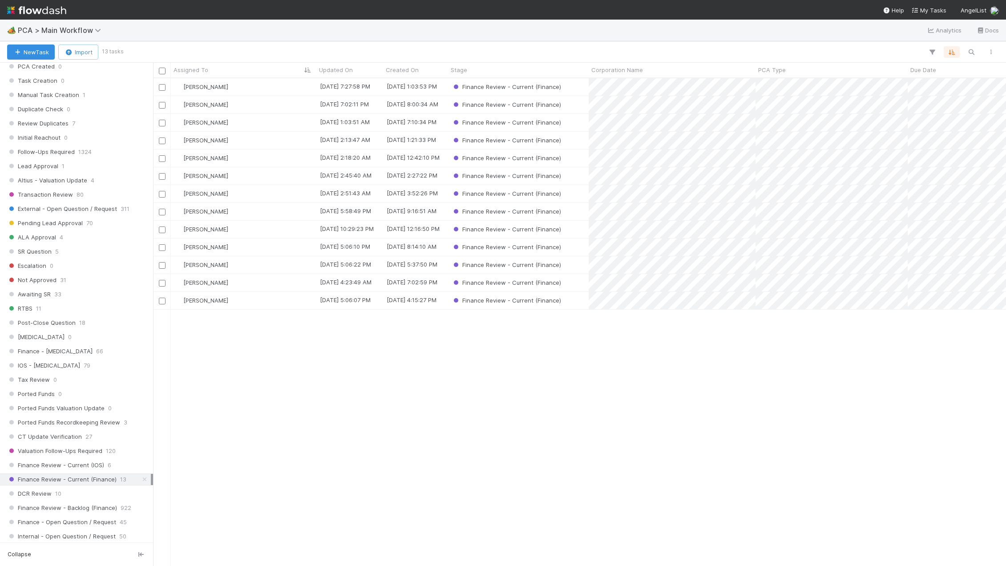
scroll to position [445, 0]
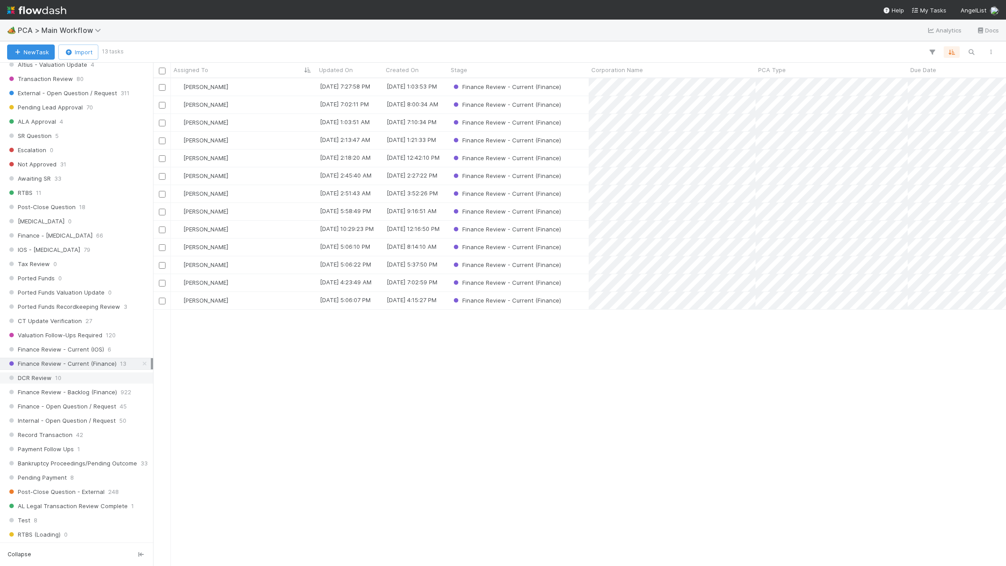
click at [40, 376] on span "DCR Review" at bounding box center [29, 377] width 44 height 11
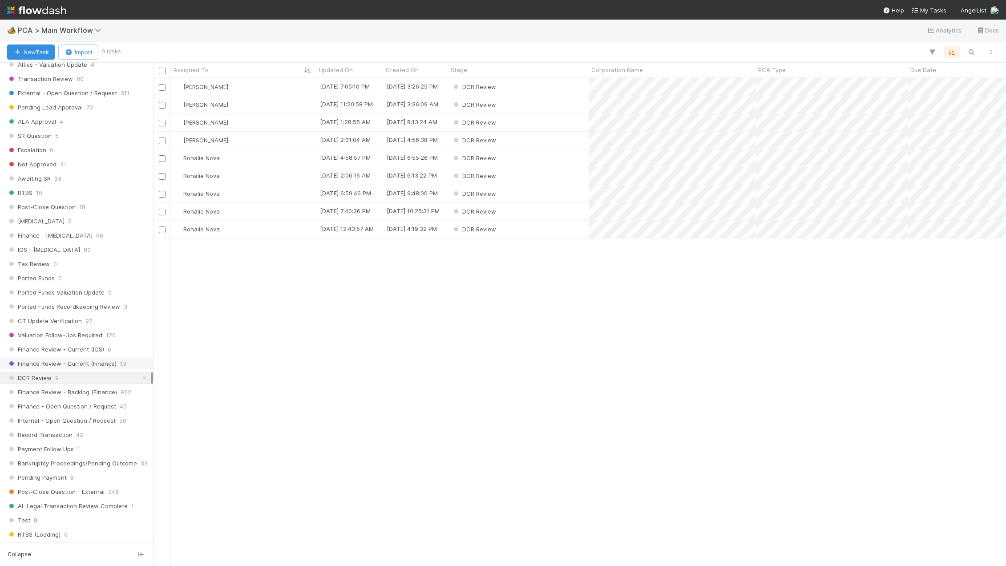
scroll to position [481, 846]
click at [73, 358] on span "Finance Review - Current (Finance)" at bounding box center [61, 363] width 109 height 11
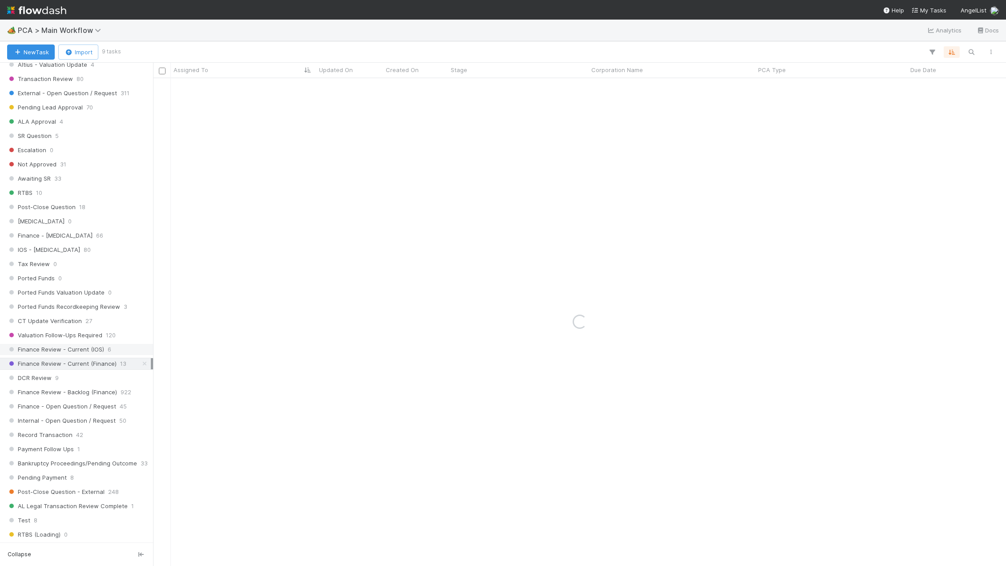
click at [81, 349] on span "Finance Review - Current (IOS)" at bounding box center [55, 349] width 97 height 11
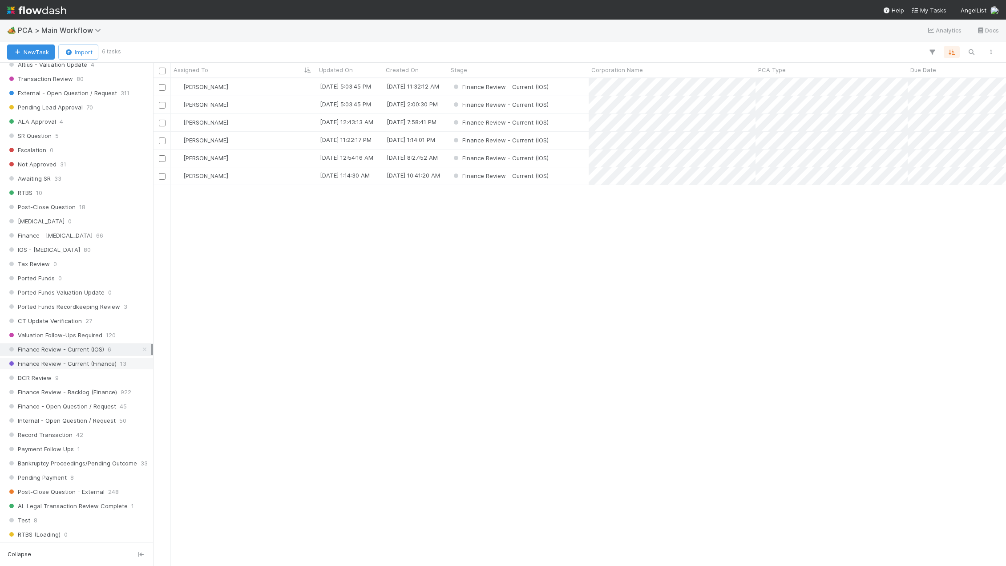
scroll to position [481, 846]
click at [83, 361] on span "Finance Review - Current (Finance)" at bounding box center [61, 363] width 109 height 11
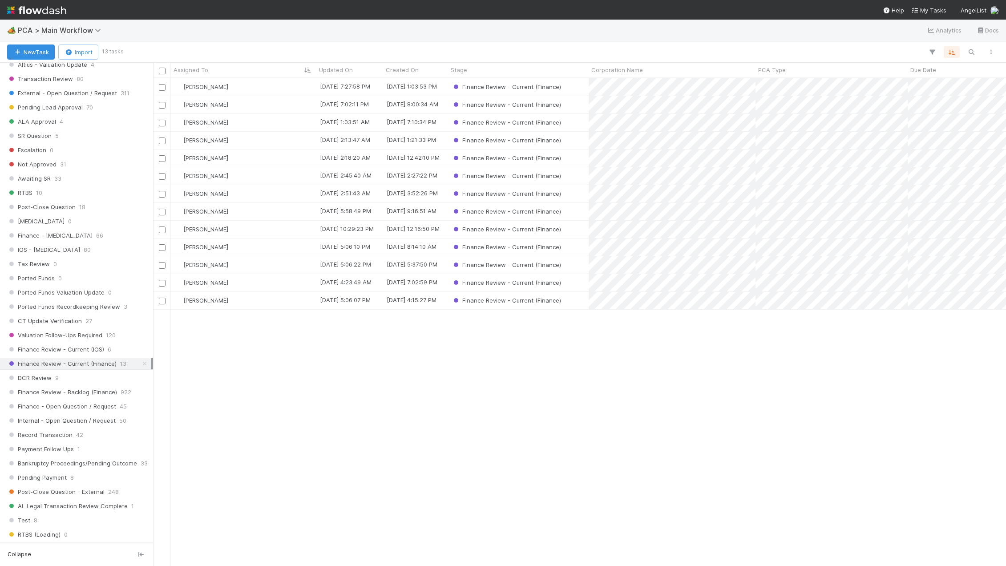
scroll to position [481, 846]
click at [65, 379] on div "DCR Review 9" at bounding box center [79, 377] width 144 height 11
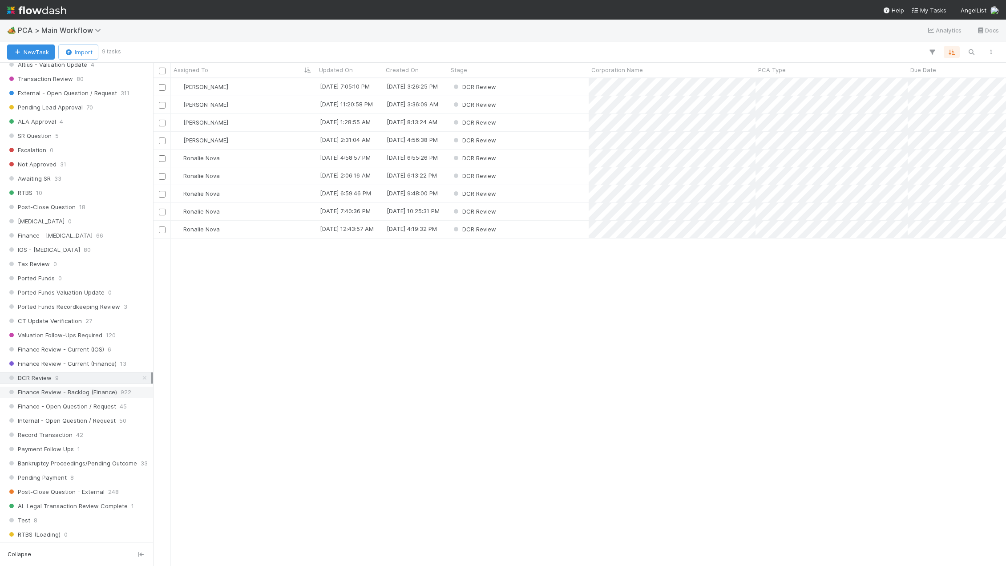
scroll to position [481, 846]
click at [87, 389] on span "Finance Review - Backlog (Finance)" at bounding box center [62, 392] width 110 height 11
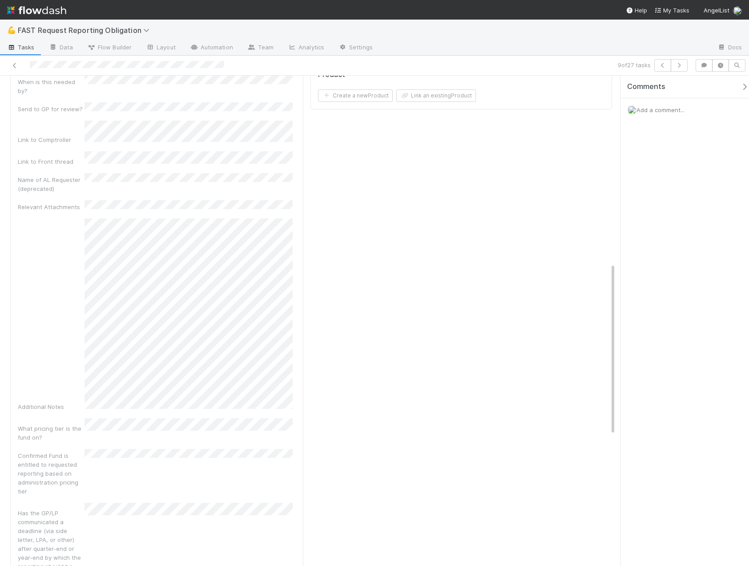
scroll to position [712, 0]
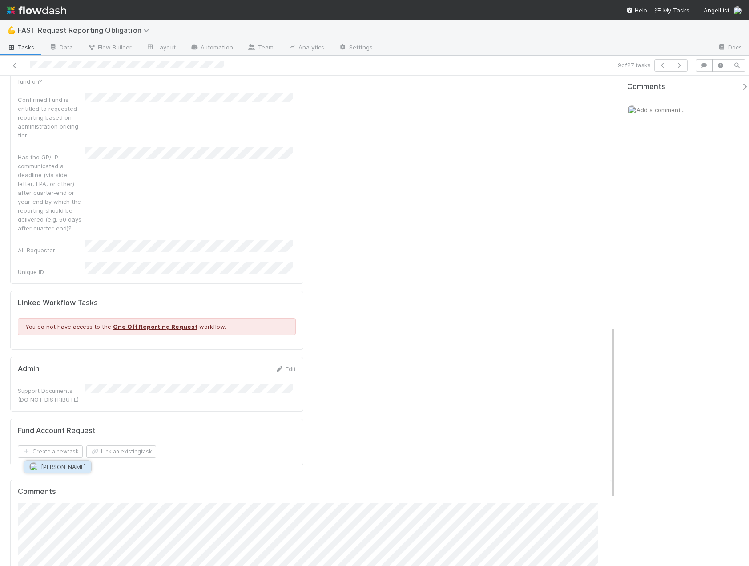
click at [84, 472] on button "[PERSON_NAME]" at bounding box center [57, 466] width 67 height 12
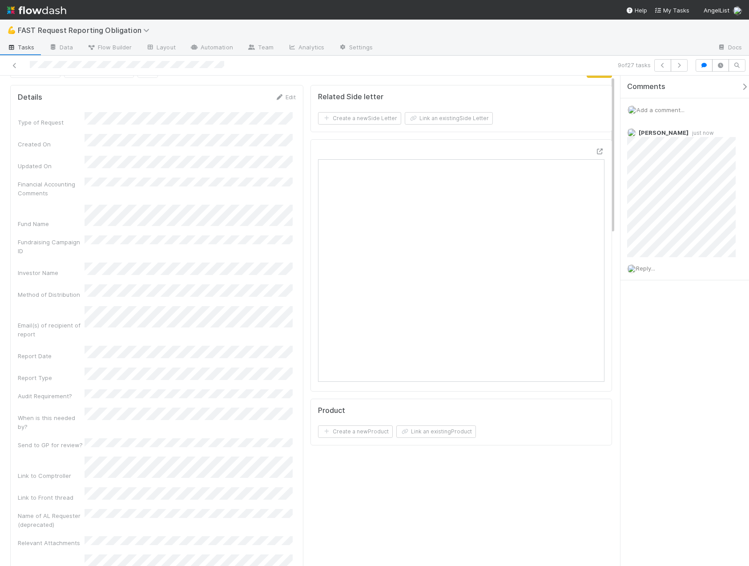
scroll to position [0, 0]
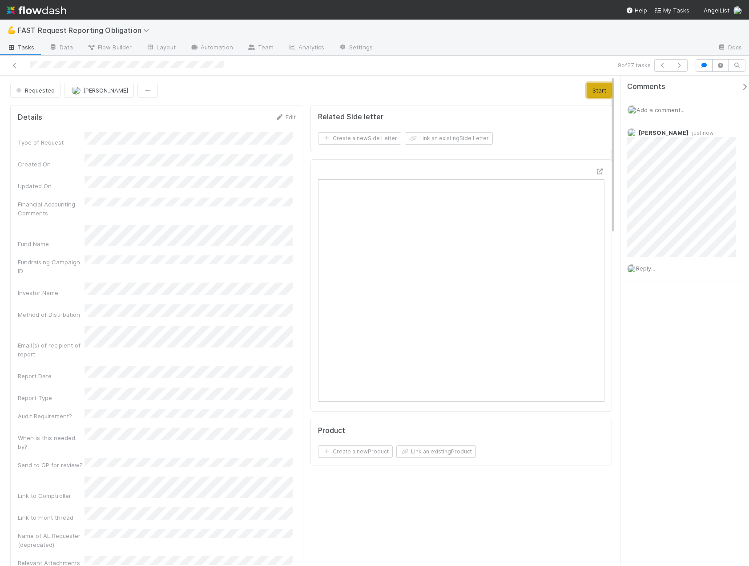
click at [593, 91] on button "Start" at bounding box center [599, 90] width 25 height 15
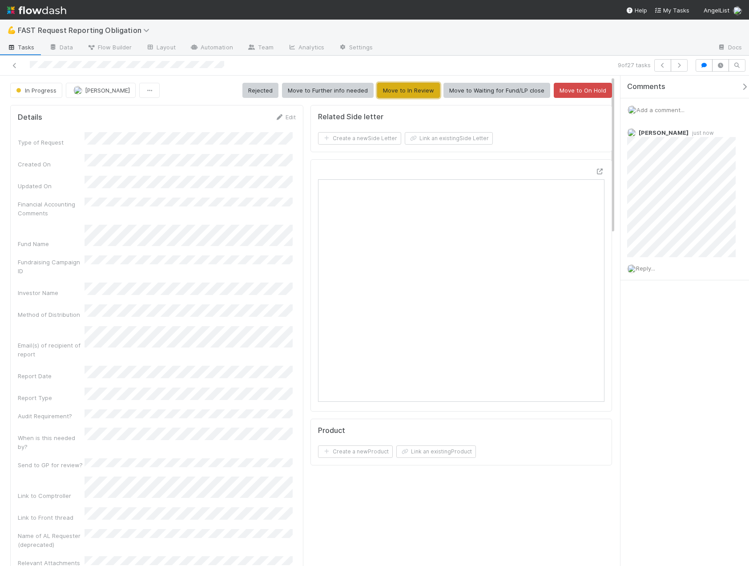
click at [407, 88] on button "Move to In Review" at bounding box center [408, 90] width 63 height 15
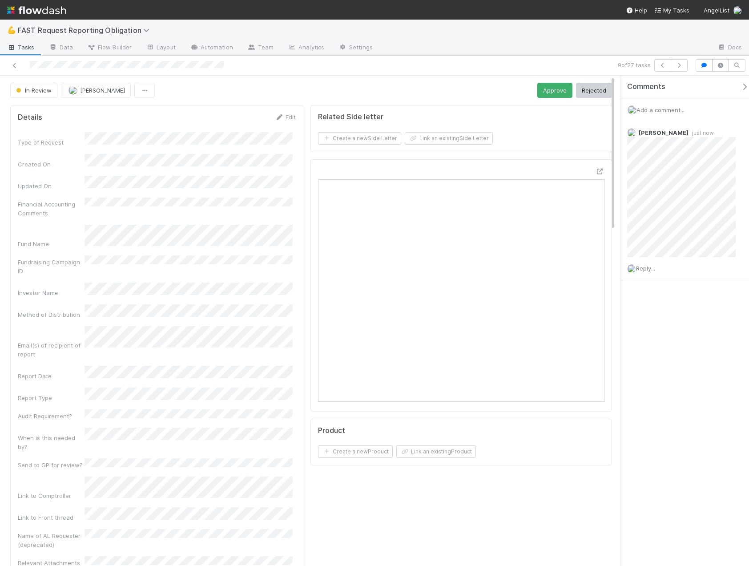
click at [528, 92] on div "In Review Kevin Fawcett Approve Rejected" at bounding box center [311, 90] width 602 height 15
click at [555, 88] on button "Approve" at bounding box center [554, 90] width 35 height 15
click at [16, 66] on icon at bounding box center [14, 66] width 9 height 6
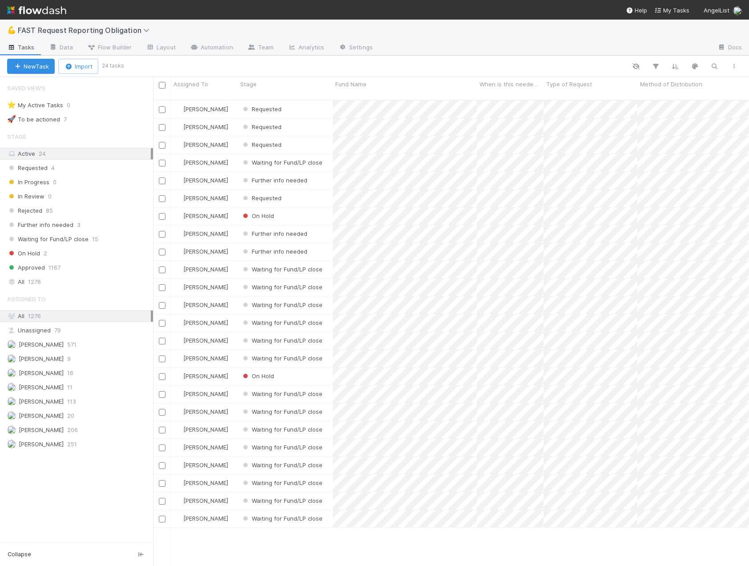
scroll to position [467, 589]
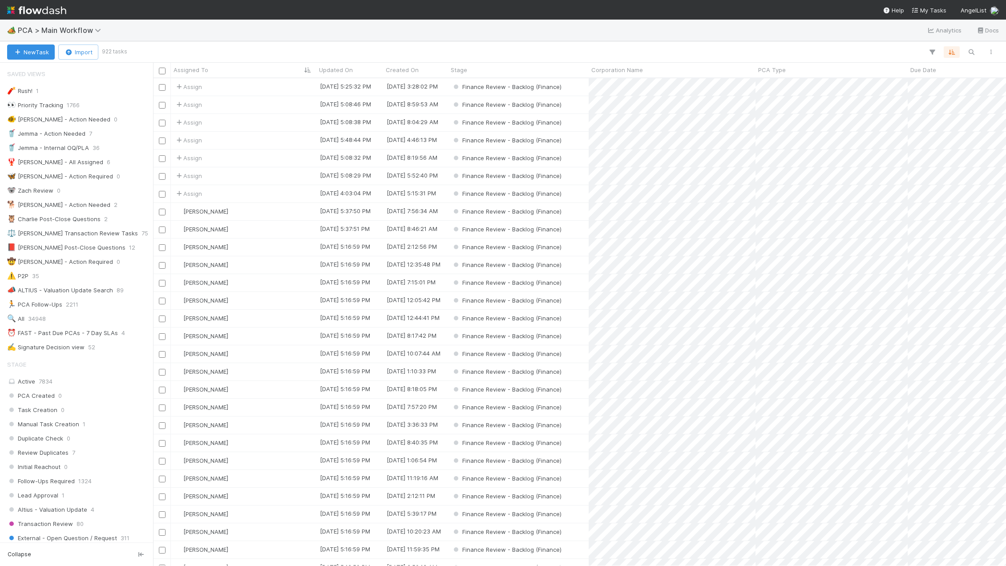
scroll to position [445, 0]
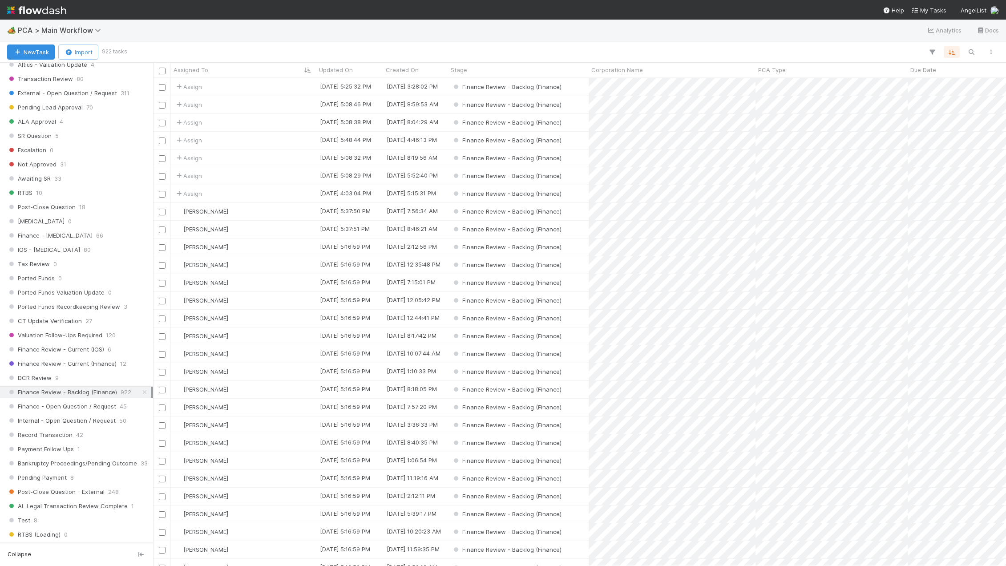
click at [167, 36] on div "🏕️ PCA > Main Workflow Analytics Docs" at bounding box center [503, 30] width 1006 height 21
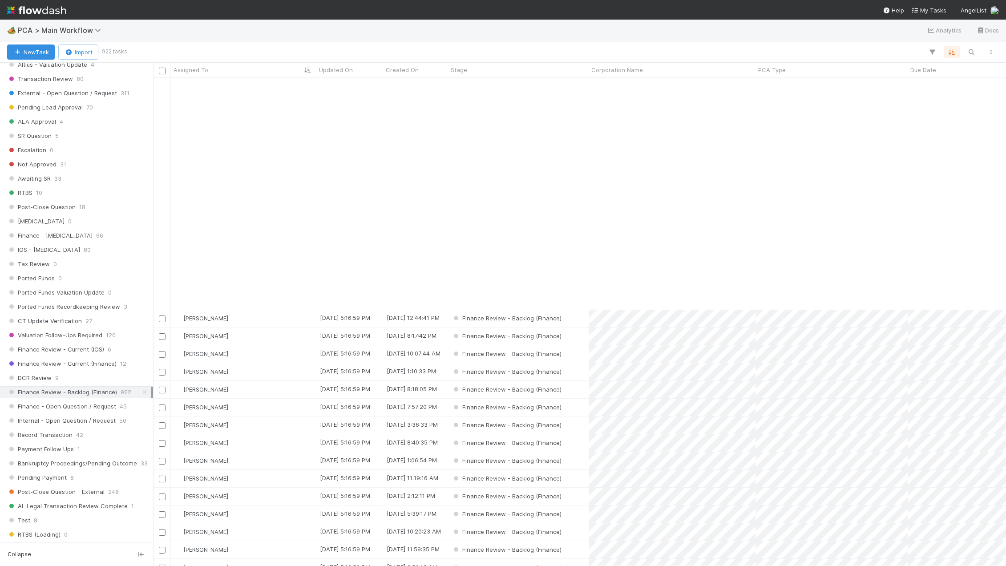
scroll to position [267, 0]
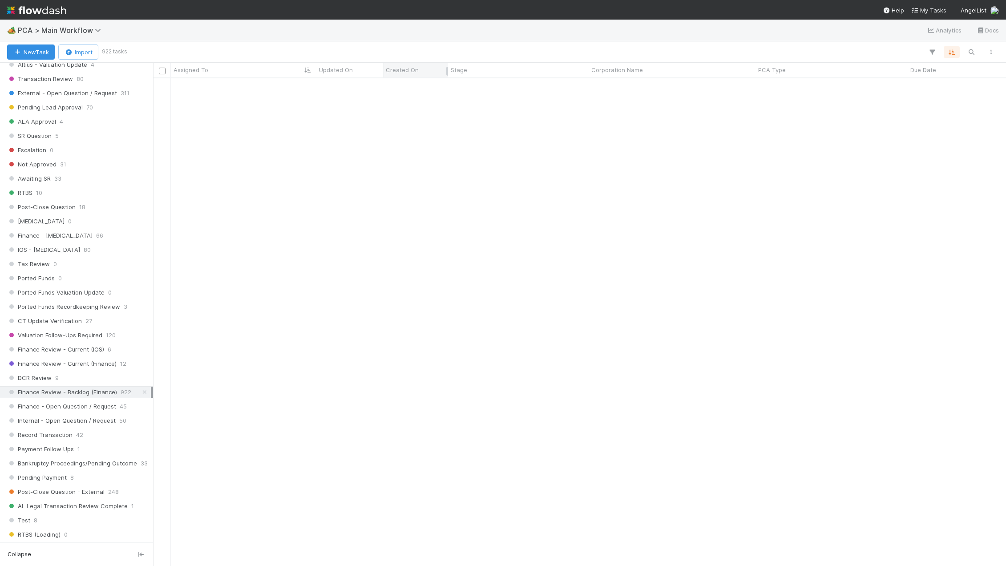
click at [419, 69] on div "Created On" at bounding box center [416, 69] width 60 height 9
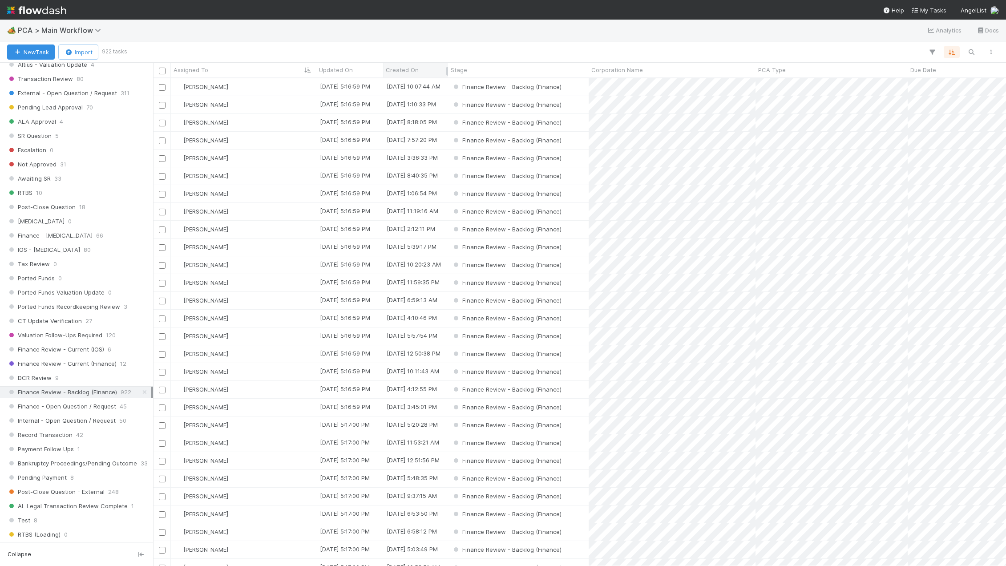
click at [419, 69] on div "Created On" at bounding box center [416, 69] width 60 height 9
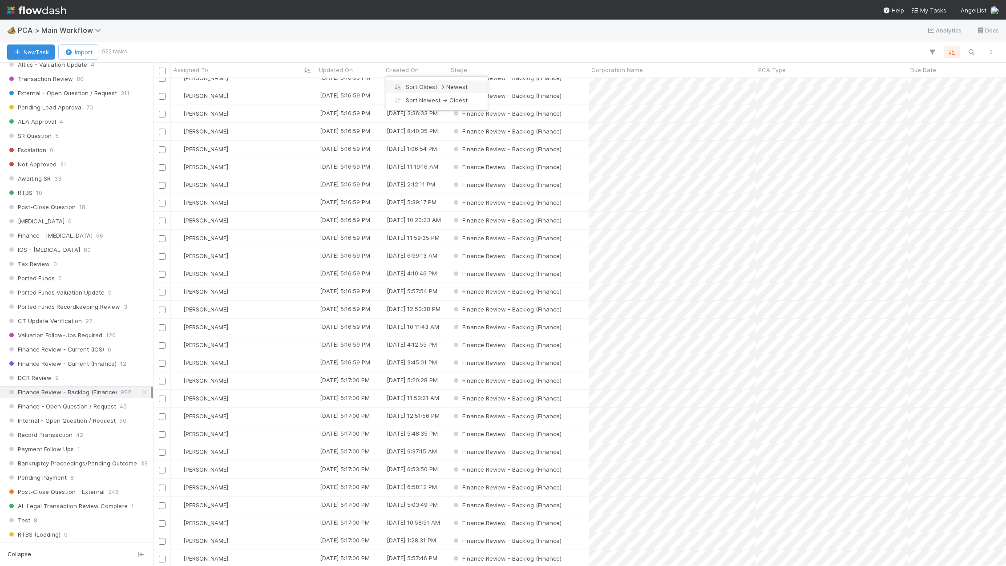
click at [435, 90] on div "Sort Oldest → Newest" at bounding box center [436, 86] width 101 height 13
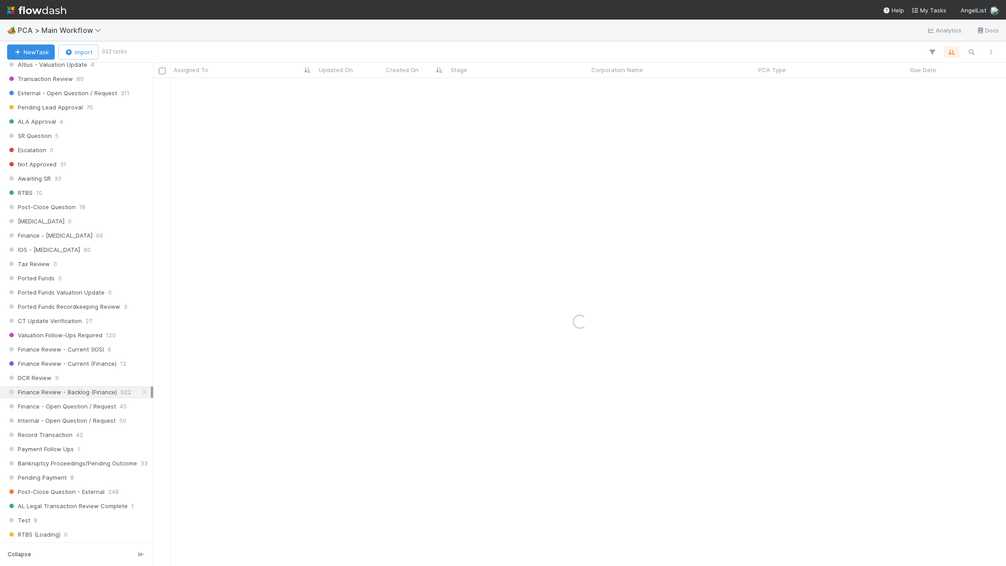
click at [412, 84] on div "Loading..." at bounding box center [579, 322] width 853 height 488
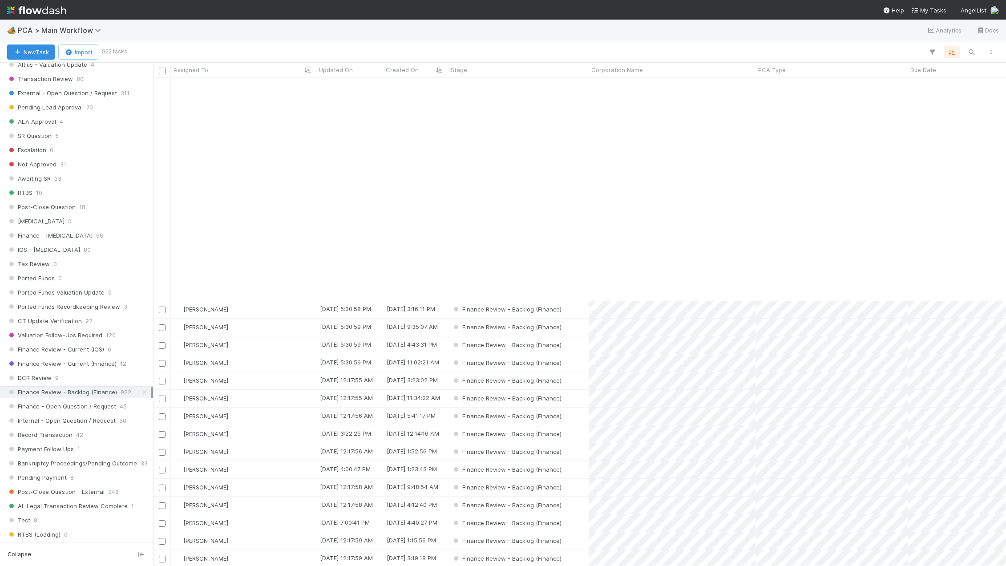
scroll to position [1023, 0]
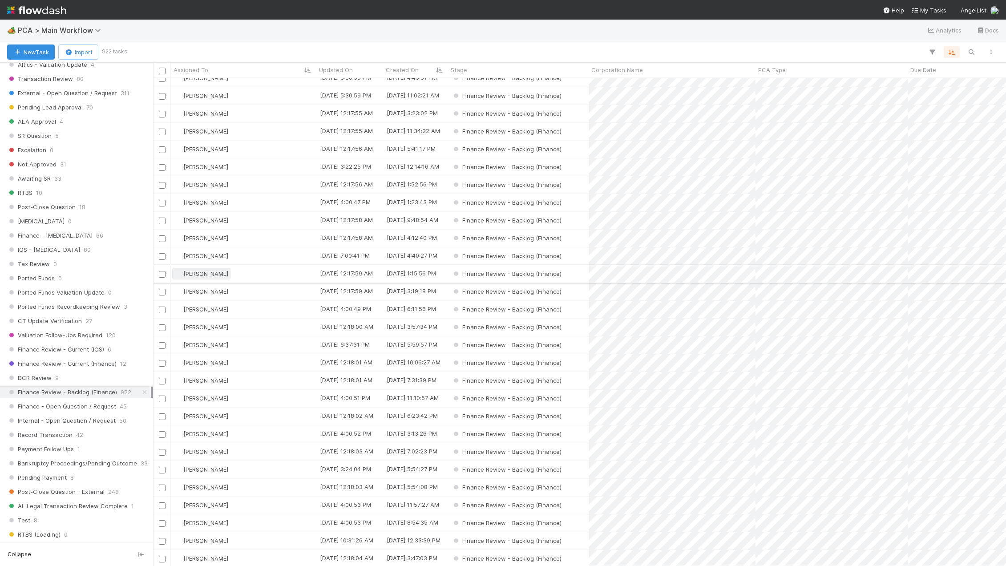
click at [198, 271] on span "[PERSON_NAME]" at bounding box center [205, 273] width 45 height 7
click at [311, 272] on div at bounding box center [503, 283] width 1006 height 566
click at [304, 274] on div "[PERSON_NAME]" at bounding box center [243, 273] width 145 height 17
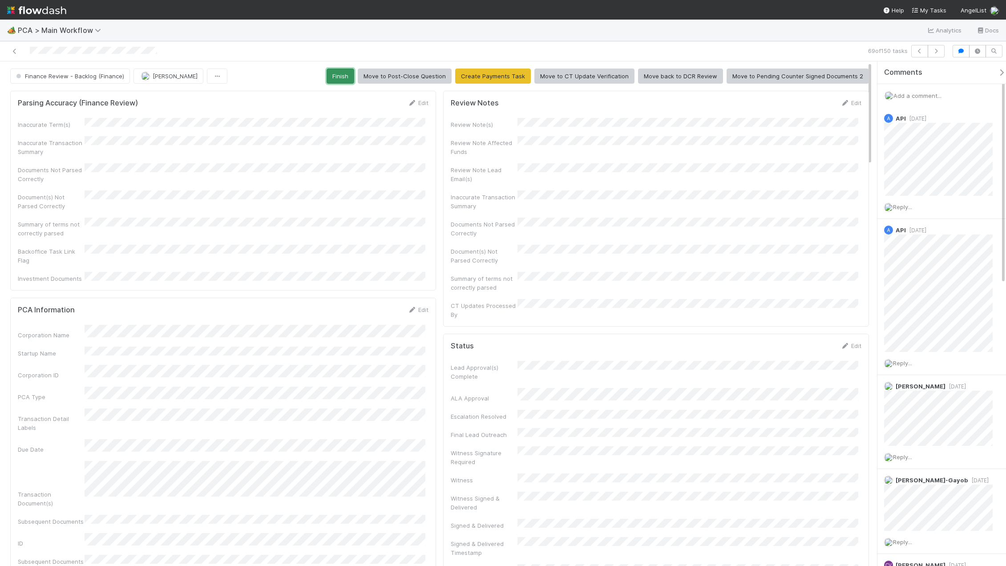
click at [351, 79] on button "Finish" at bounding box center [340, 76] width 28 height 15
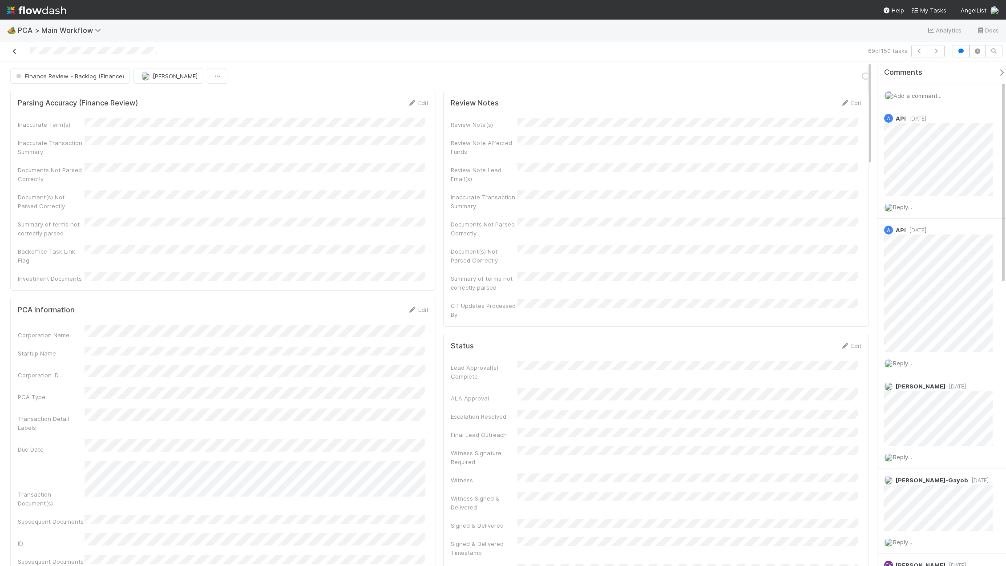
click at [15, 51] on icon at bounding box center [14, 51] width 9 height 6
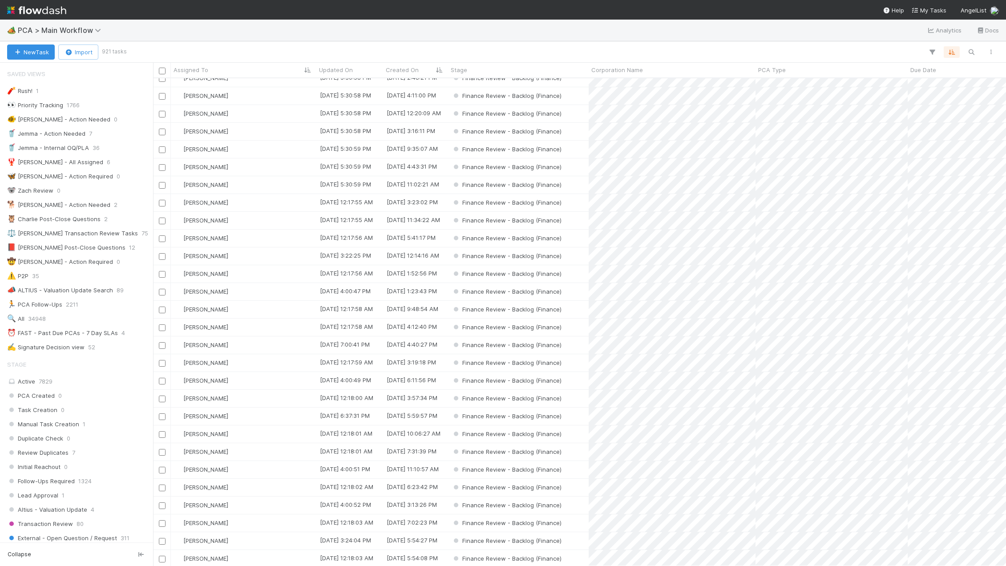
scroll to position [445, 0]
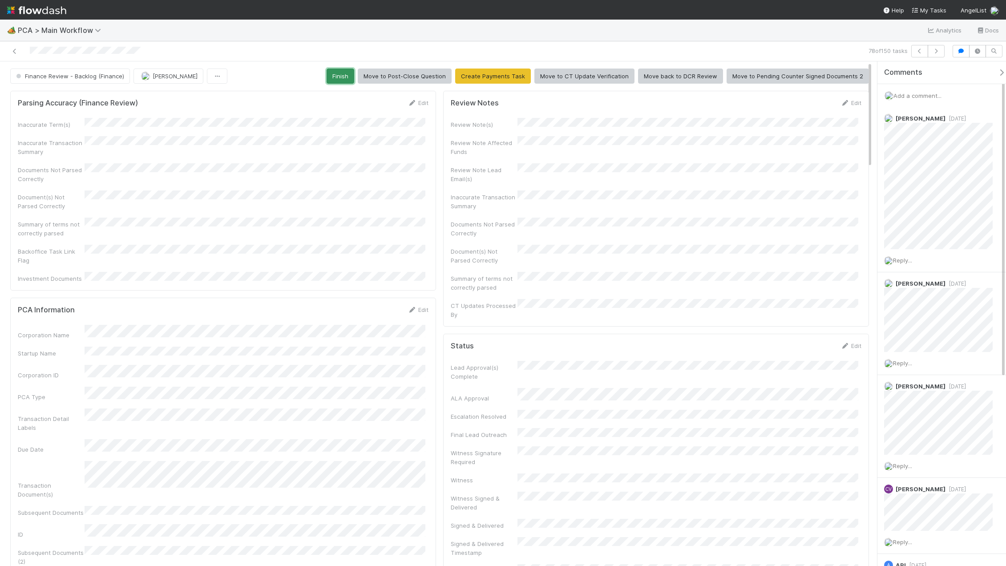
click at [341, 75] on button "Finish" at bounding box center [340, 76] width 28 height 15
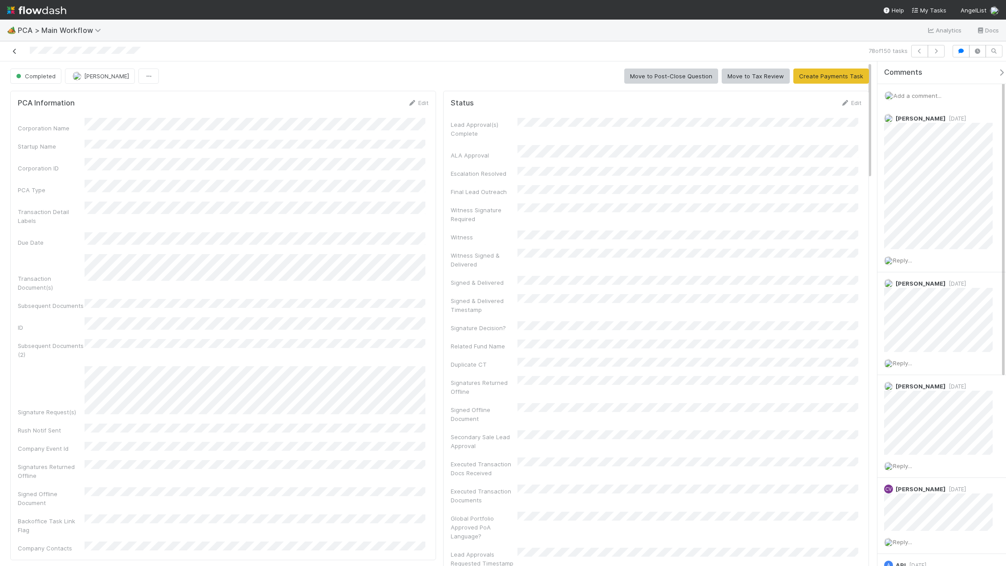
click at [16, 52] on icon at bounding box center [14, 51] width 9 height 6
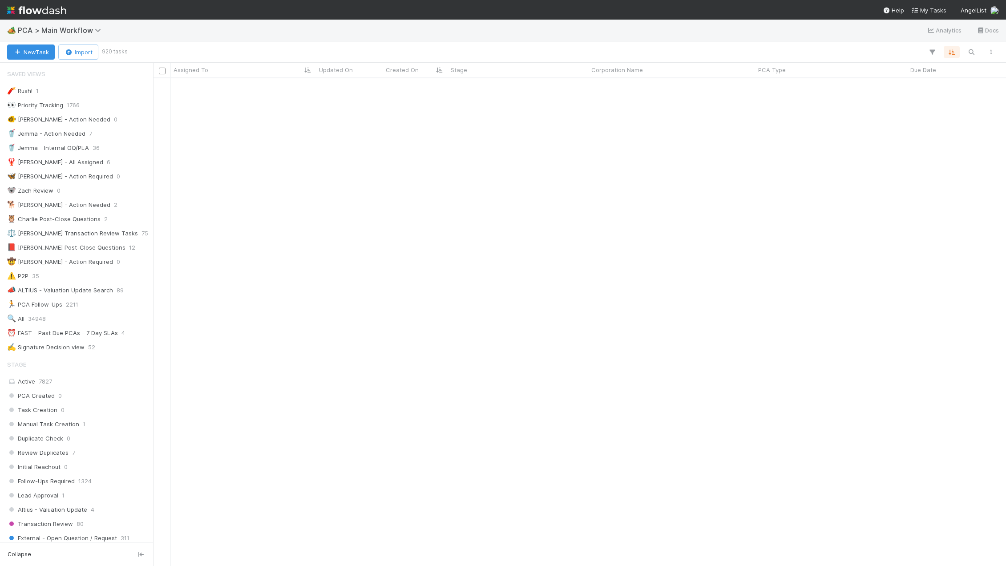
scroll to position [534, 0]
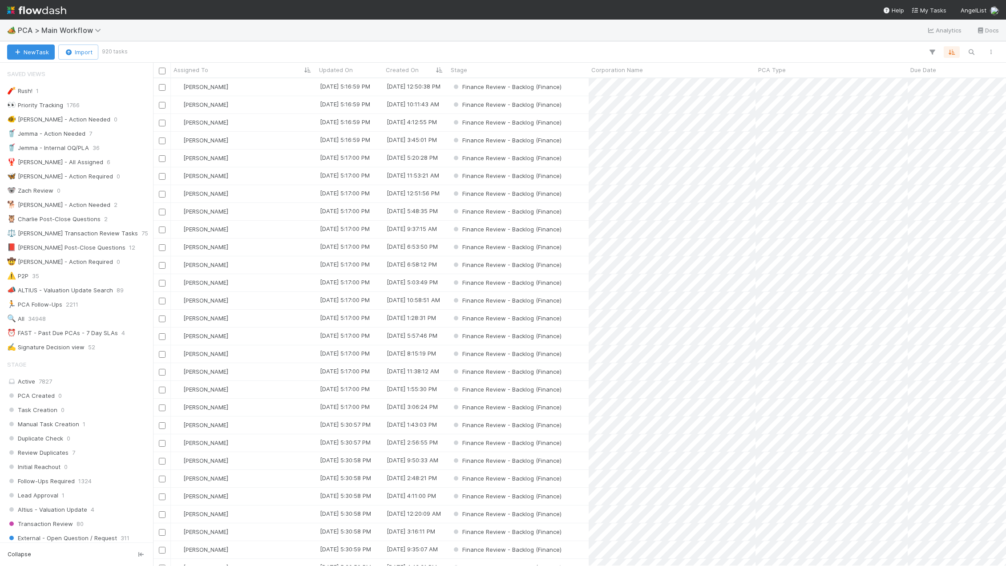
click at [251, 488] on div "[PERSON_NAME]" at bounding box center [243, 496] width 145 height 17
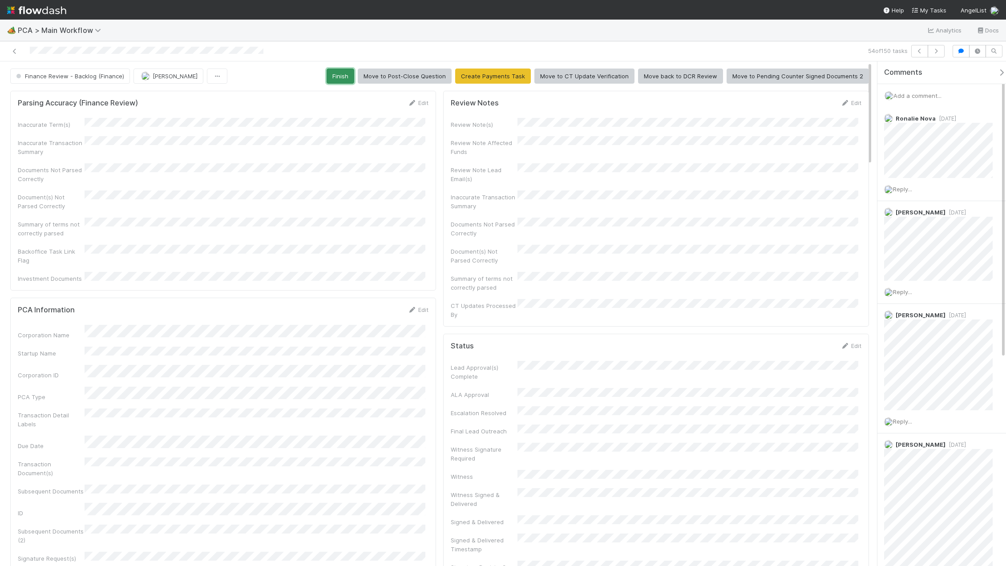
click at [351, 77] on button "Finish" at bounding box center [340, 76] width 28 height 15
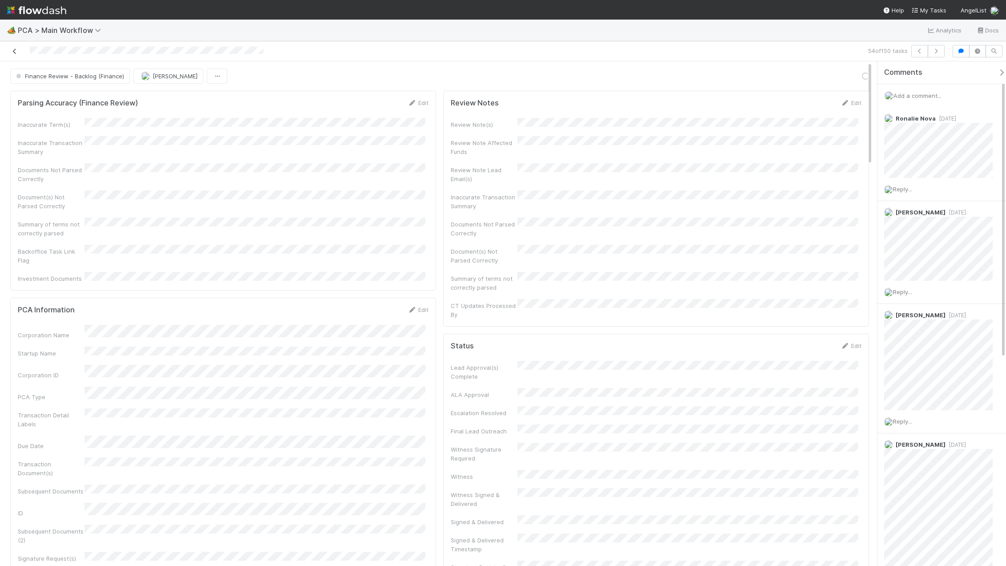
click at [16, 51] on icon at bounding box center [14, 51] width 9 height 6
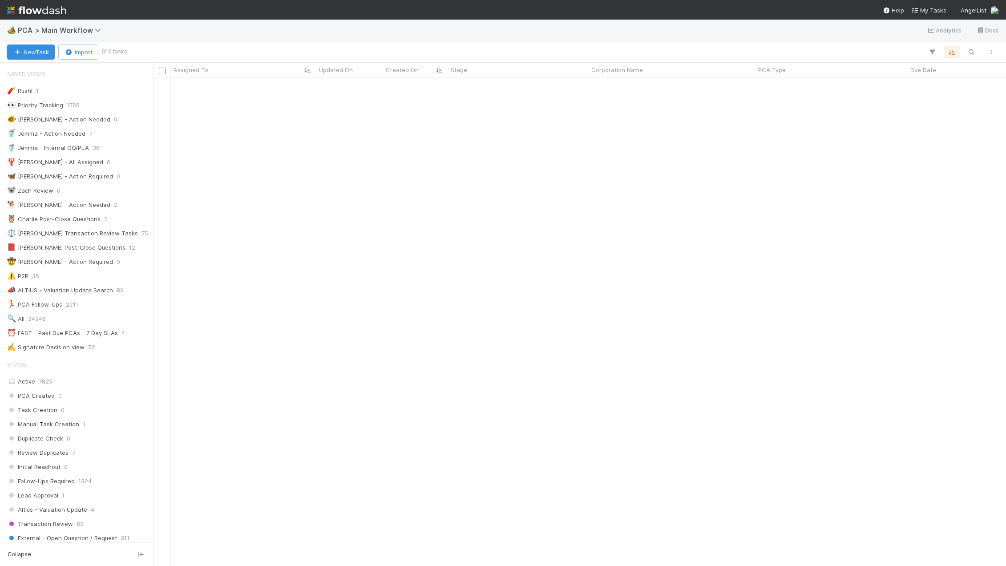
scroll to position [1112, 0]
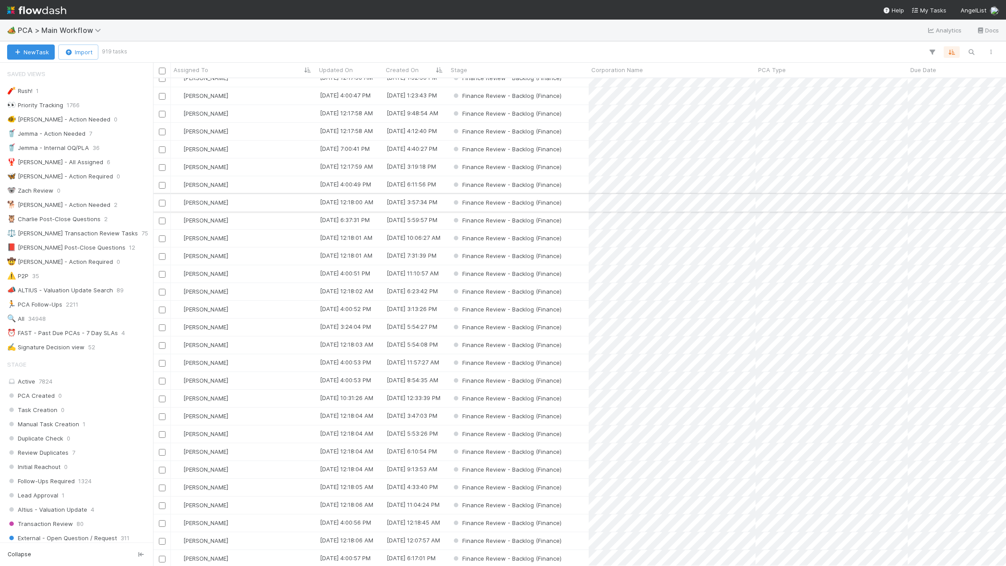
click at [260, 202] on div "[PERSON_NAME]" at bounding box center [243, 202] width 145 height 17
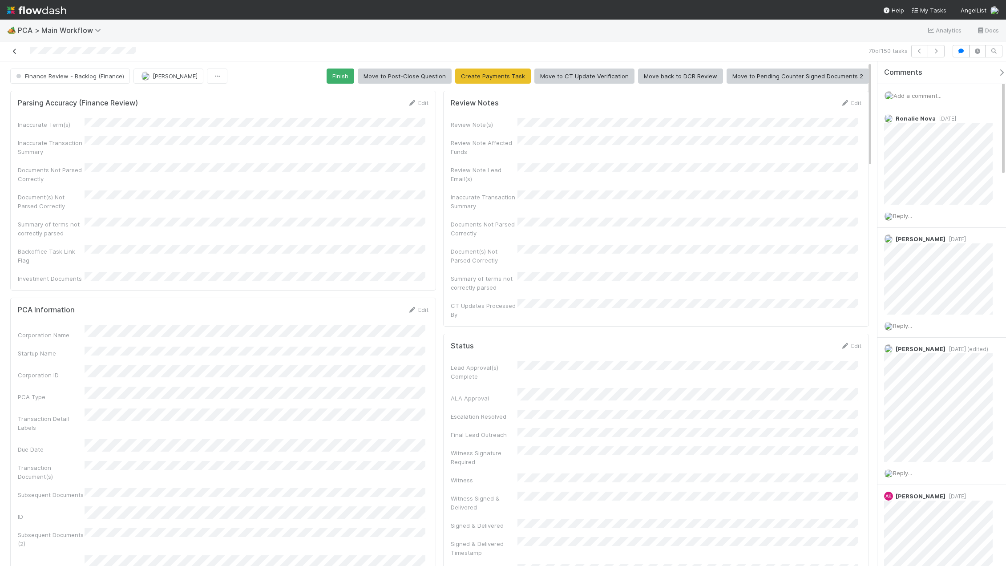
click at [17, 52] on icon at bounding box center [14, 51] width 9 height 6
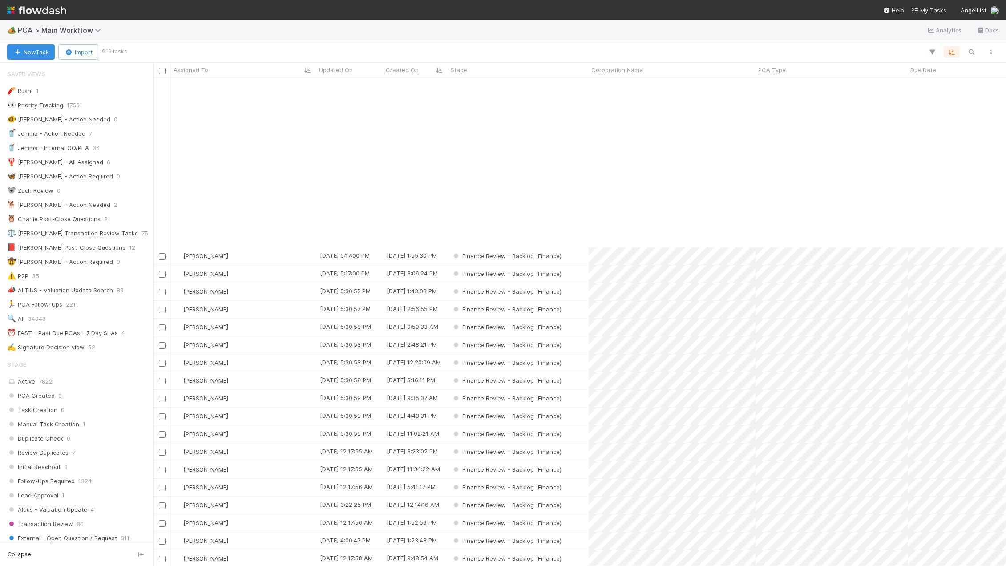
scroll to position [934, 0]
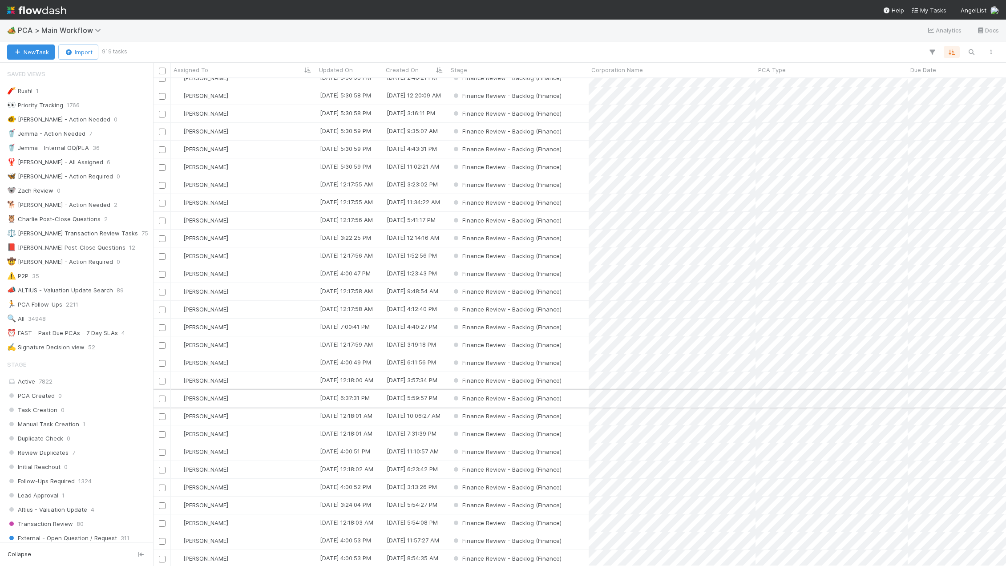
click at [233, 399] on div "[PERSON_NAME]" at bounding box center [243, 398] width 145 height 17
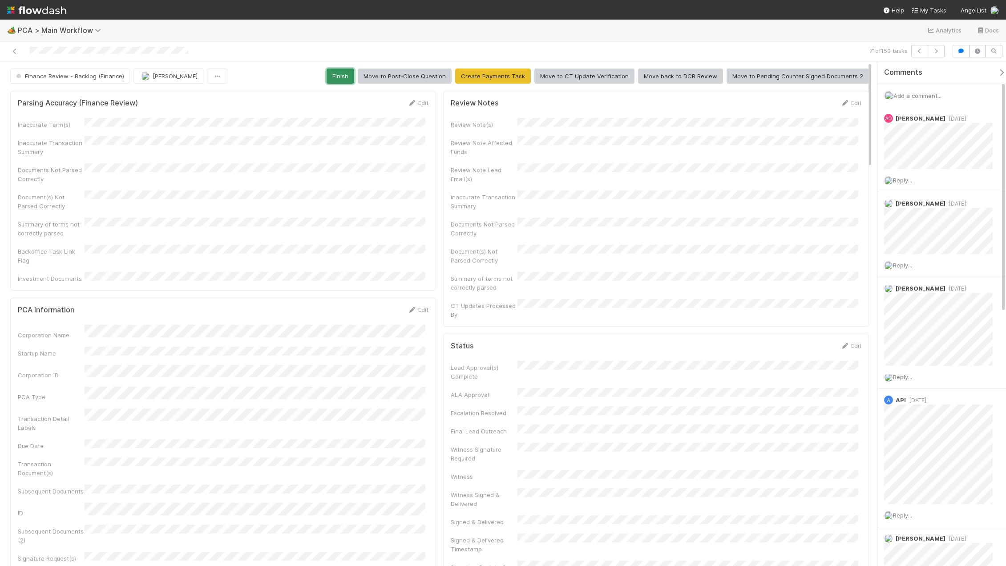
click at [339, 72] on button "Finish" at bounding box center [340, 76] width 28 height 15
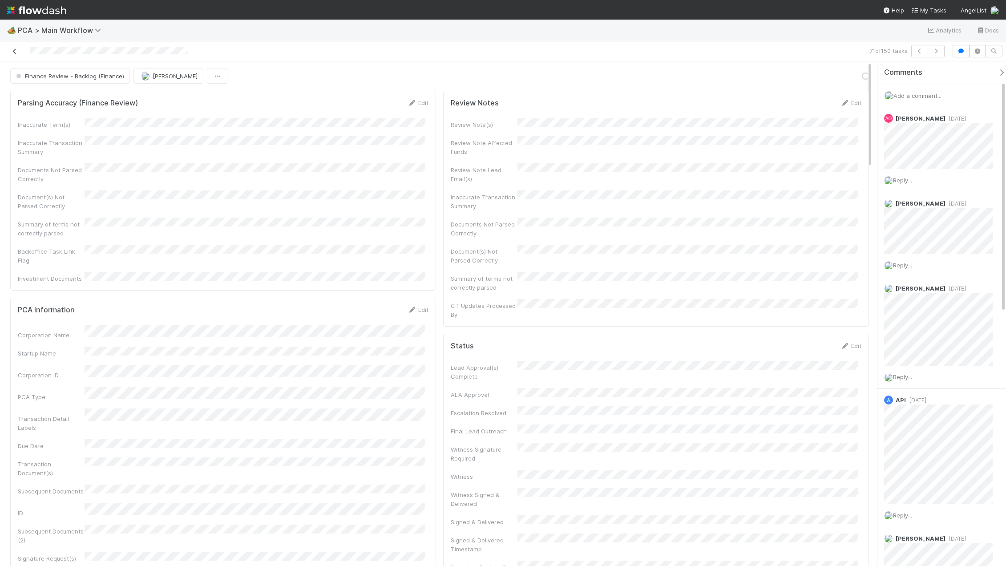
click at [15, 48] on icon at bounding box center [14, 51] width 9 height 6
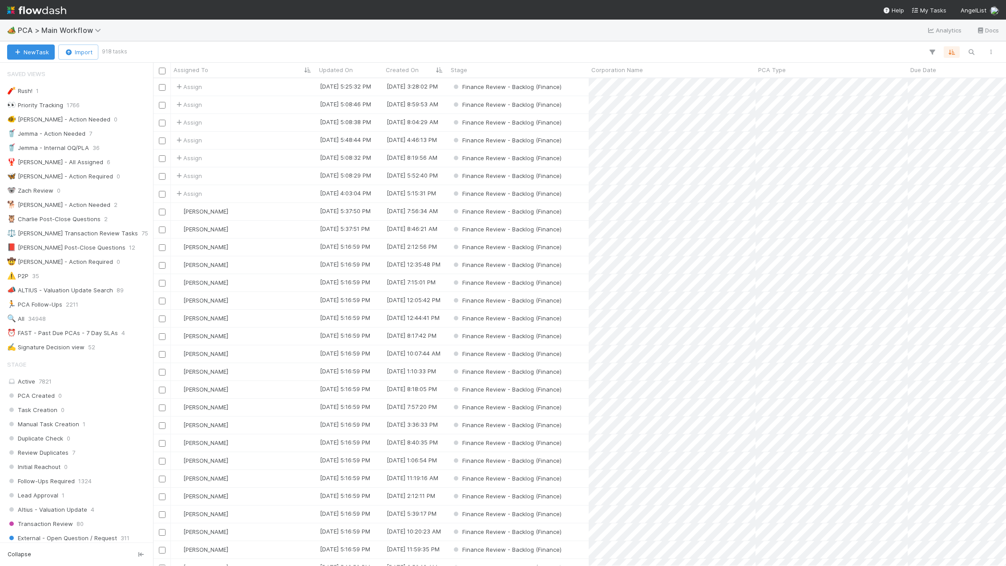
scroll to position [481, 846]
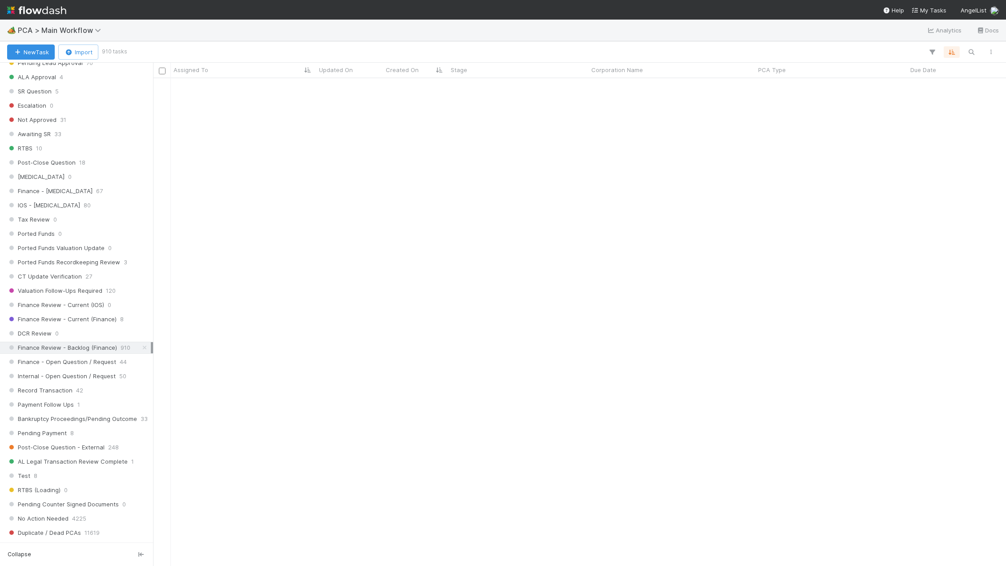
scroll to position [1423, 0]
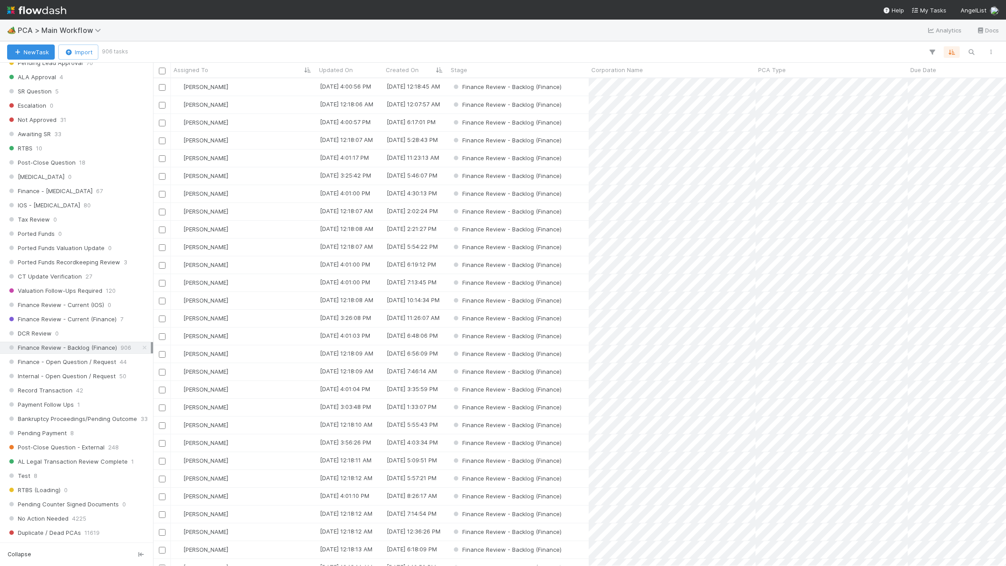
click at [467, 40] on div "🏕️ PCA > Main Workflow Analytics Docs" at bounding box center [503, 30] width 1006 height 21
click at [249, 477] on div "[PERSON_NAME]" at bounding box center [243, 478] width 145 height 17
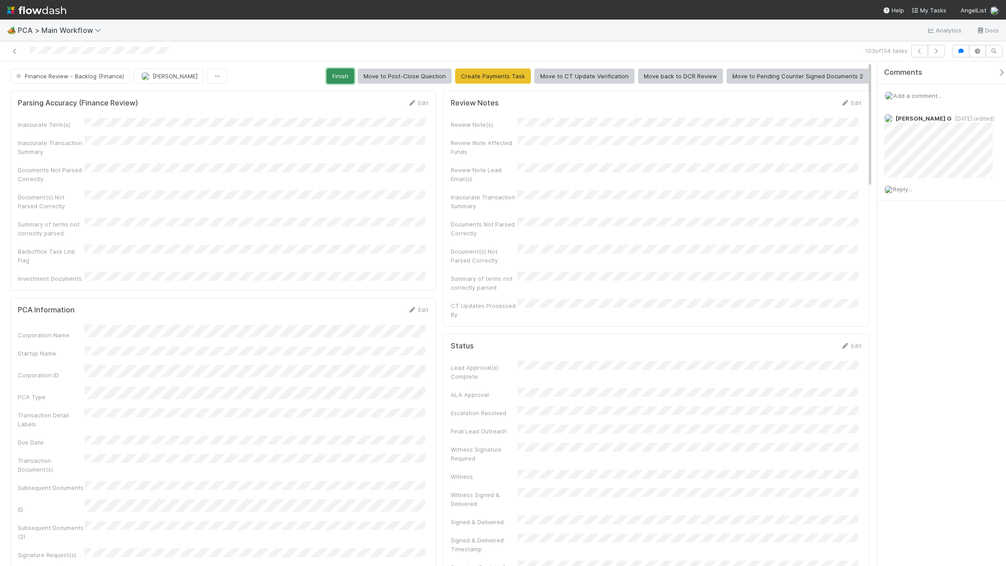
click at [338, 73] on button "Finish" at bounding box center [340, 76] width 28 height 15
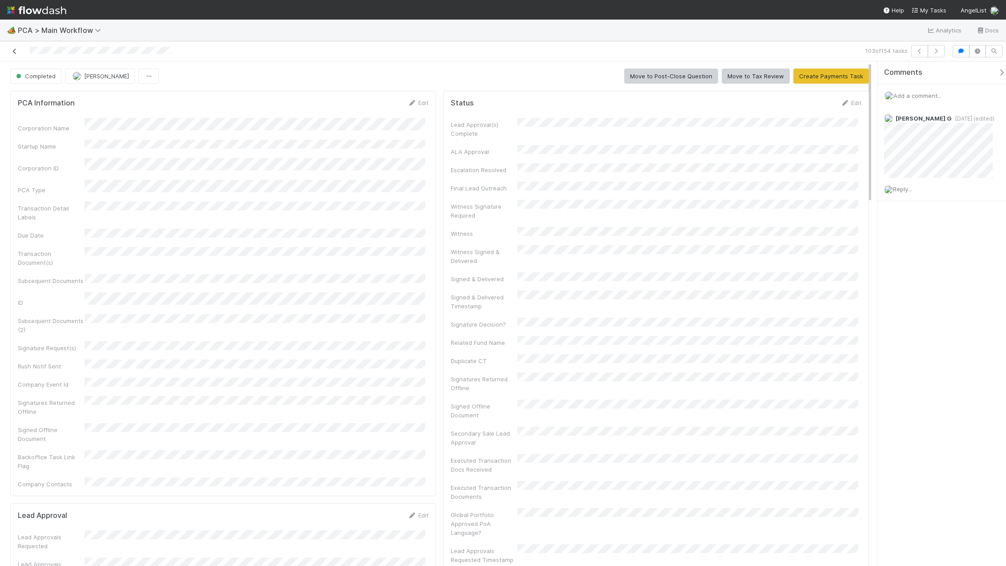
click at [15, 51] on icon at bounding box center [14, 51] width 9 height 6
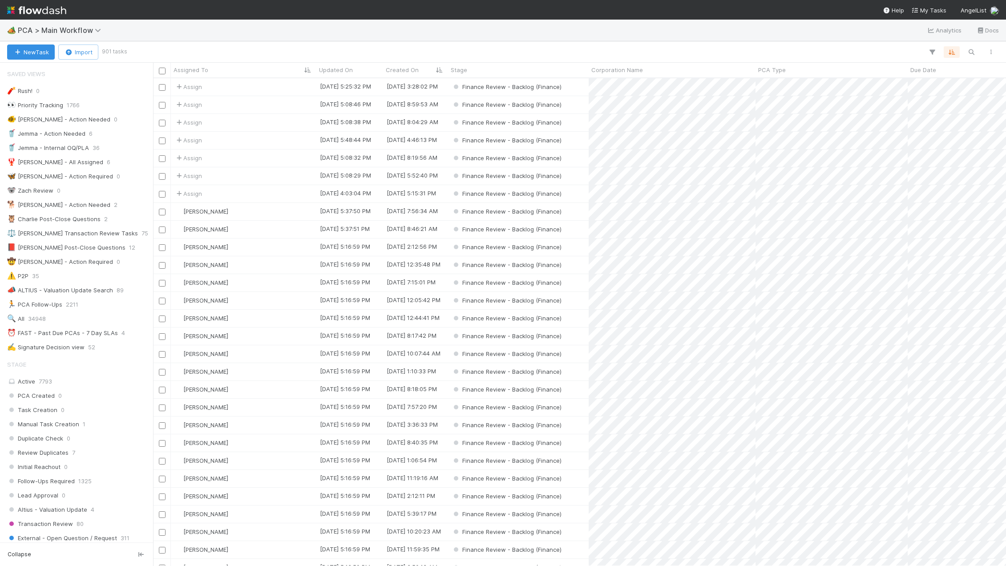
scroll to position [481, 846]
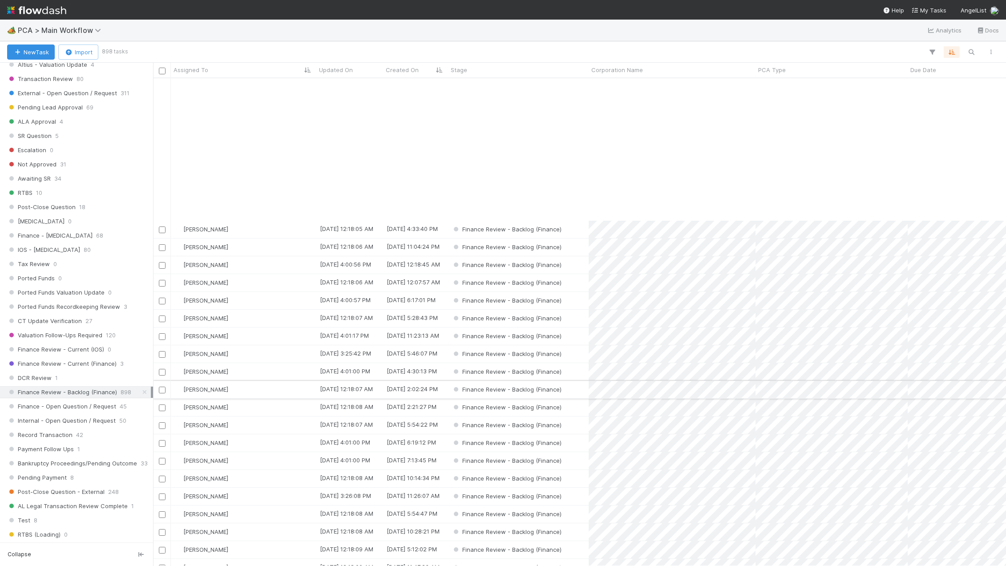
scroll to position [1423, 0]
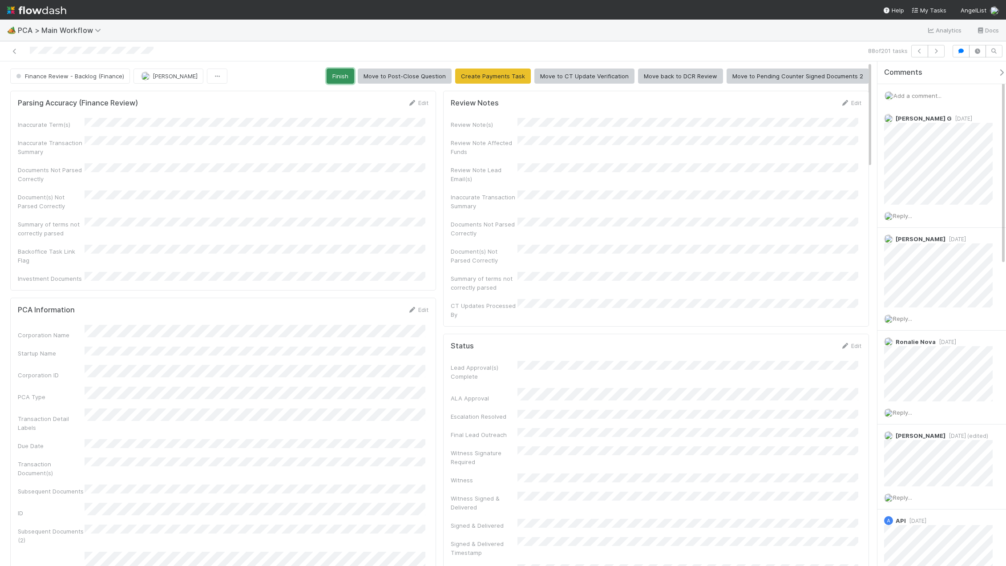
click at [347, 77] on button "Finish" at bounding box center [340, 76] width 28 height 15
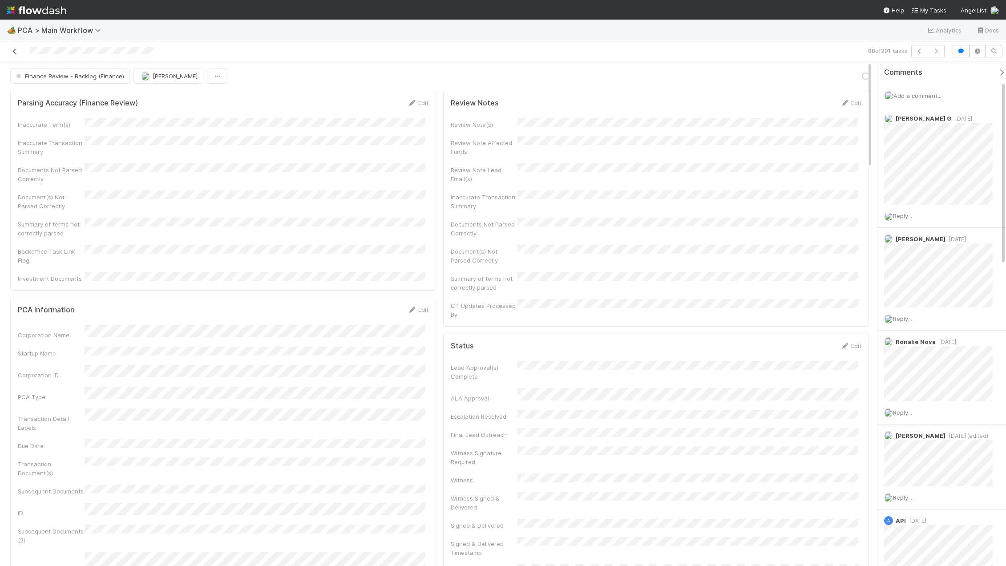
click at [17, 52] on icon at bounding box center [14, 51] width 9 height 6
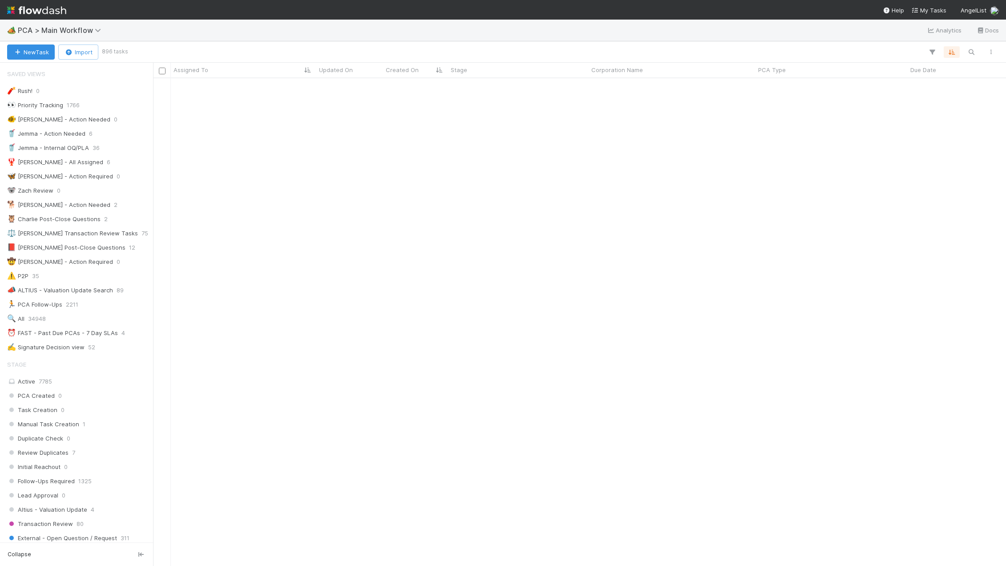
scroll to position [578, 0]
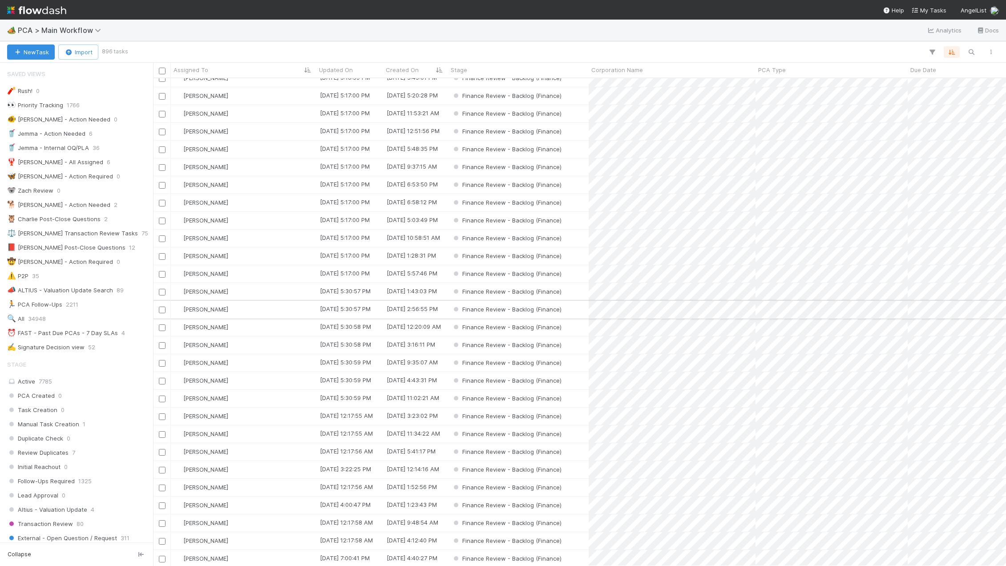
click at [272, 312] on div "[PERSON_NAME]" at bounding box center [243, 309] width 145 height 17
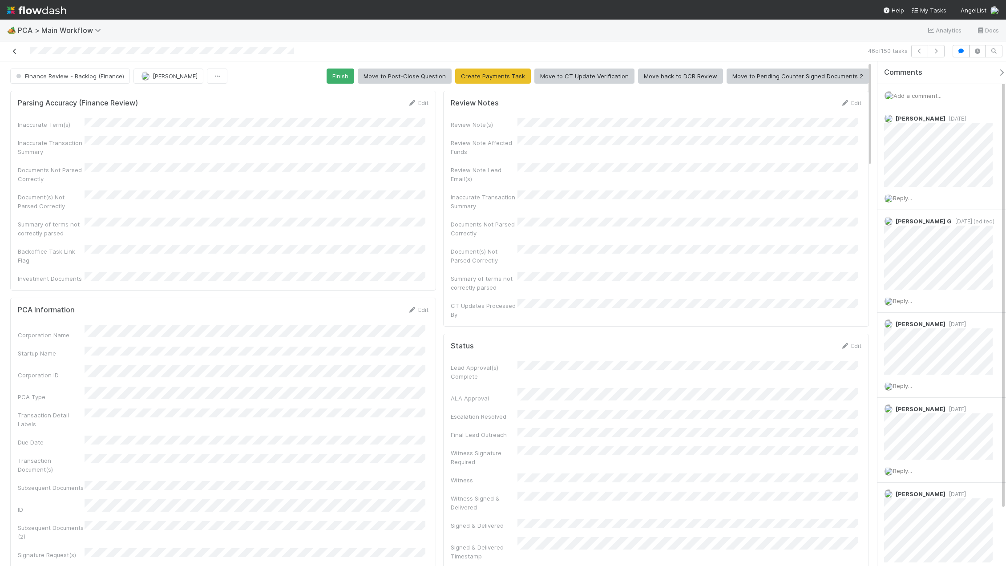
click at [13, 48] on icon at bounding box center [14, 51] width 9 height 6
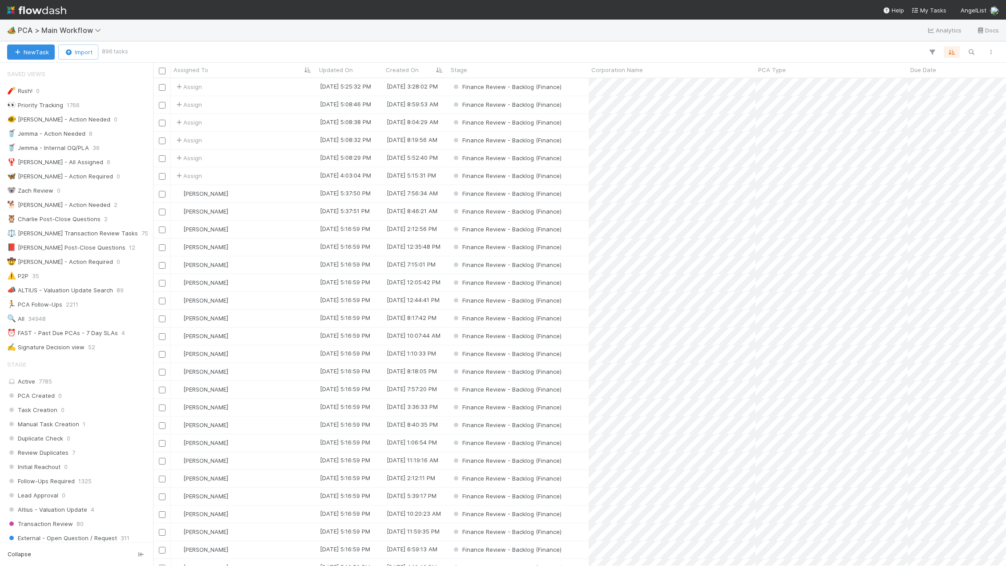
scroll to position [481, 846]
click at [424, 68] on div "Created On" at bounding box center [416, 69] width 60 height 9
click at [433, 97] on div "Sort Newest → Oldest" at bounding box center [436, 99] width 101 height 13
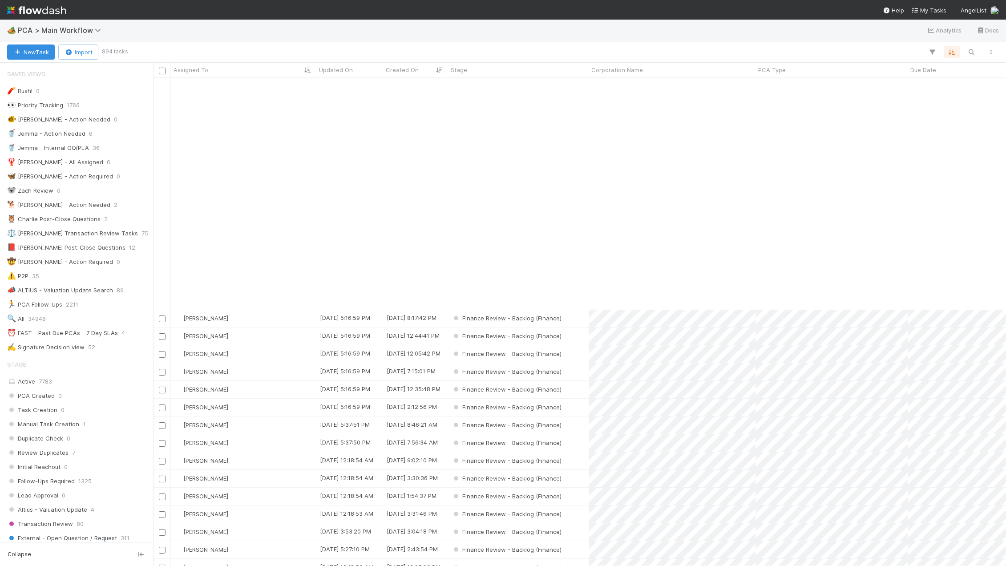
scroll to position [801, 0]
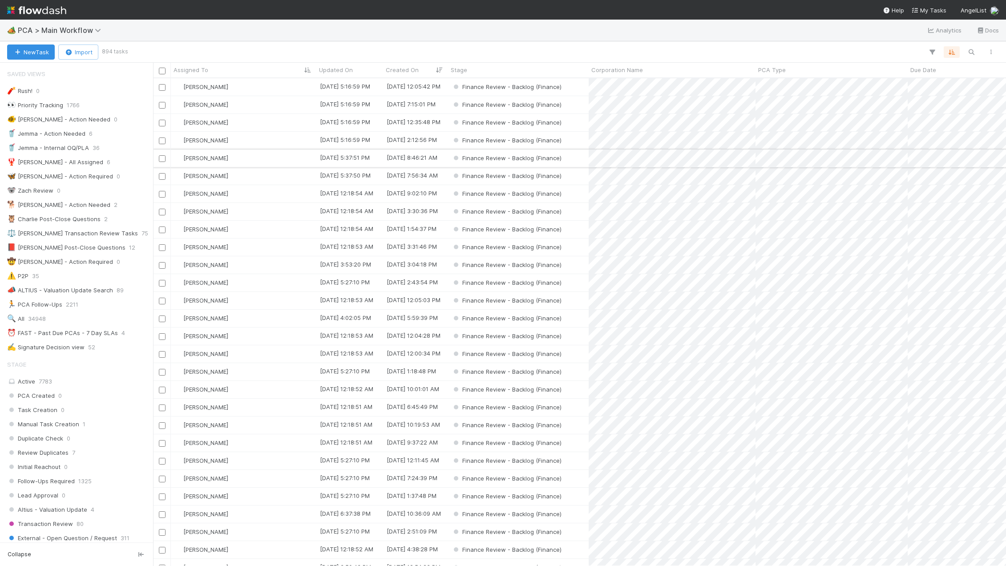
click at [250, 155] on div "[PERSON_NAME]" at bounding box center [243, 157] width 145 height 17
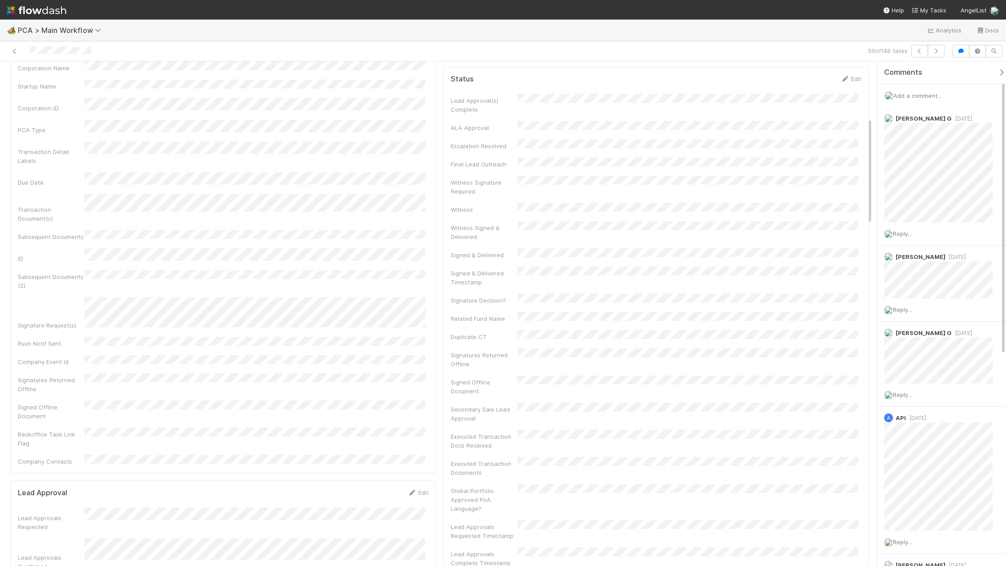
scroll to position [489, 0]
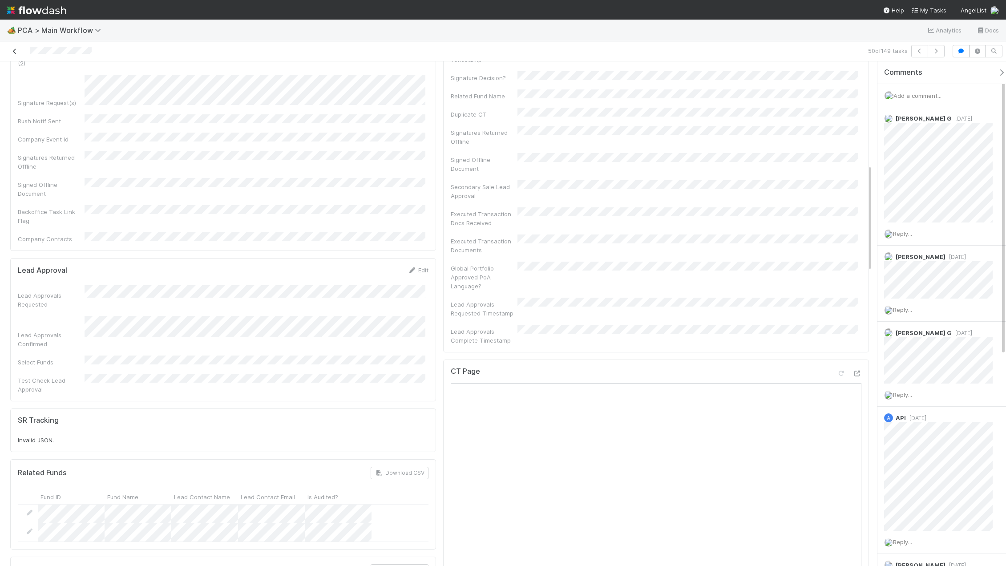
click at [14, 49] on icon at bounding box center [14, 51] width 9 height 6
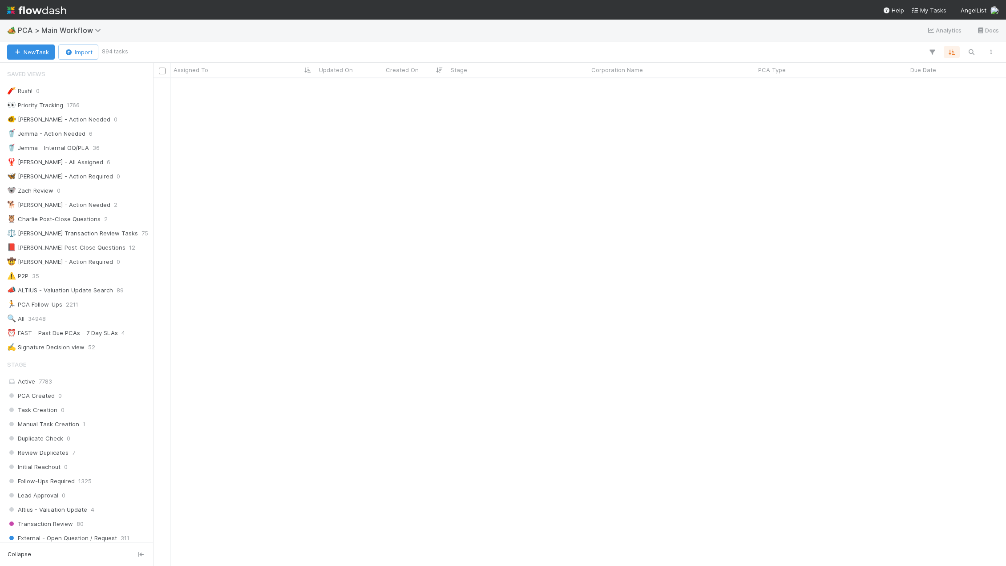
scroll to position [756, 0]
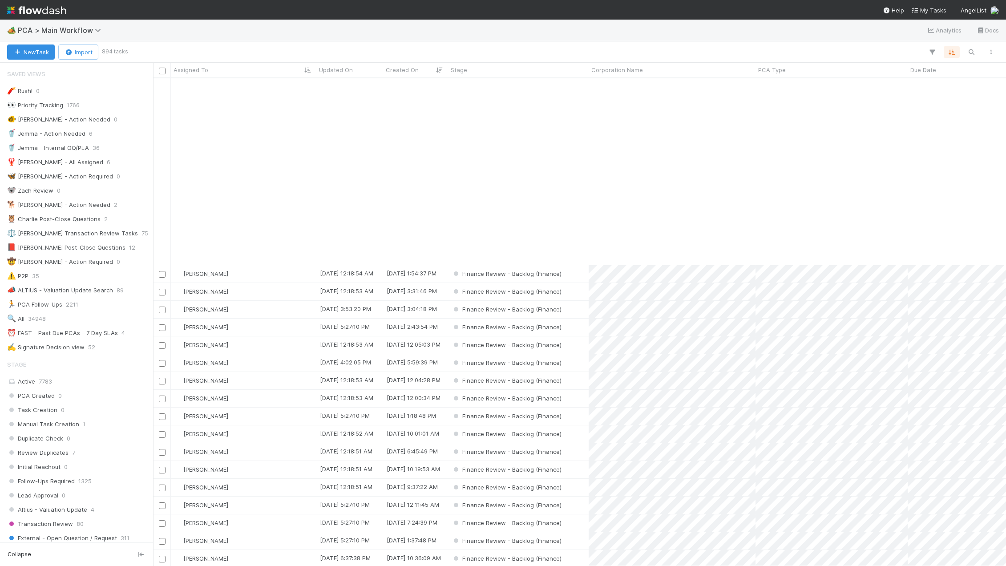
scroll to position [979, 0]
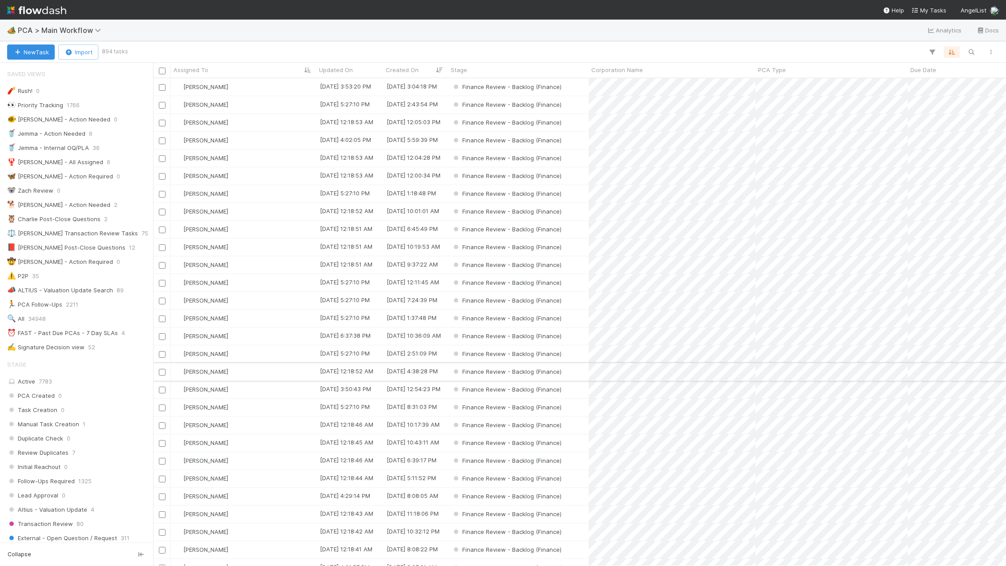
click at [238, 373] on div "[PERSON_NAME]" at bounding box center [243, 371] width 145 height 17
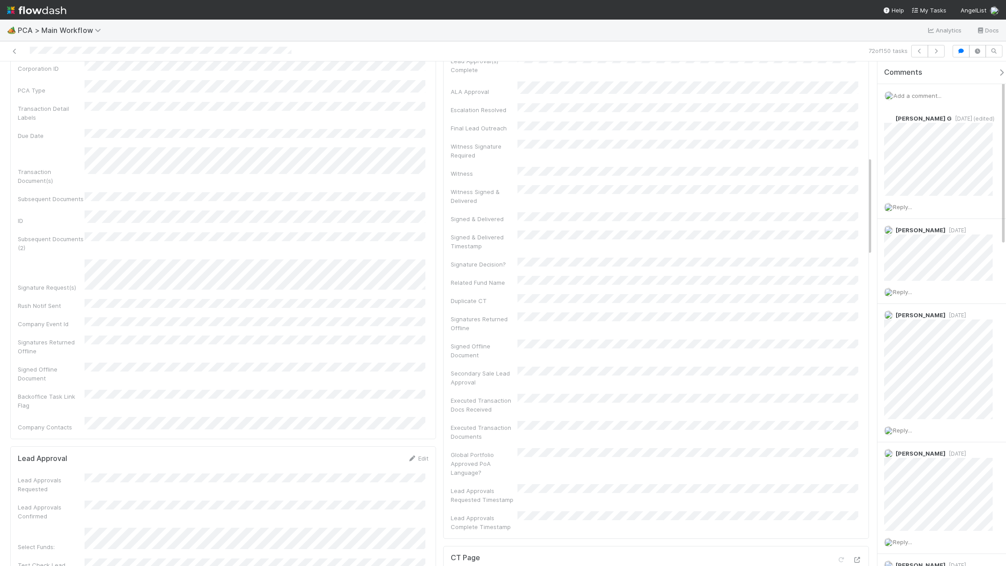
scroll to position [222, 0]
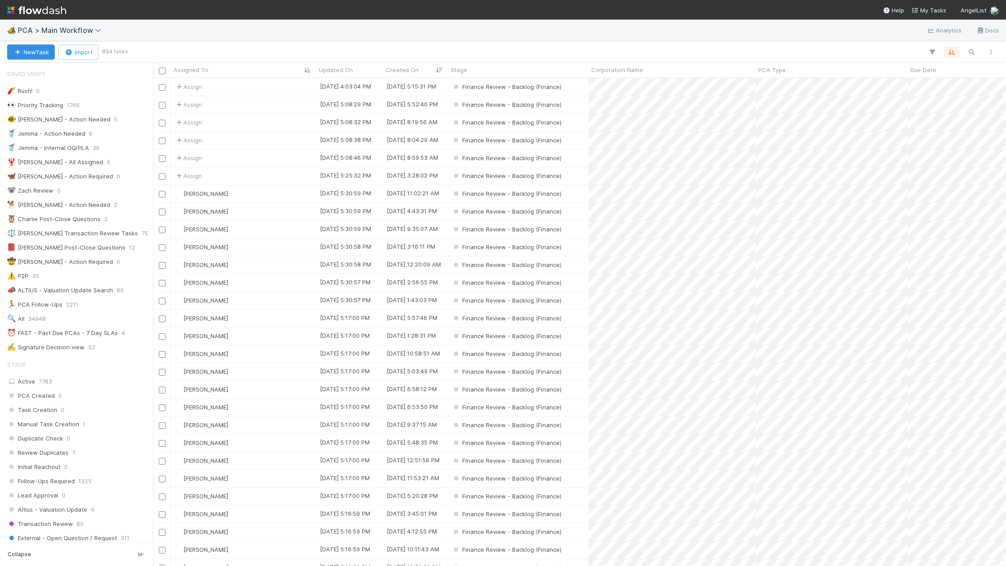
scroll to position [481, 846]
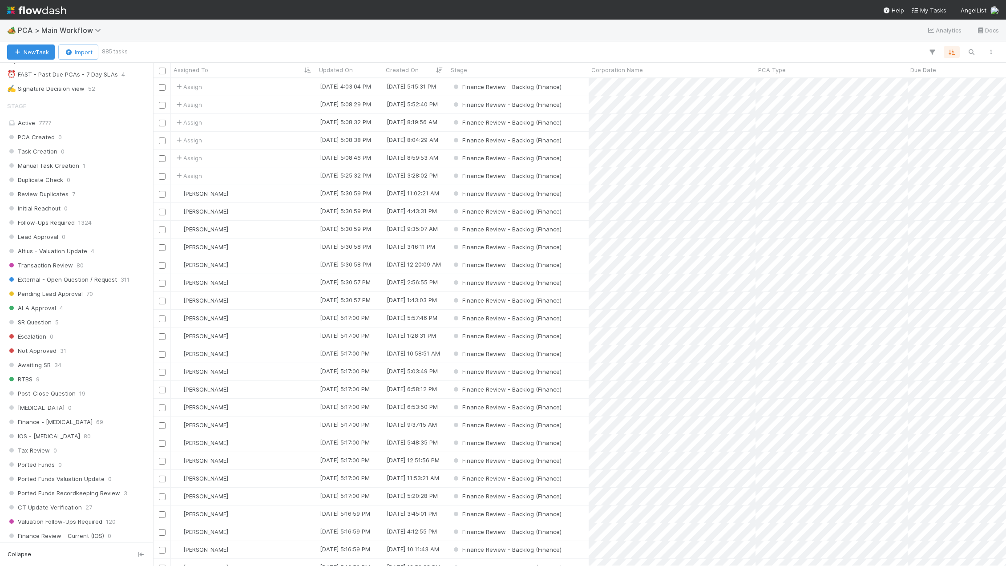
scroll to position [356, 0]
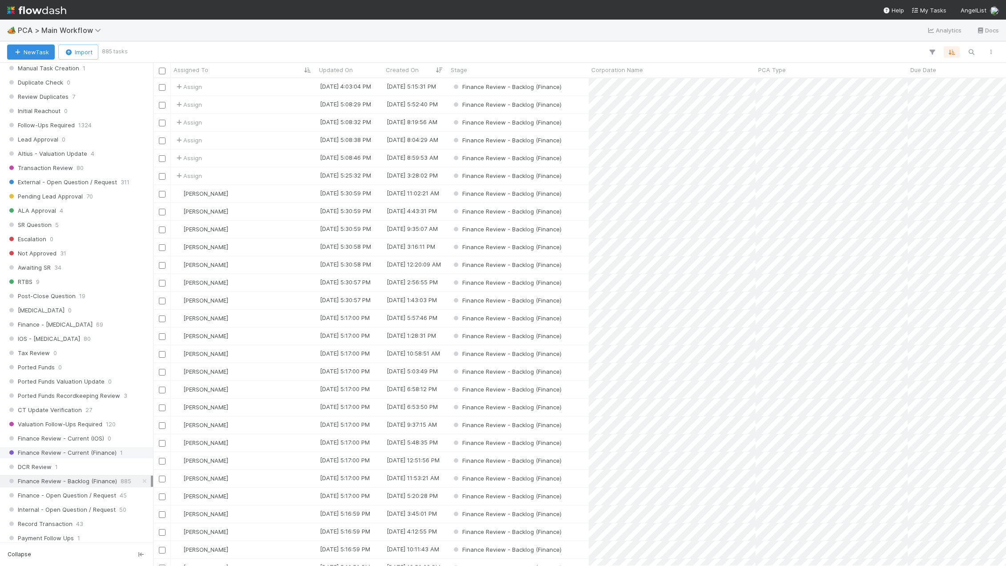
click at [94, 452] on span "Finance Review - Current (Finance)" at bounding box center [61, 452] width 109 height 11
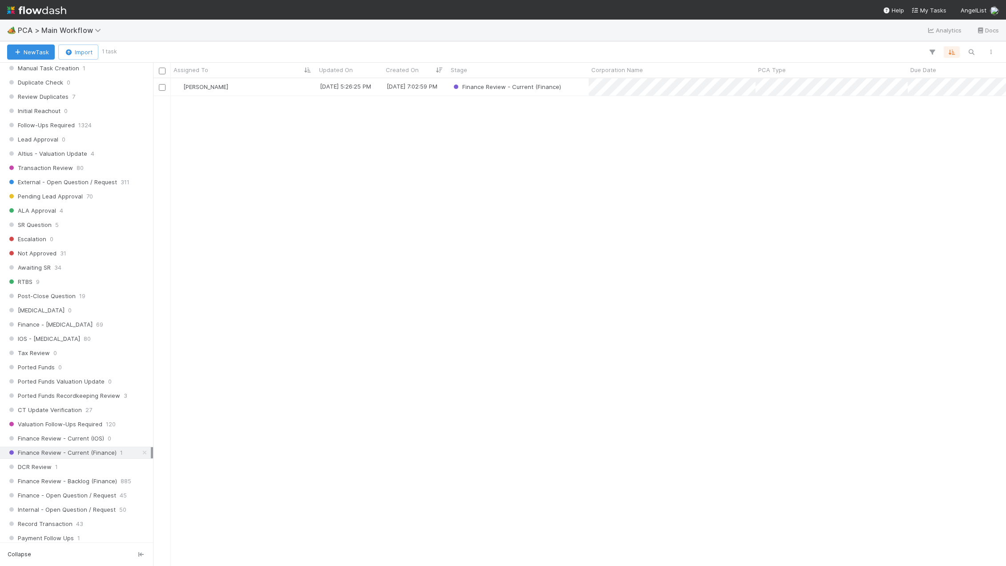
scroll to position [481, 846]
click at [263, 89] on div "[PERSON_NAME]" at bounding box center [243, 86] width 145 height 17
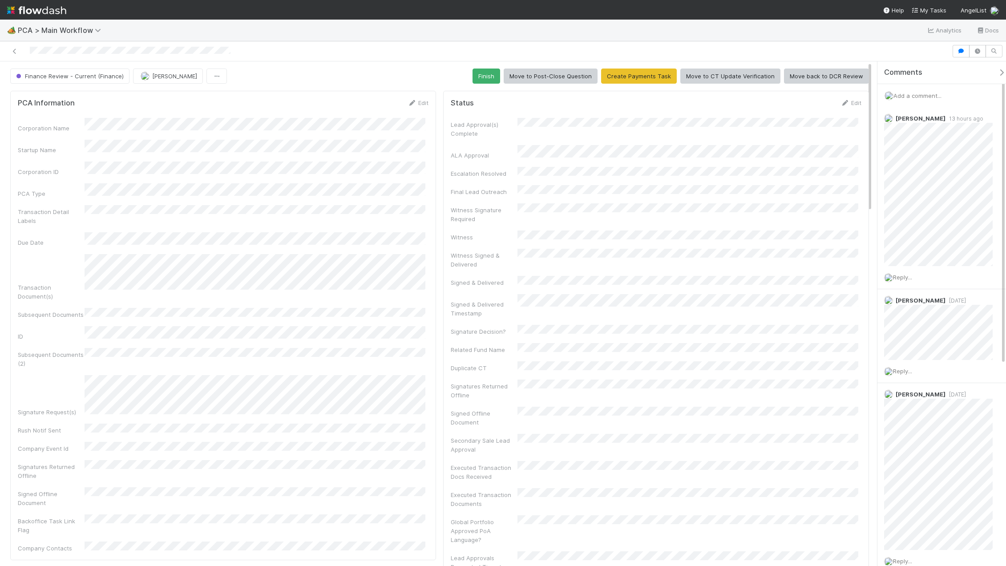
click at [722, 249] on div "Witness Signed & Delivered" at bounding box center [656, 259] width 411 height 20
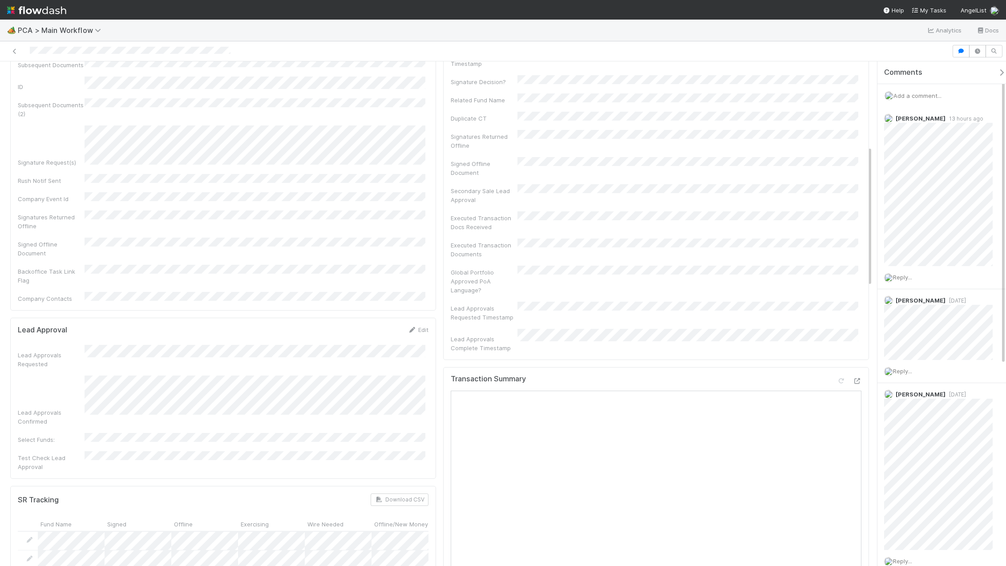
scroll to position [193, 0]
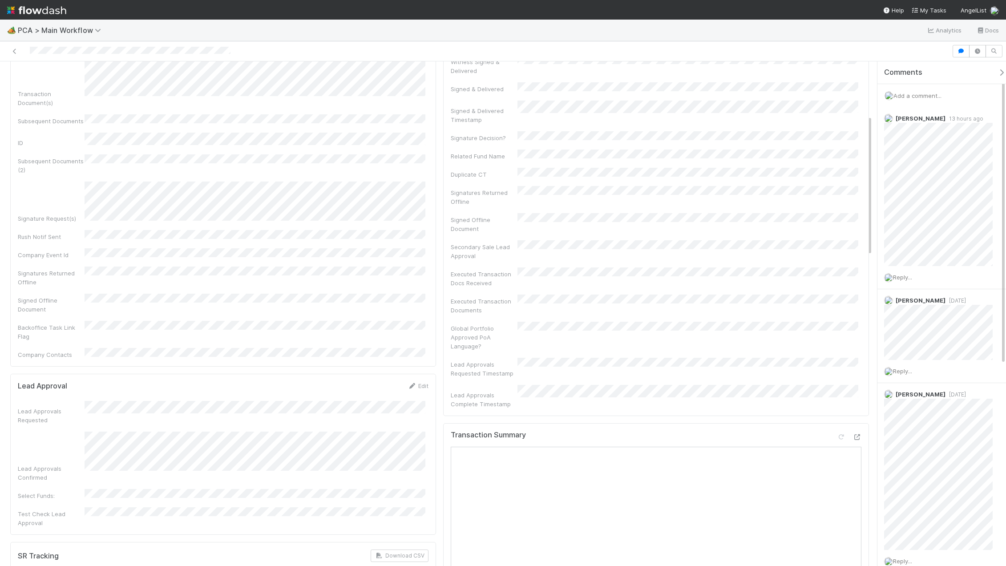
click at [770, 28] on div "🏕️ PCA > Main Workflow Analytics Docs" at bounding box center [503, 30] width 1006 height 21
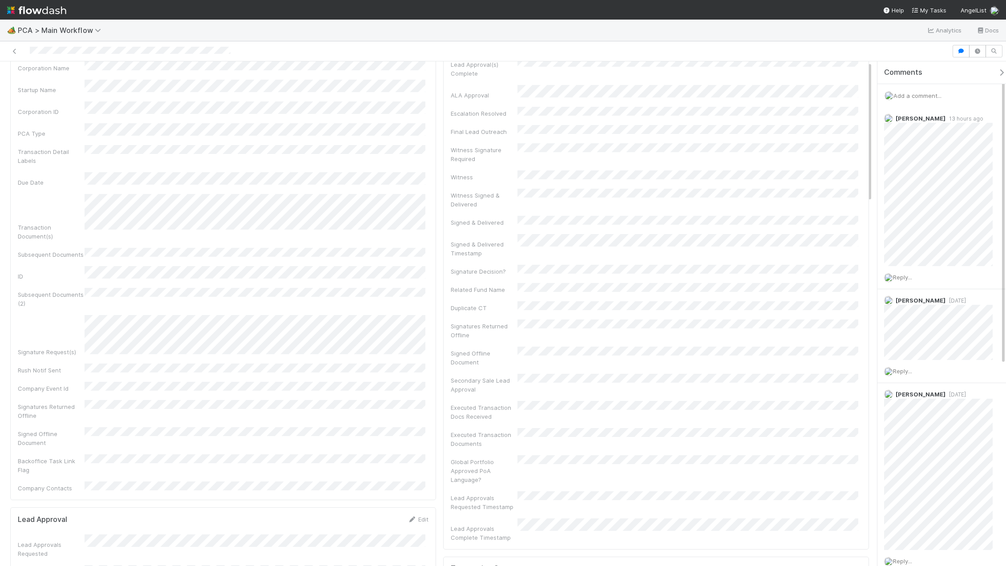
scroll to position [0, 0]
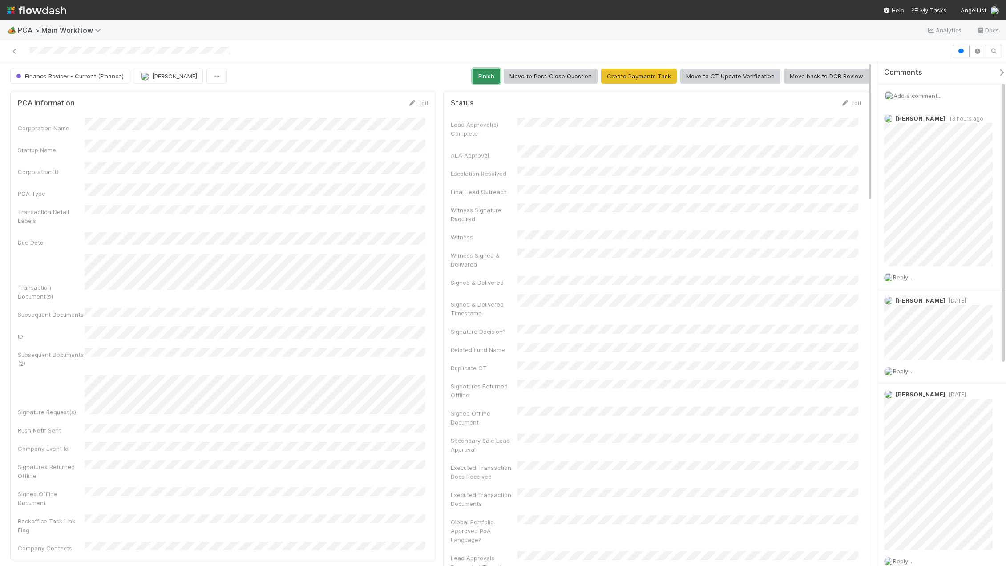
click at [487, 78] on button "Finish" at bounding box center [486, 76] width 28 height 15
